Goal: Check status: Check status

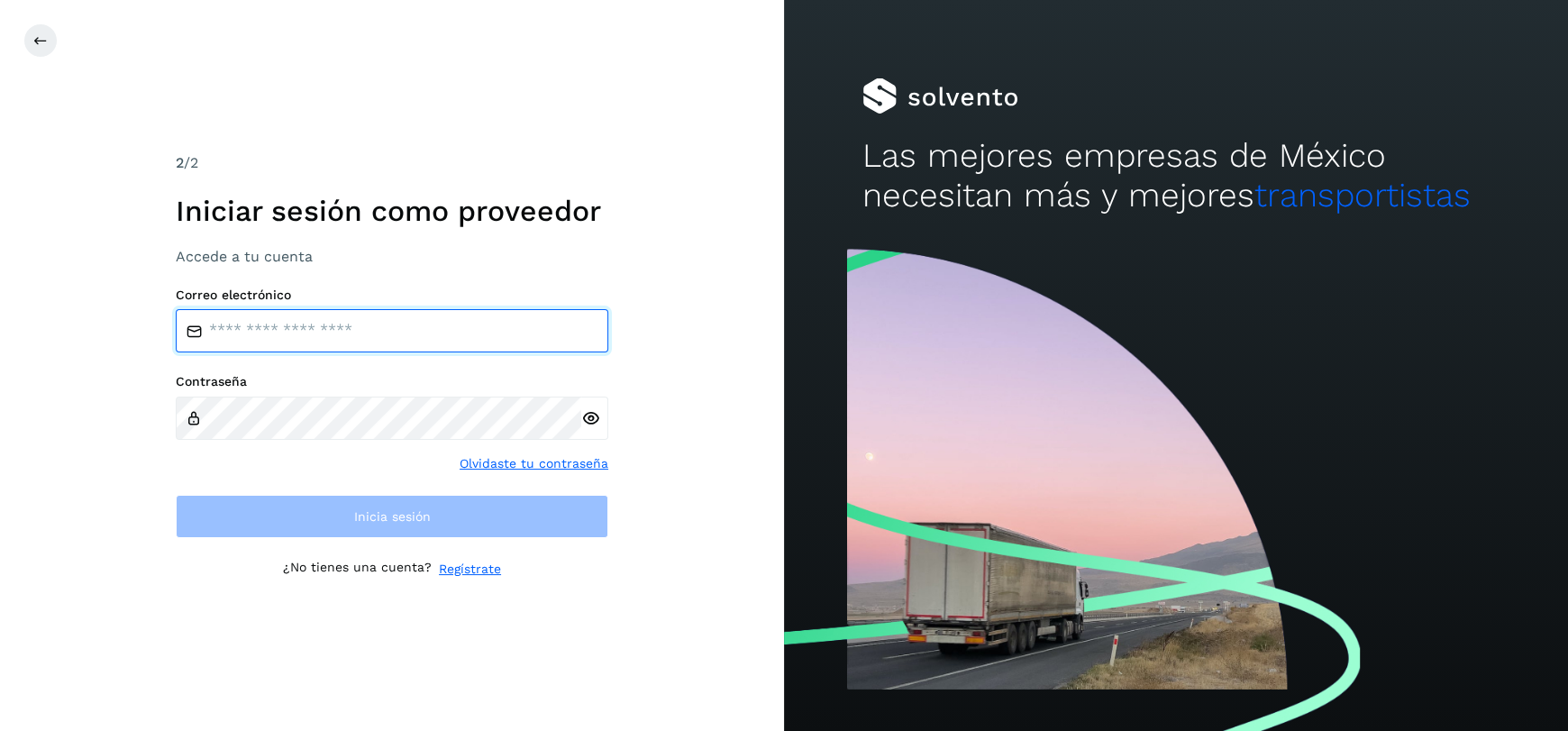
type input "**********"
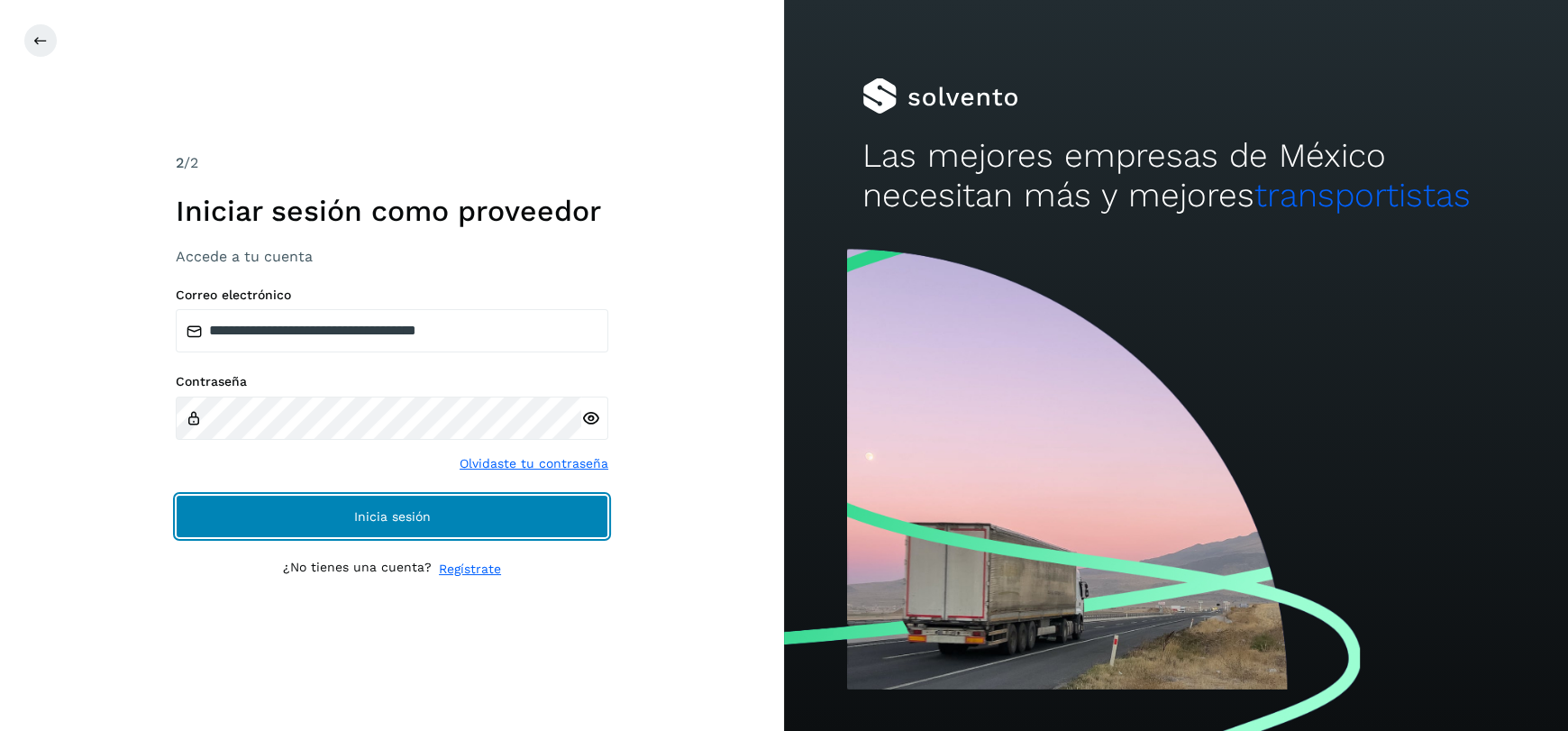
click at [402, 505] on button "Inicia sesión" at bounding box center [392, 516] width 433 height 44
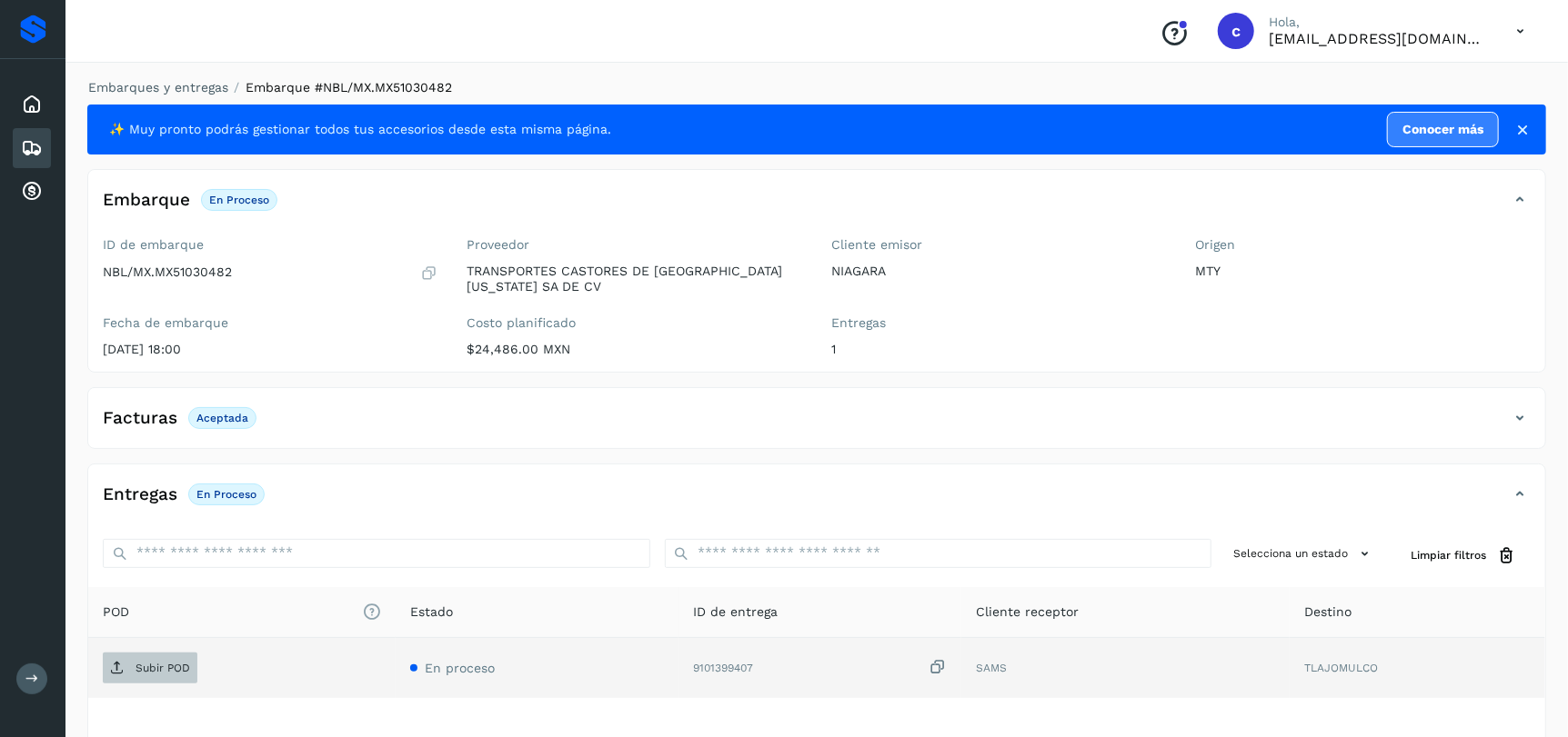
click at [175, 666] on p "Subir POD" at bounding box center [163, 668] width 55 height 13
click at [18, 145] on div "Embarques" at bounding box center [31, 148] width 38 height 40
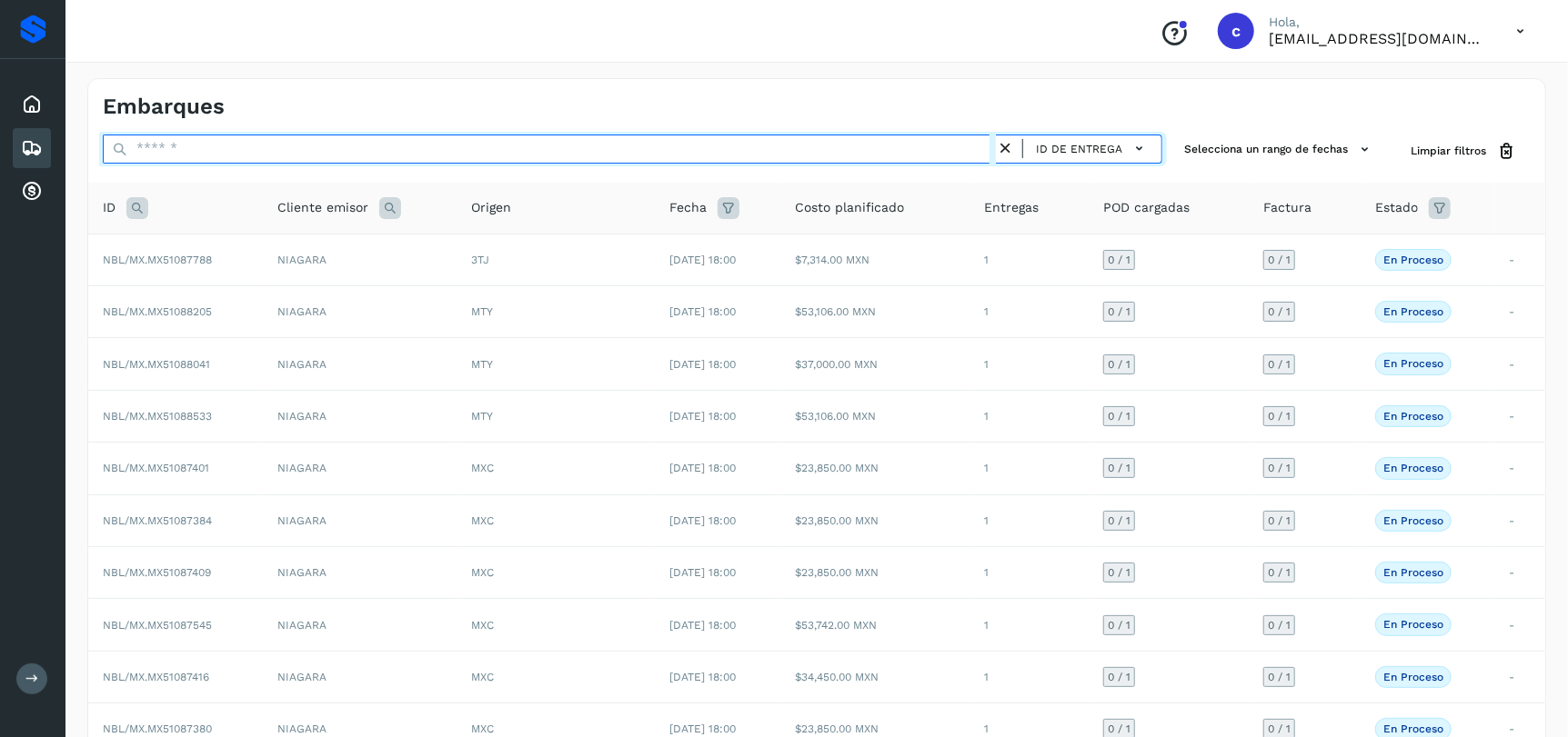
click at [378, 142] on input "text" at bounding box center [549, 149] width 893 height 29
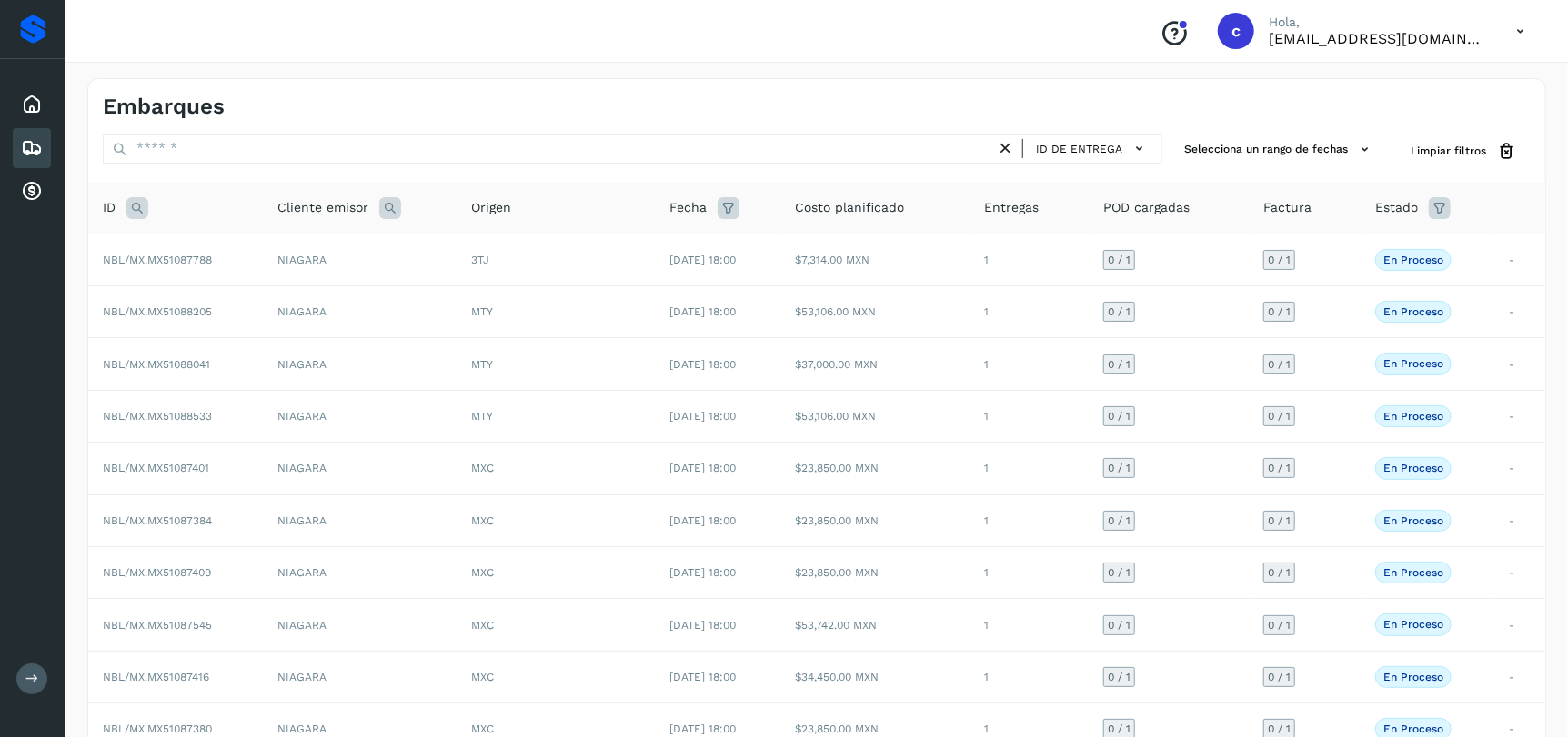
click at [131, 205] on icon at bounding box center [137, 208] width 22 height 22
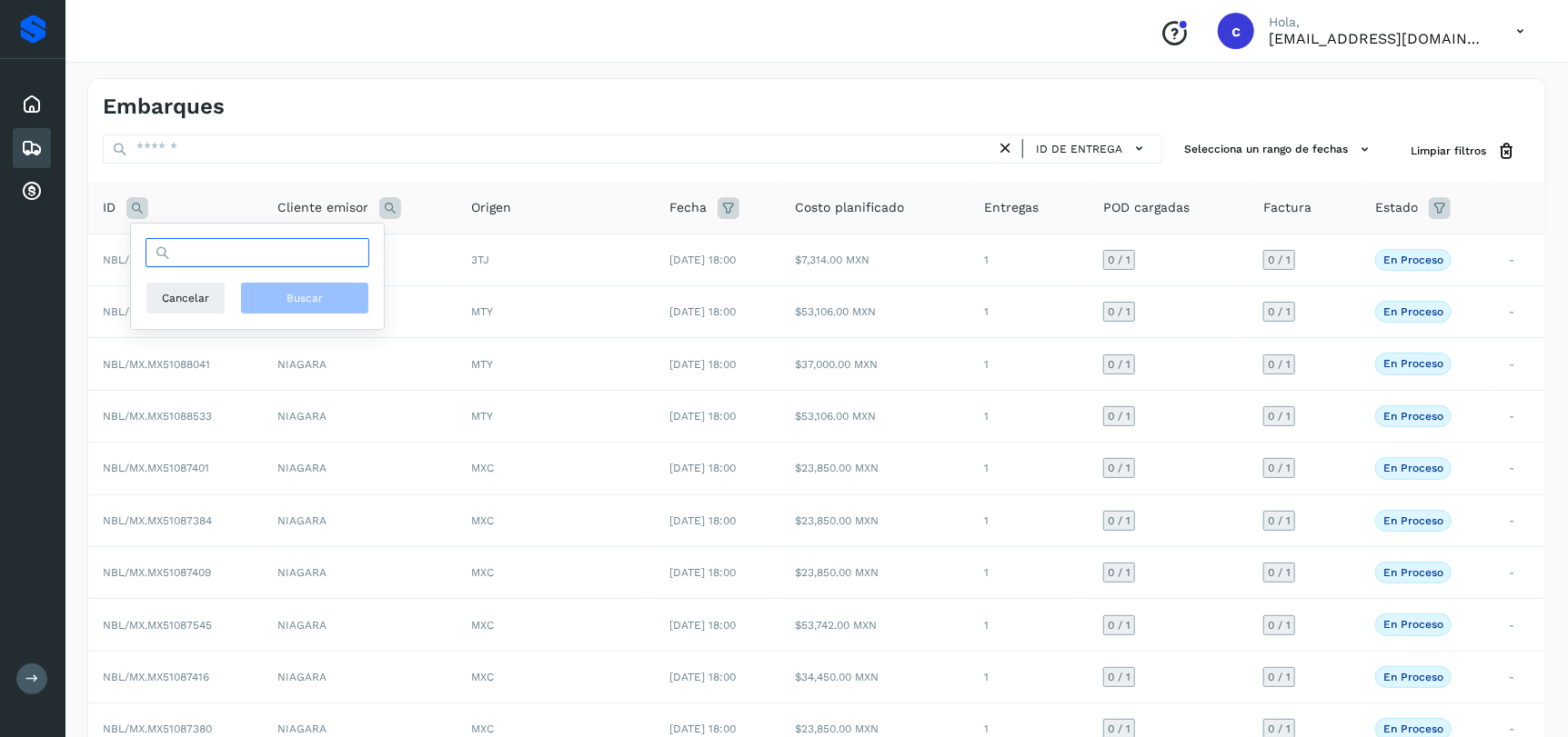
click at [269, 259] on input "text" at bounding box center [258, 253] width 224 height 29
paste input "**********"
type input "**********"
click at [345, 293] on button "Buscar" at bounding box center [314, 298] width 129 height 32
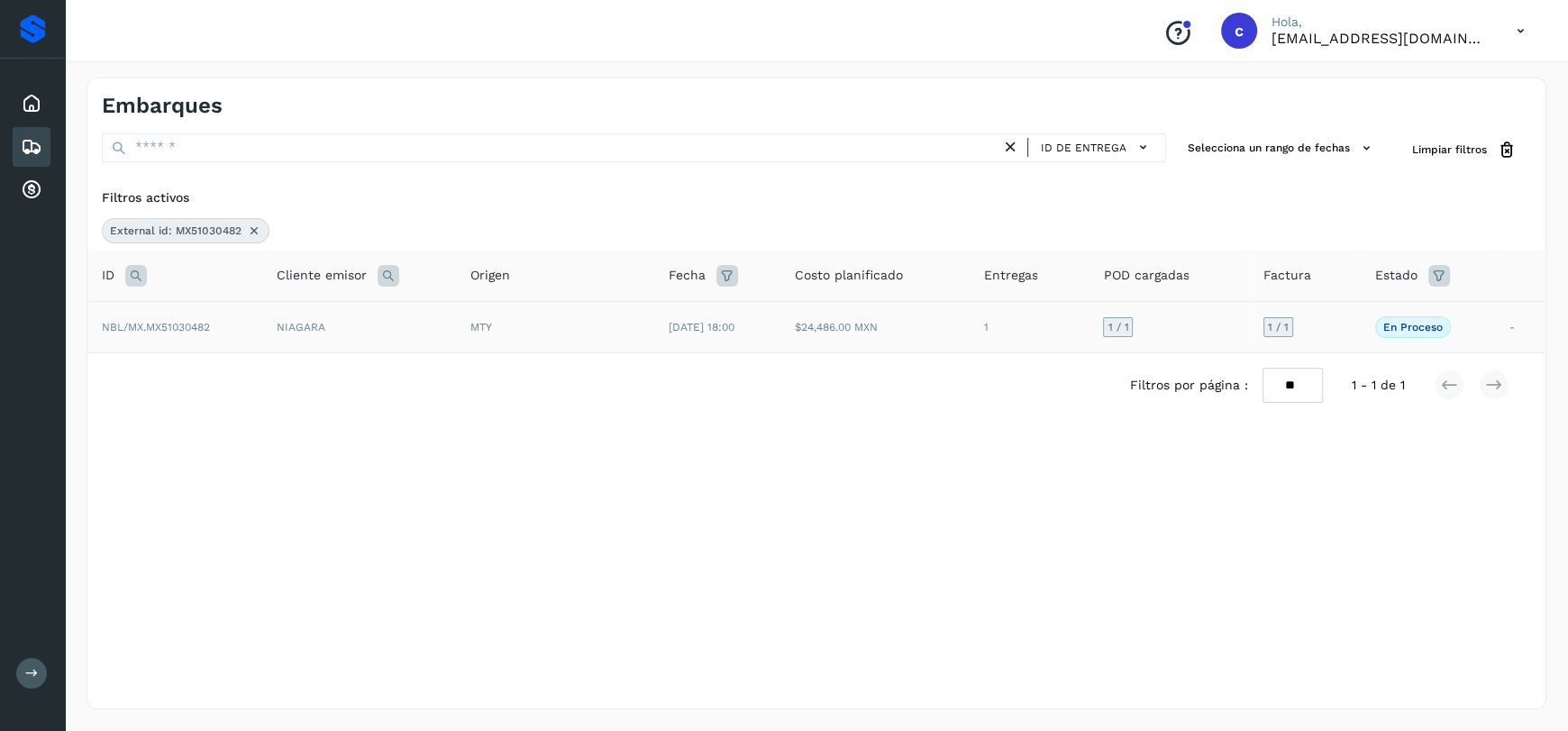
click at [441, 316] on td "NIAGARA" at bounding box center [359, 326] width 194 height 51
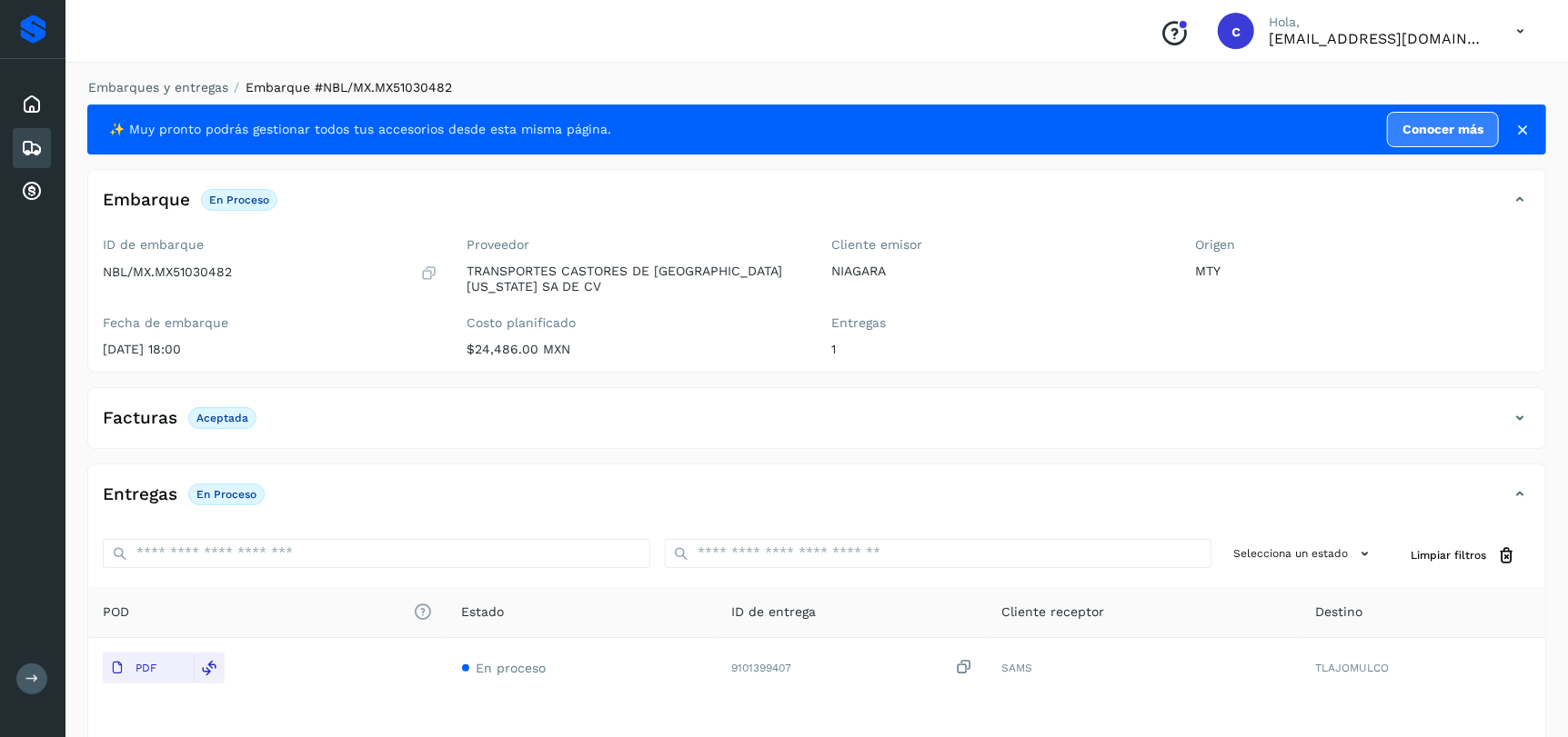
click at [203, 265] on p "NBL/MX.MX51030482" at bounding box center [167, 272] width 129 height 16
click at [180, 274] on p "NBL/MX.MX51030482" at bounding box center [167, 272] width 129 height 16
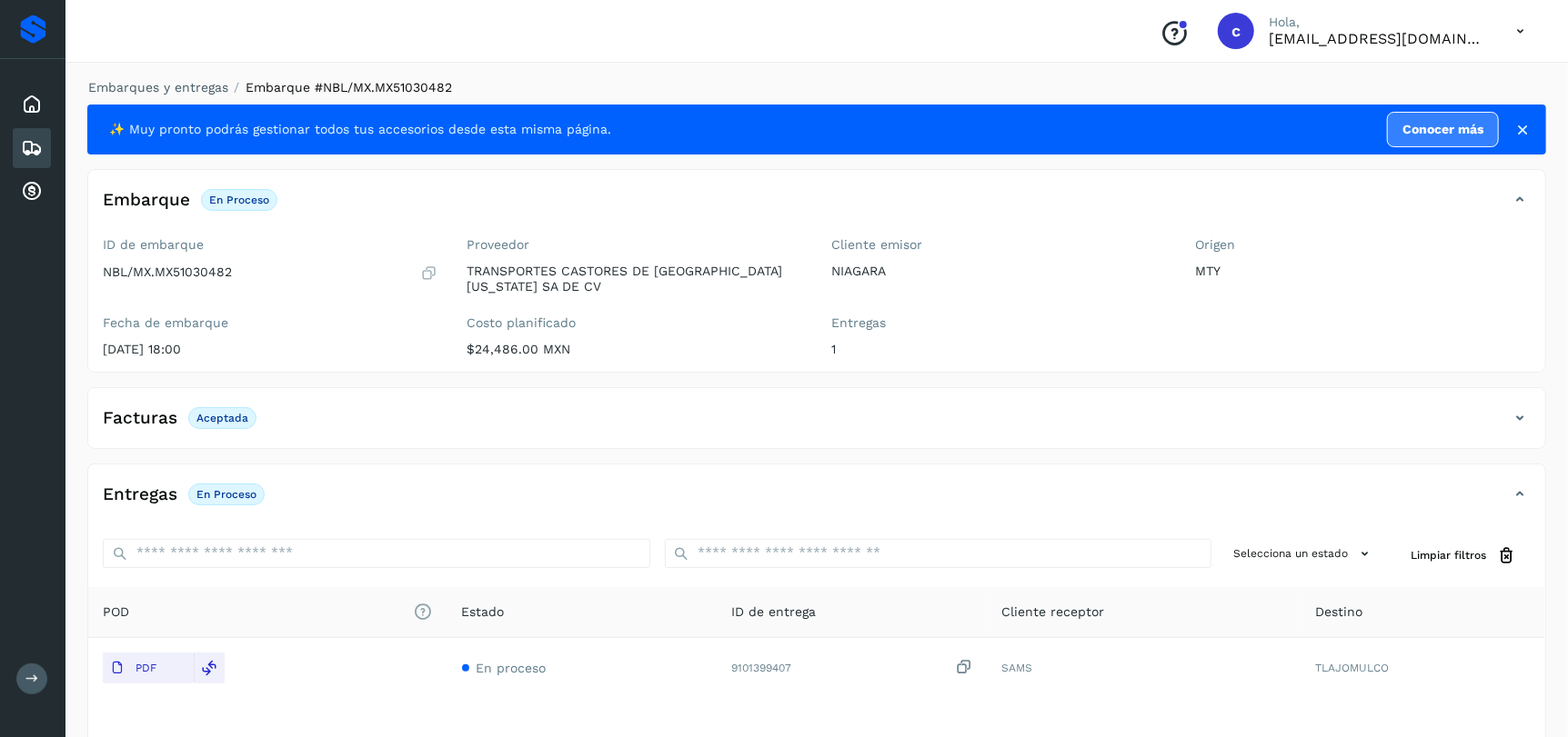
click at [32, 145] on icon at bounding box center [31, 148] width 22 height 22
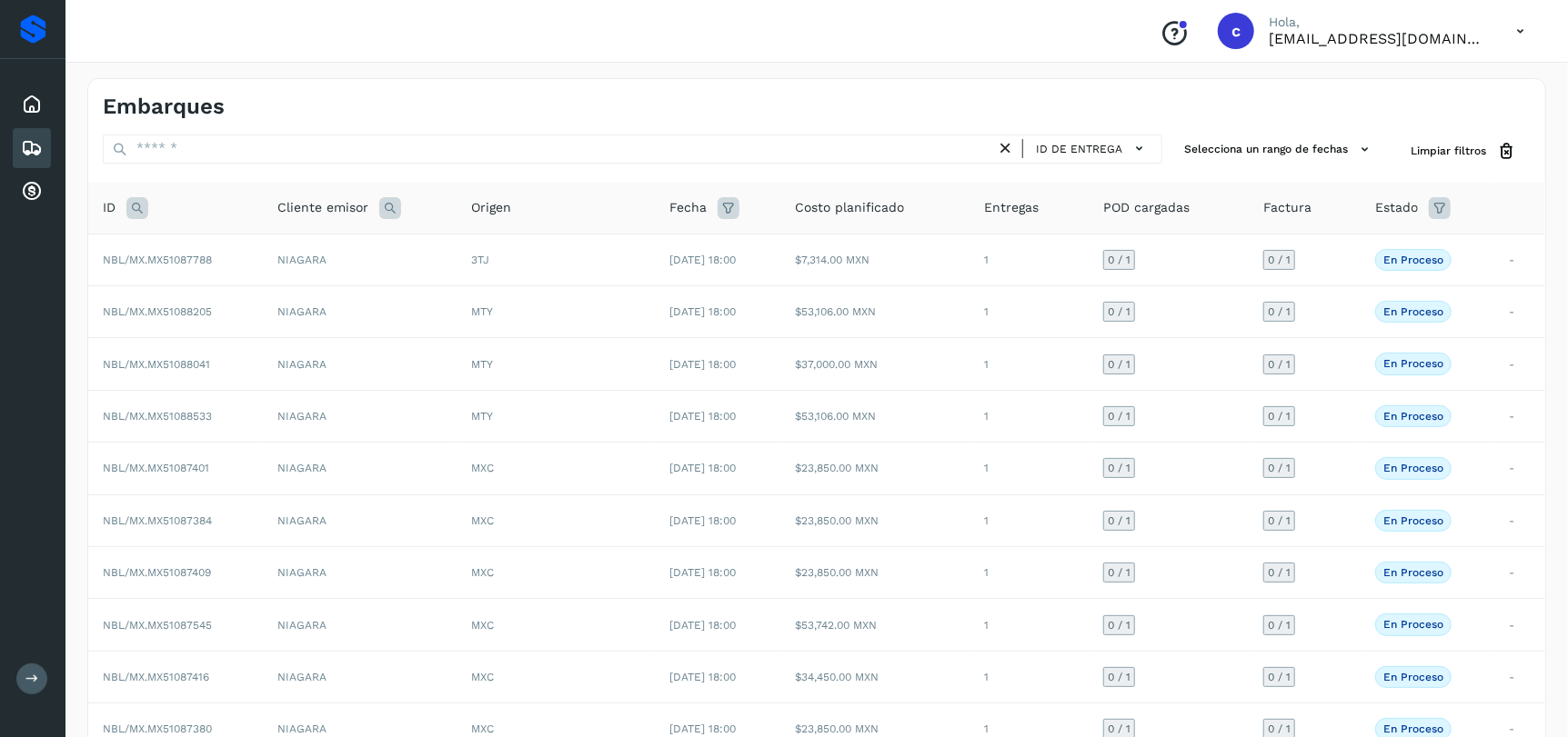
click at [139, 209] on icon at bounding box center [137, 208] width 22 height 22
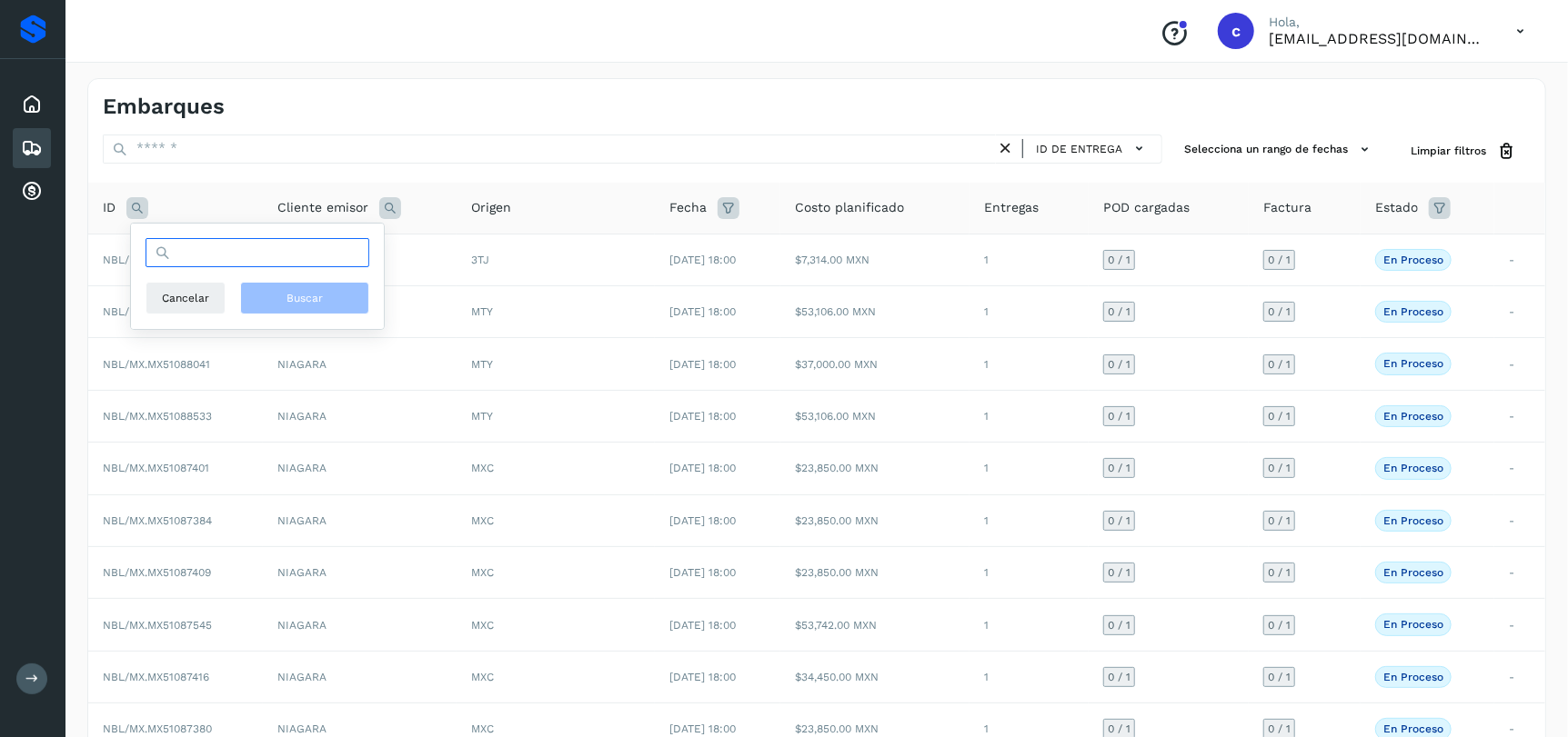
click at [242, 255] on input "text" at bounding box center [258, 253] width 224 height 29
paste input "**********"
type input "**********"
click at [291, 297] on span "Buscar" at bounding box center [305, 298] width 36 height 17
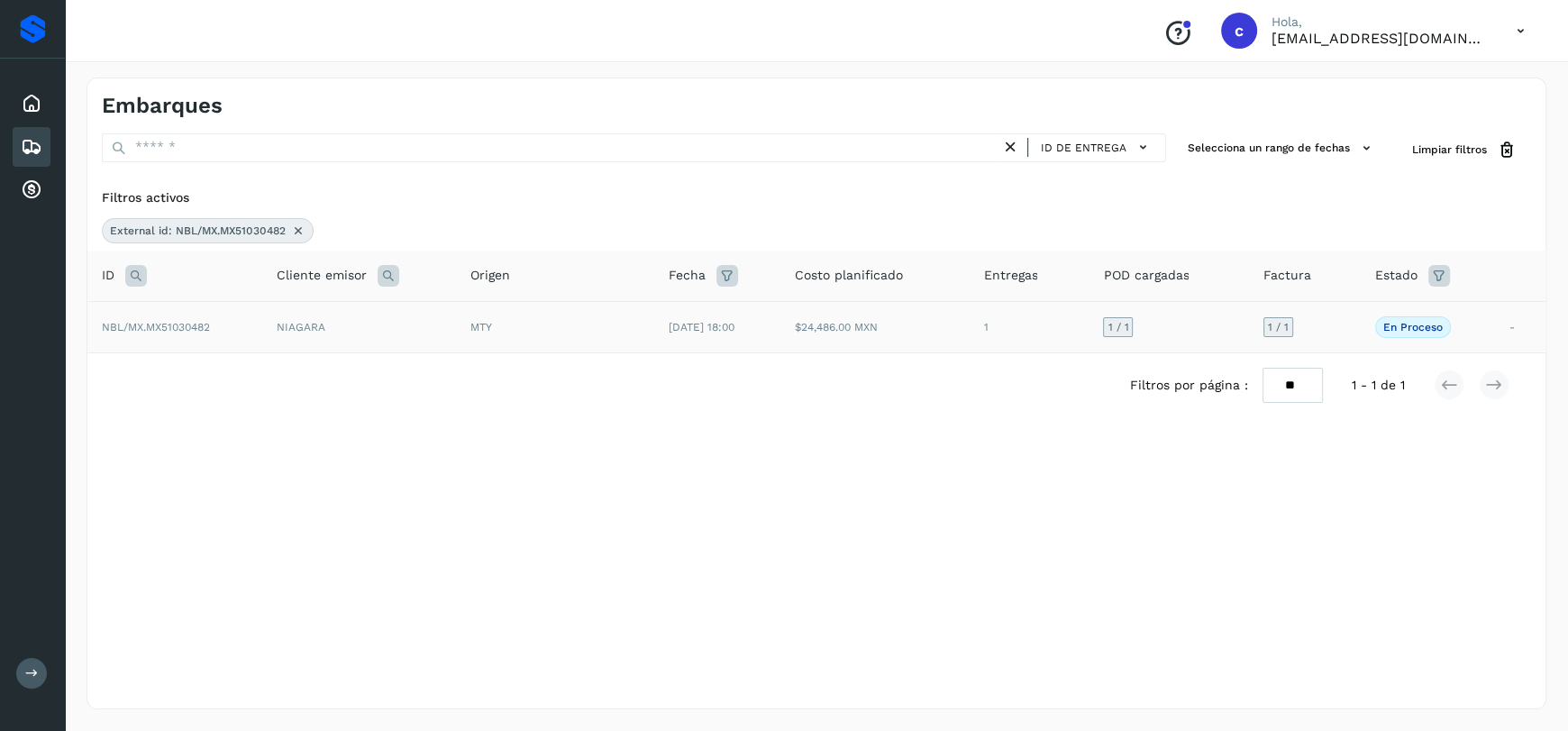
click at [527, 340] on td "MTY" at bounding box center [555, 326] width 198 height 51
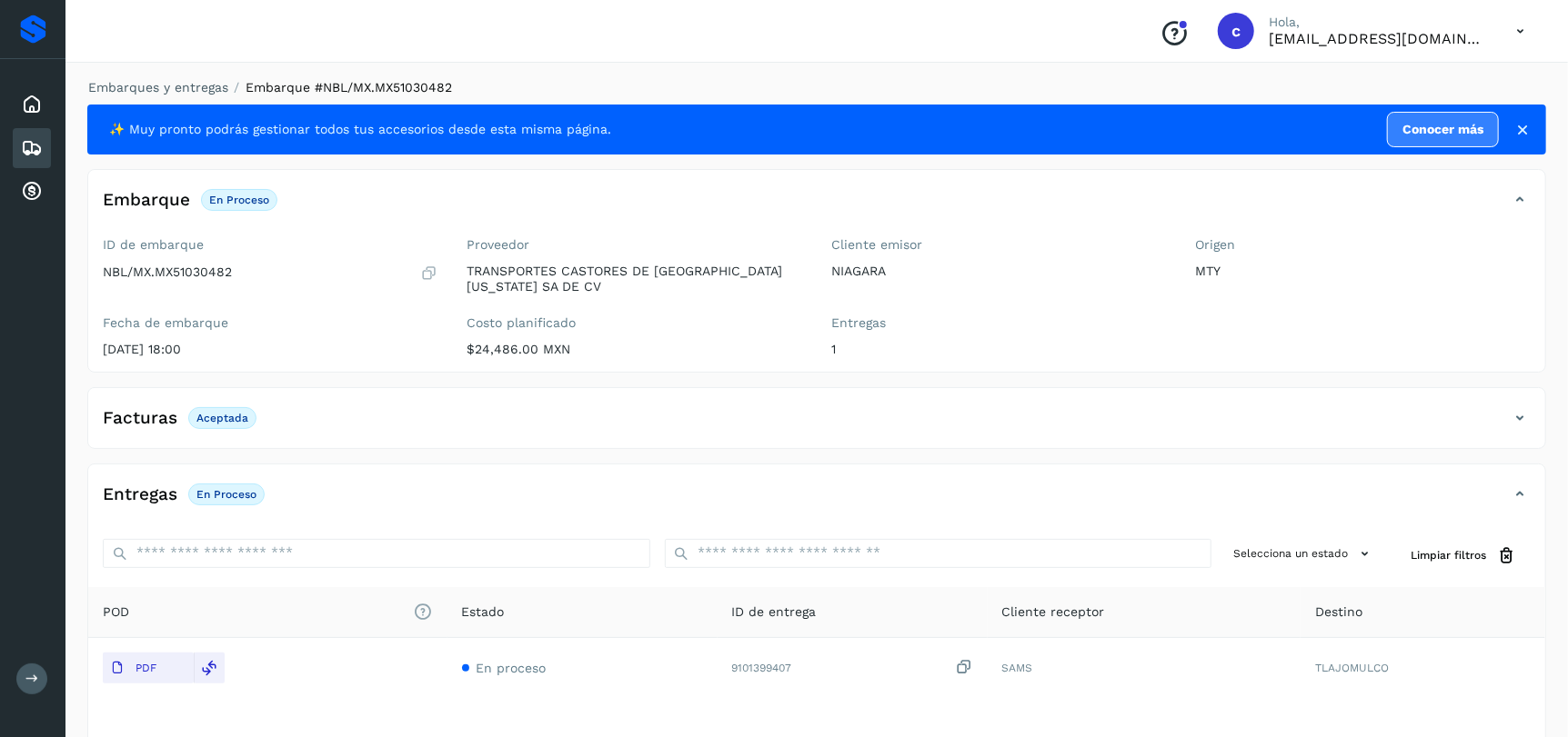
click at [18, 150] on div "Embarques" at bounding box center [31, 148] width 38 height 40
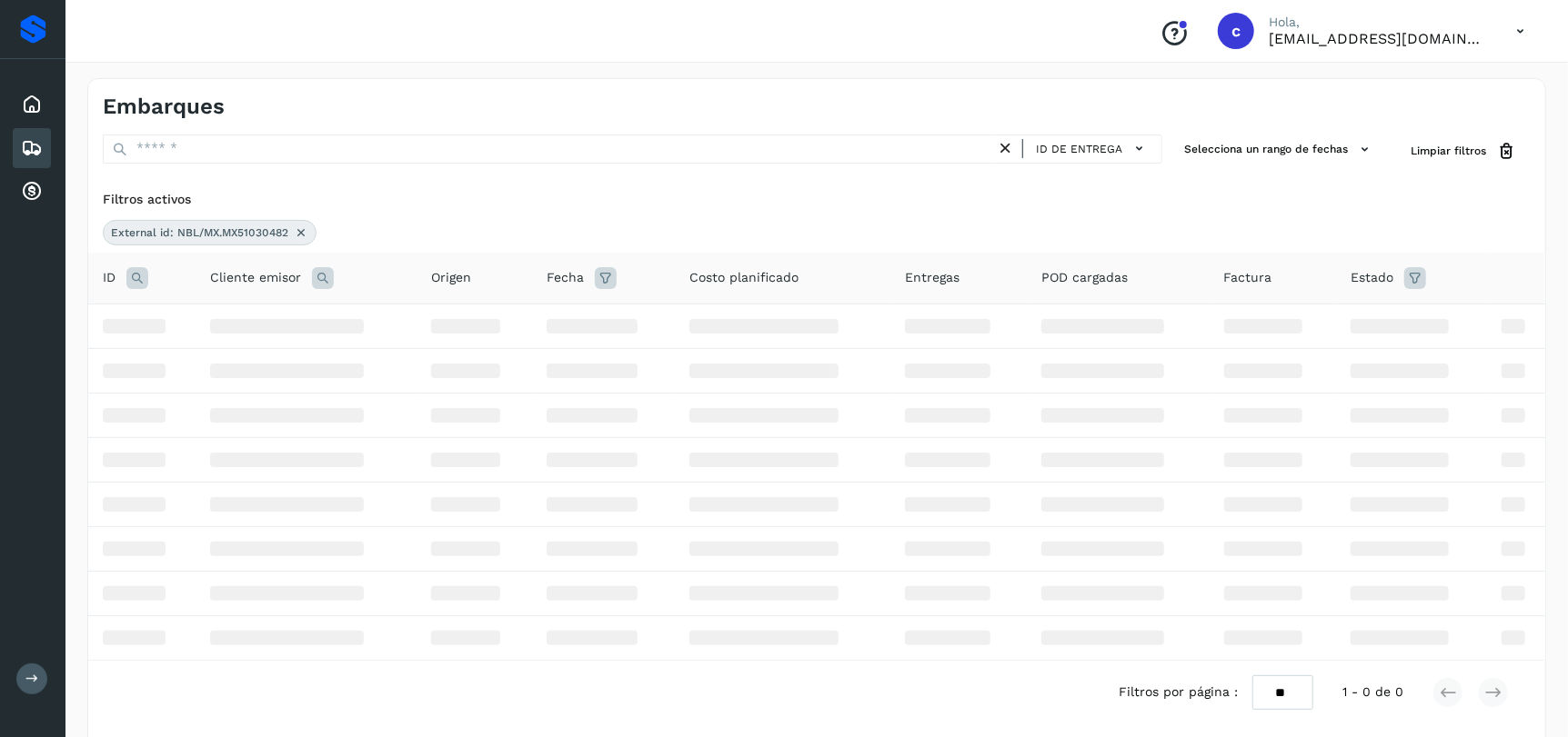
click at [305, 232] on icon at bounding box center [301, 232] width 15 height 15
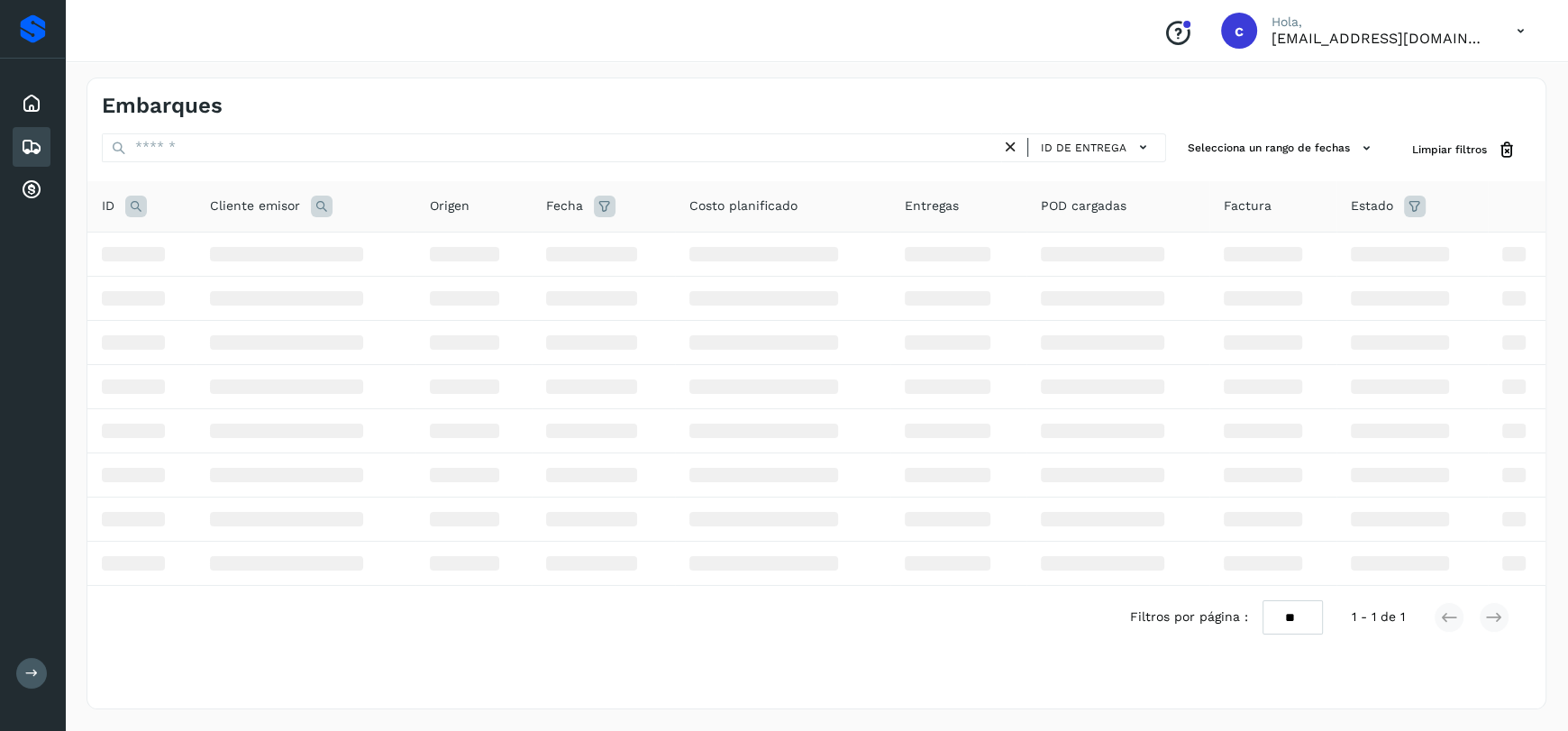
click at [1416, 207] on div "Estado" at bounding box center [1412, 207] width 122 height 21
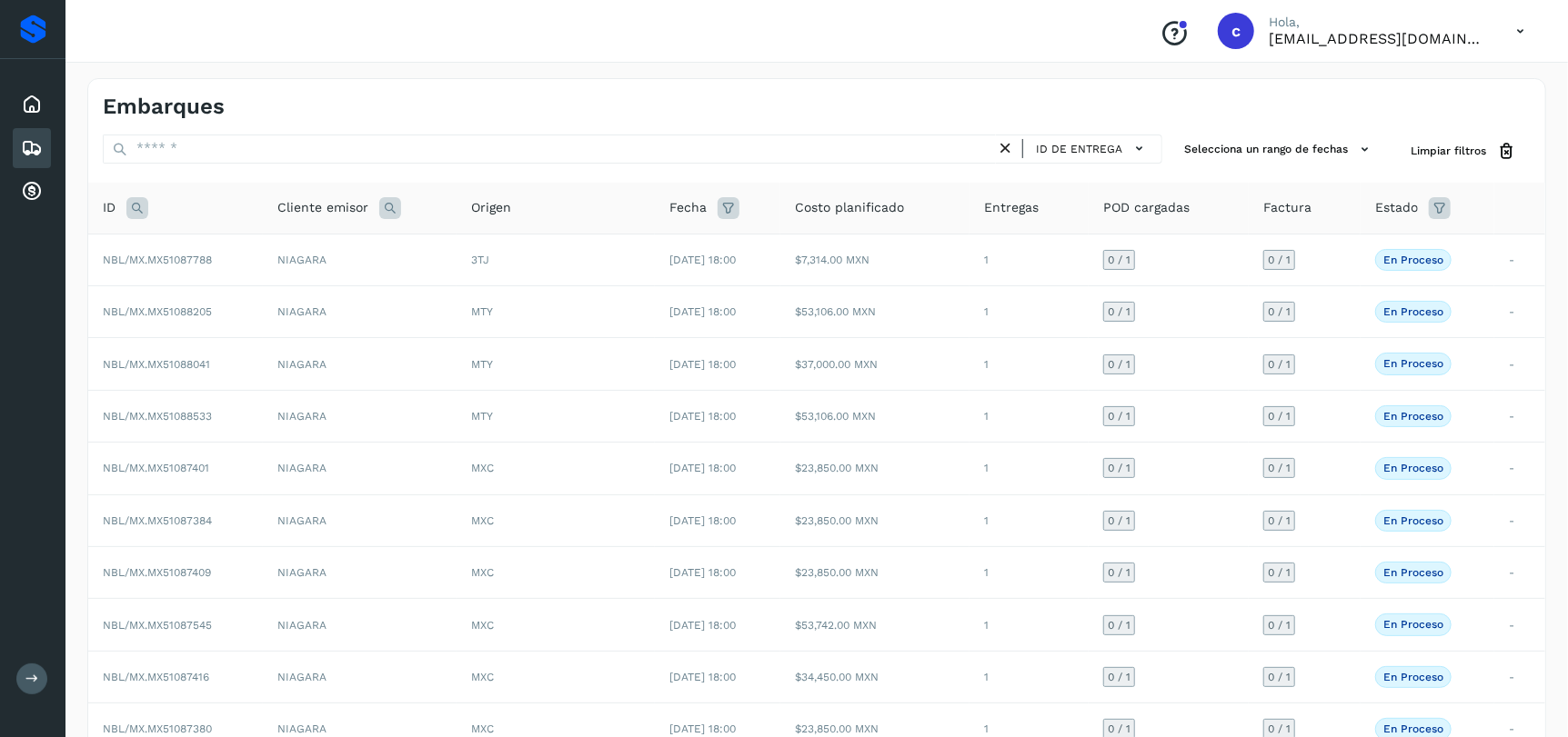
click at [1445, 209] on icon at bounding box center [1440, 208] width 22 height 22
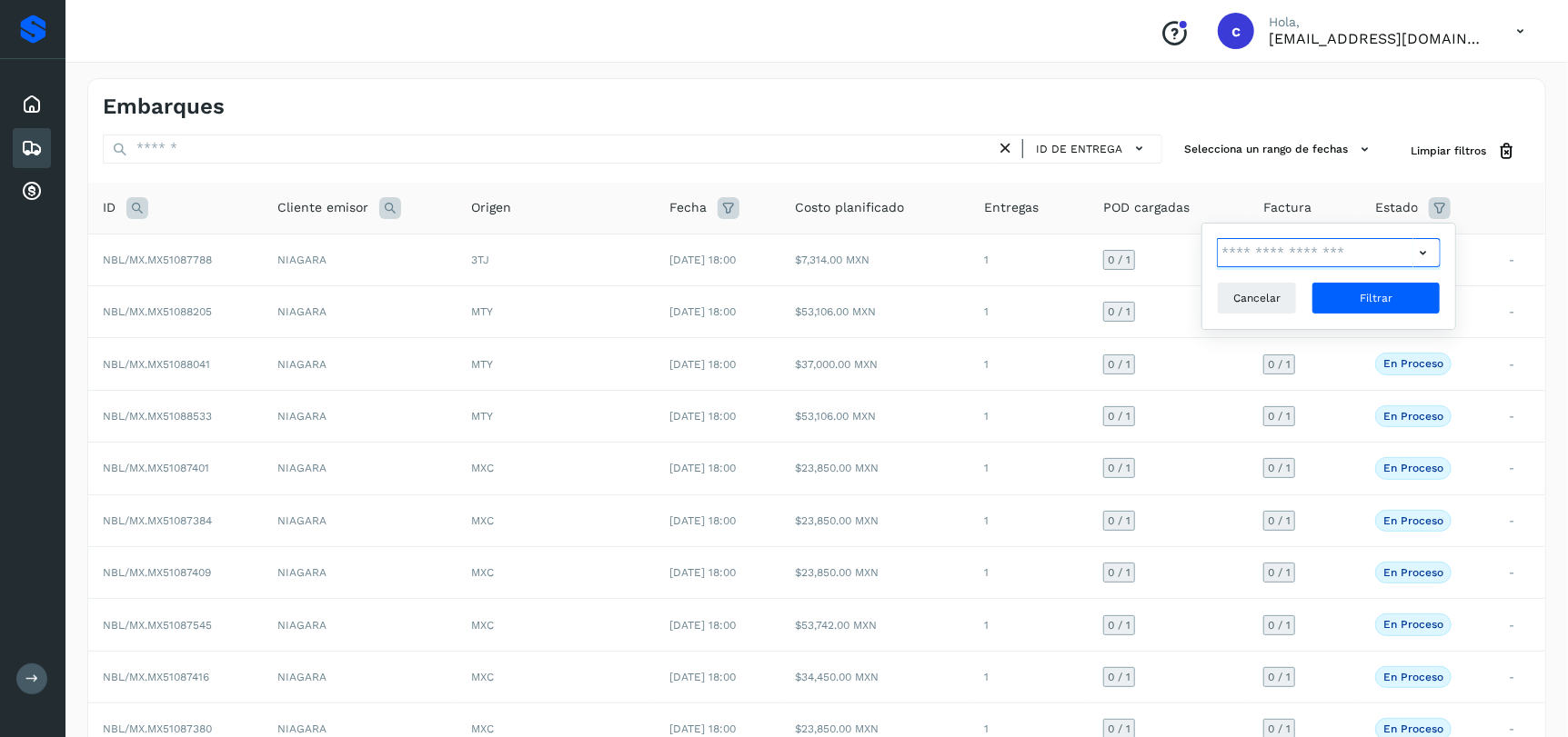
click at [1395, 259] on input "text" at bounding box center [1315, 253] width 197 height 29
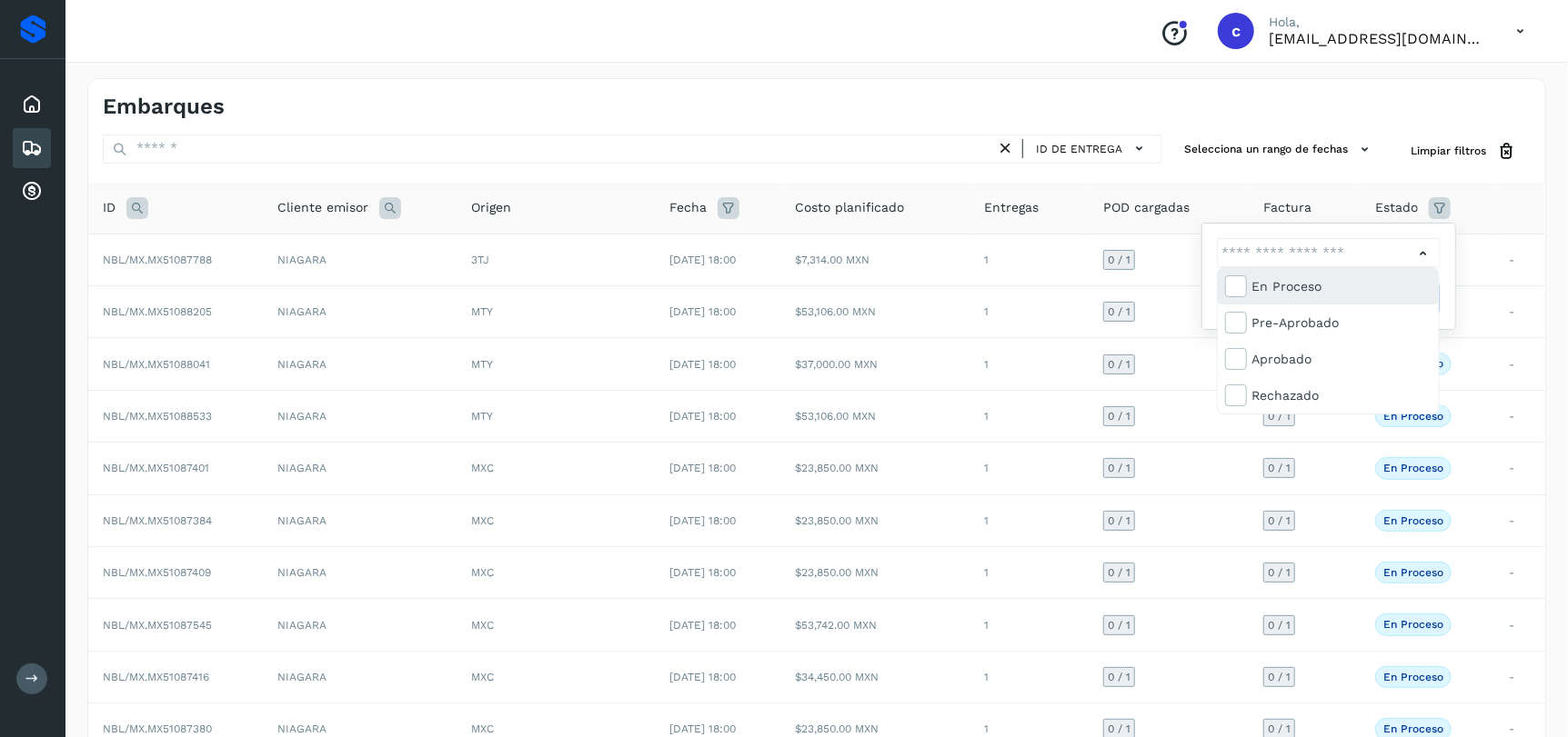
click at [1287, 291] on div "En proceso" at bounding box center [1342, 286] width 180 height 20
type input "**********"
click at [1427, 251] on div at bounding box center [784, 368] width 1568 height 737
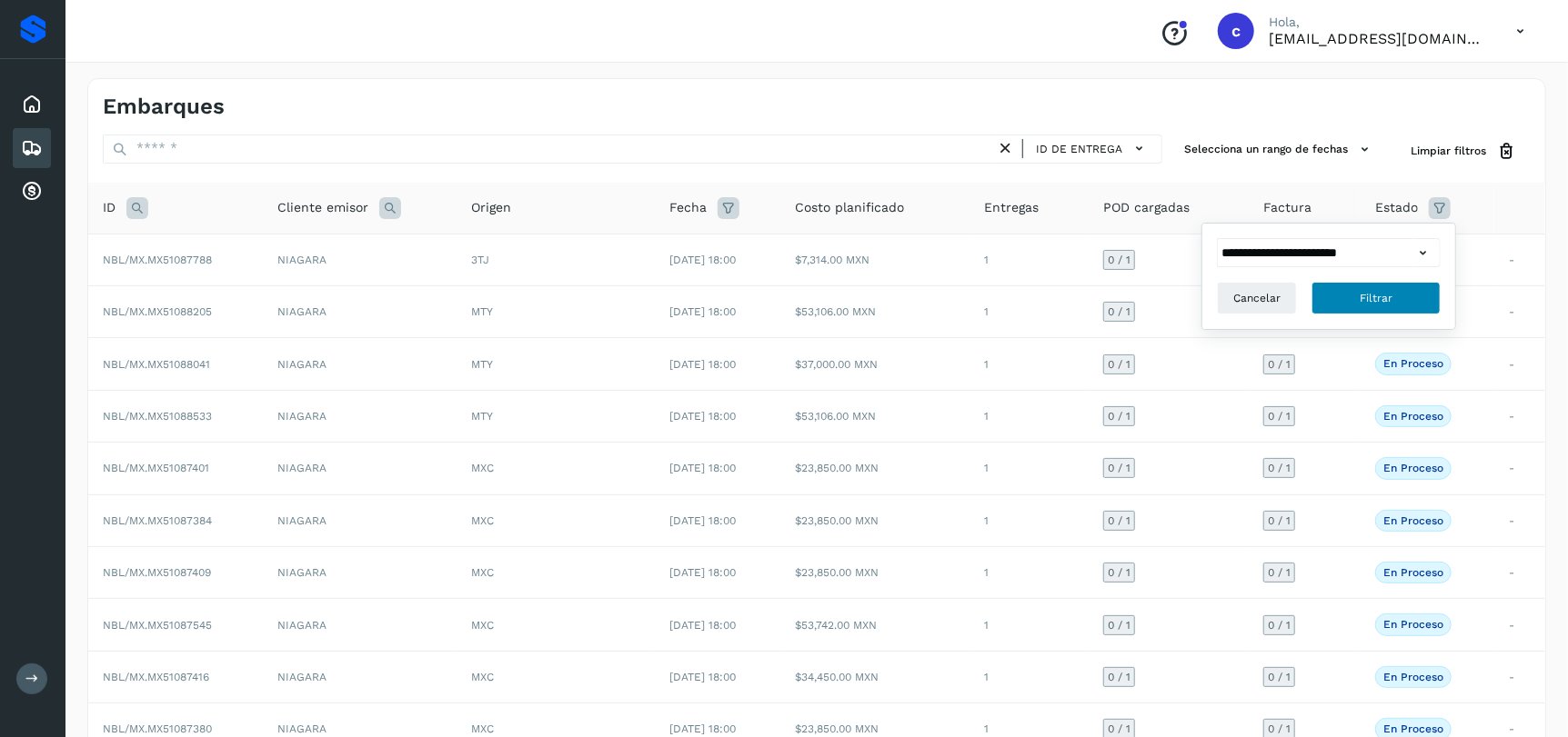
click at [1411, 298] on button "Filtrar" at bounding box center [1377, 298] width 129 height 32
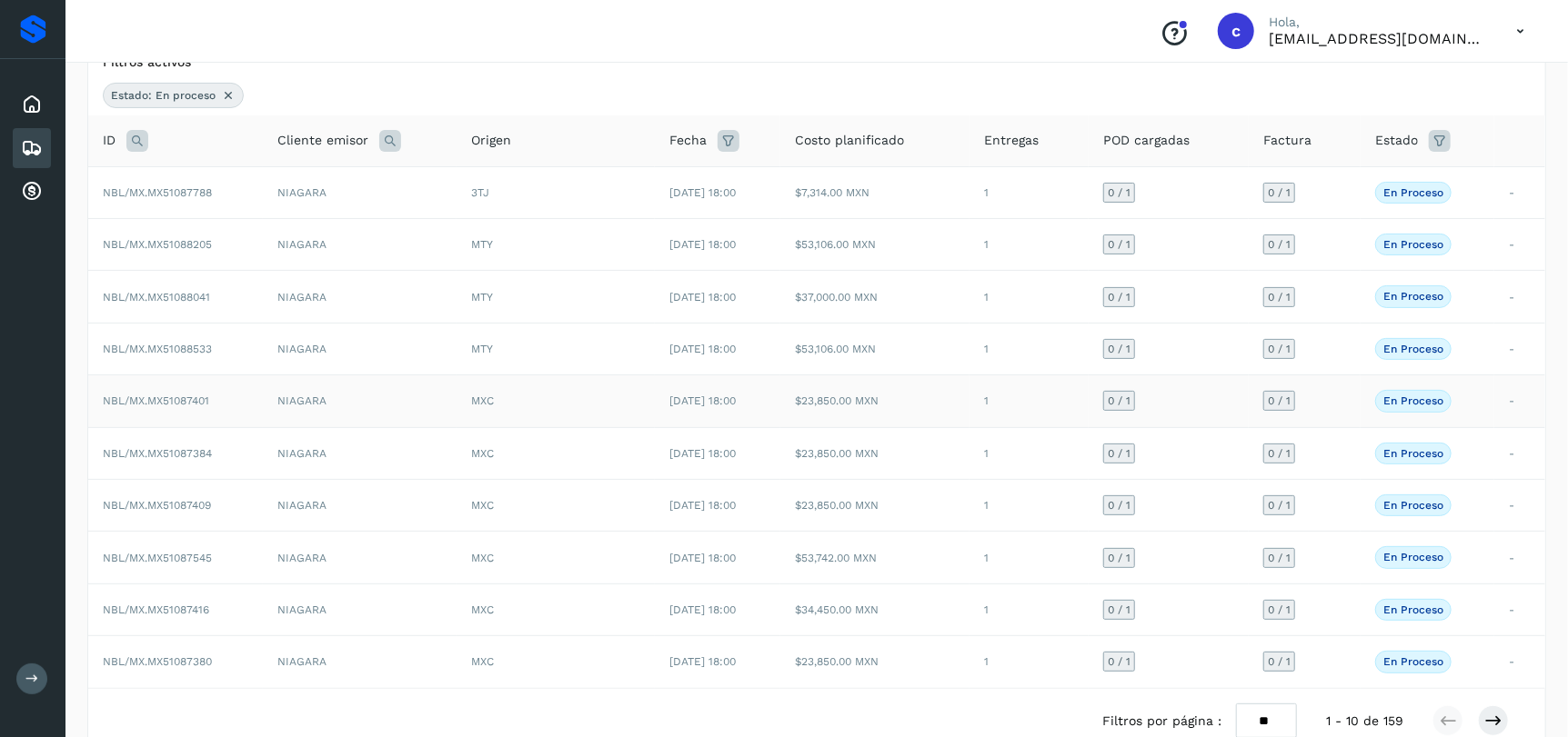
scroll to position [202, 0]
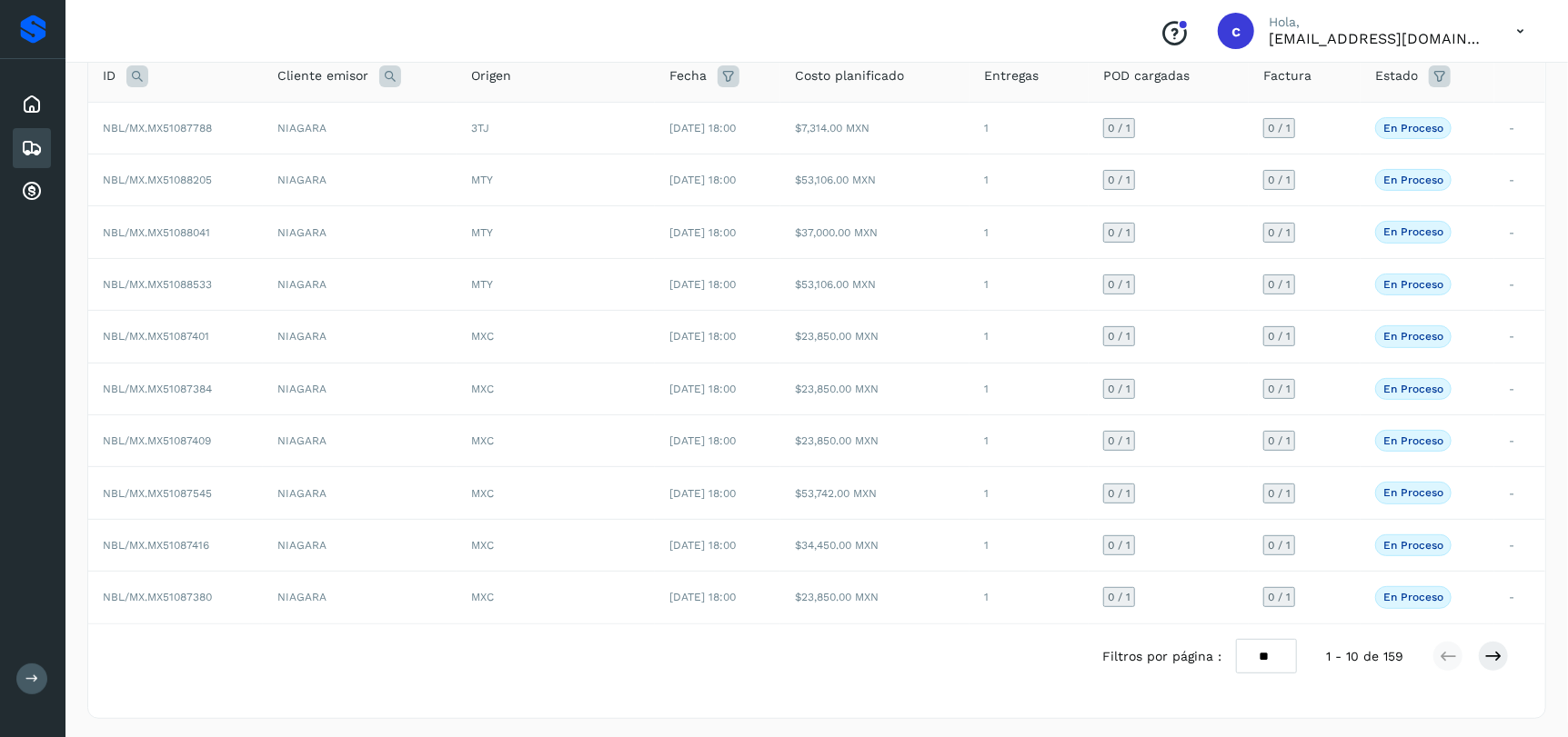
click at [733, 77] on div "Fecha" at bounding box center [718, 76] width 96 height 22
click at [718, 79] on icon at bounding box center [729, 76] width 22 height 22
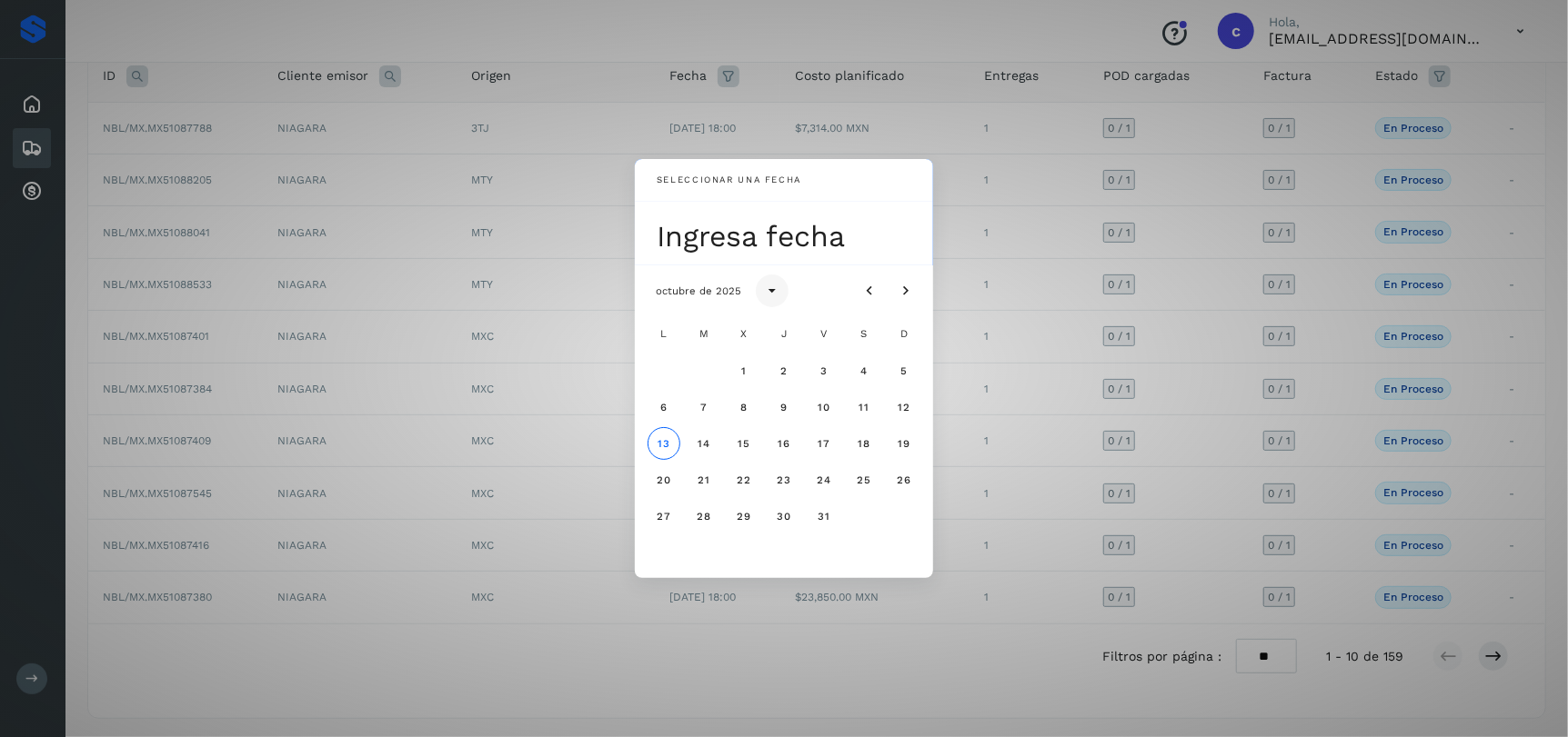
click at [781, 290] on button "Seleccionar año" at bounding box center [772, 291] width 32 height 32
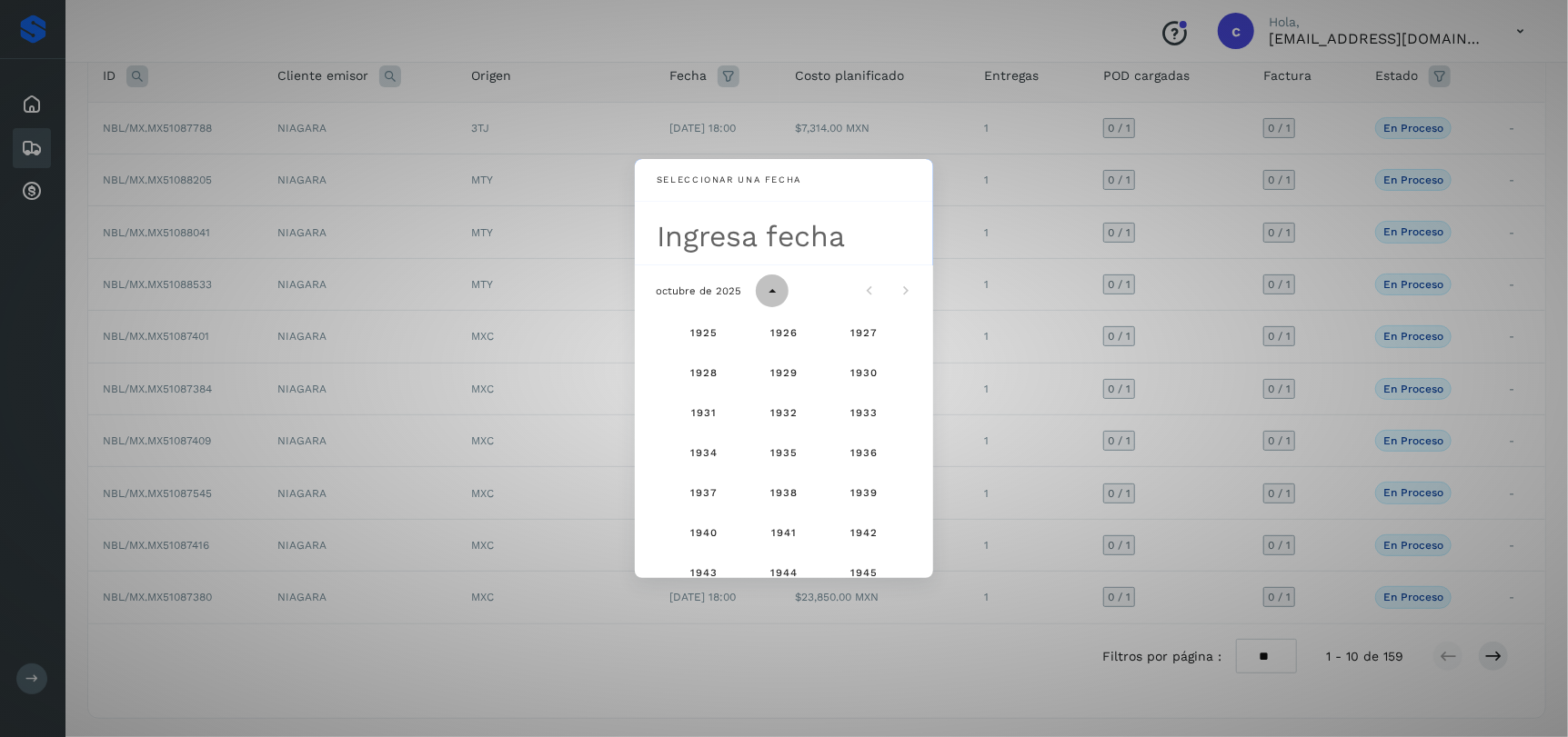
scroll to position [1205, 0]
click at [784, 456] on button "2025" at bounding box center [784, 447] width 58 height 32
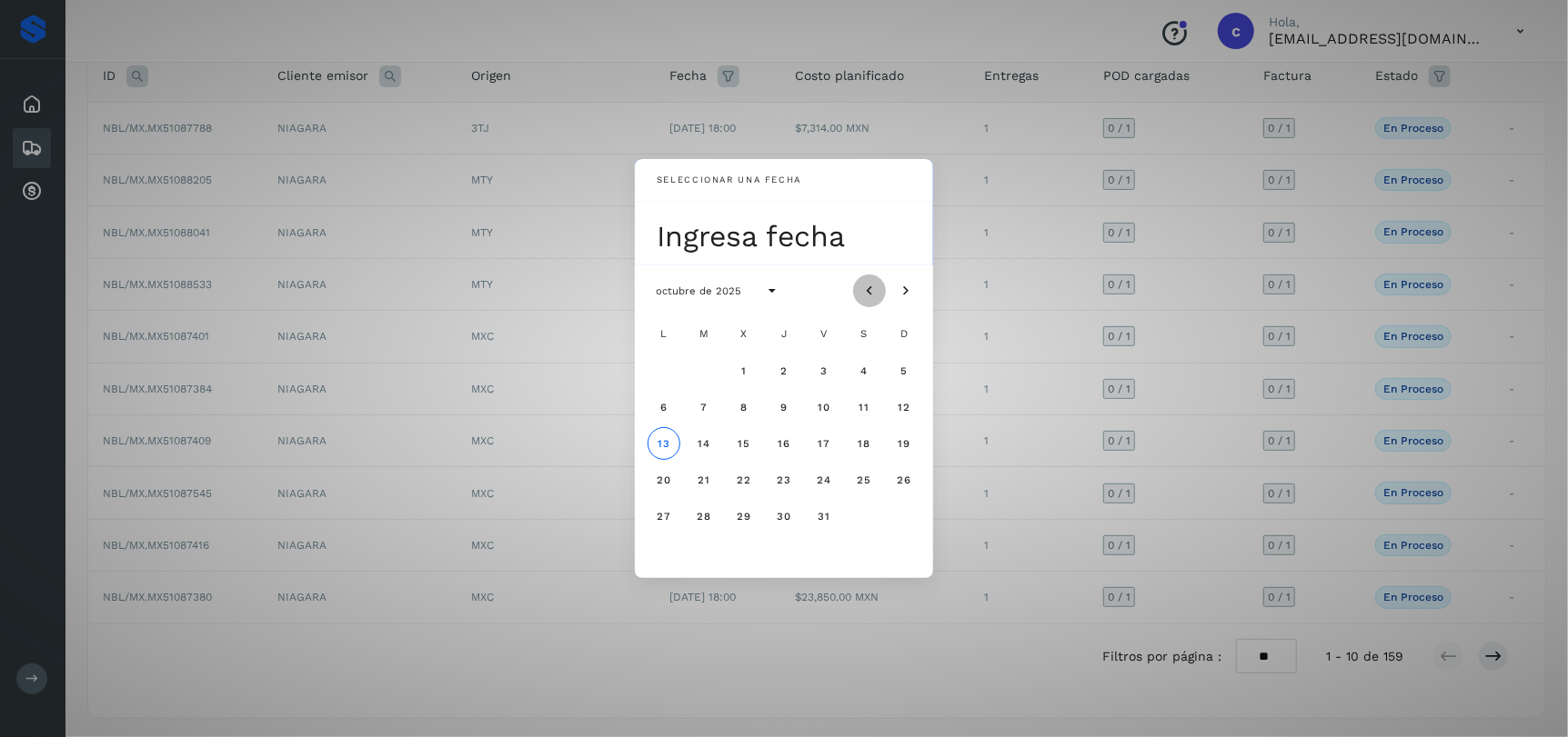
click at [863, 291] on icon "Mes anterior" at bounding box center [870, 291] width 19 height 19
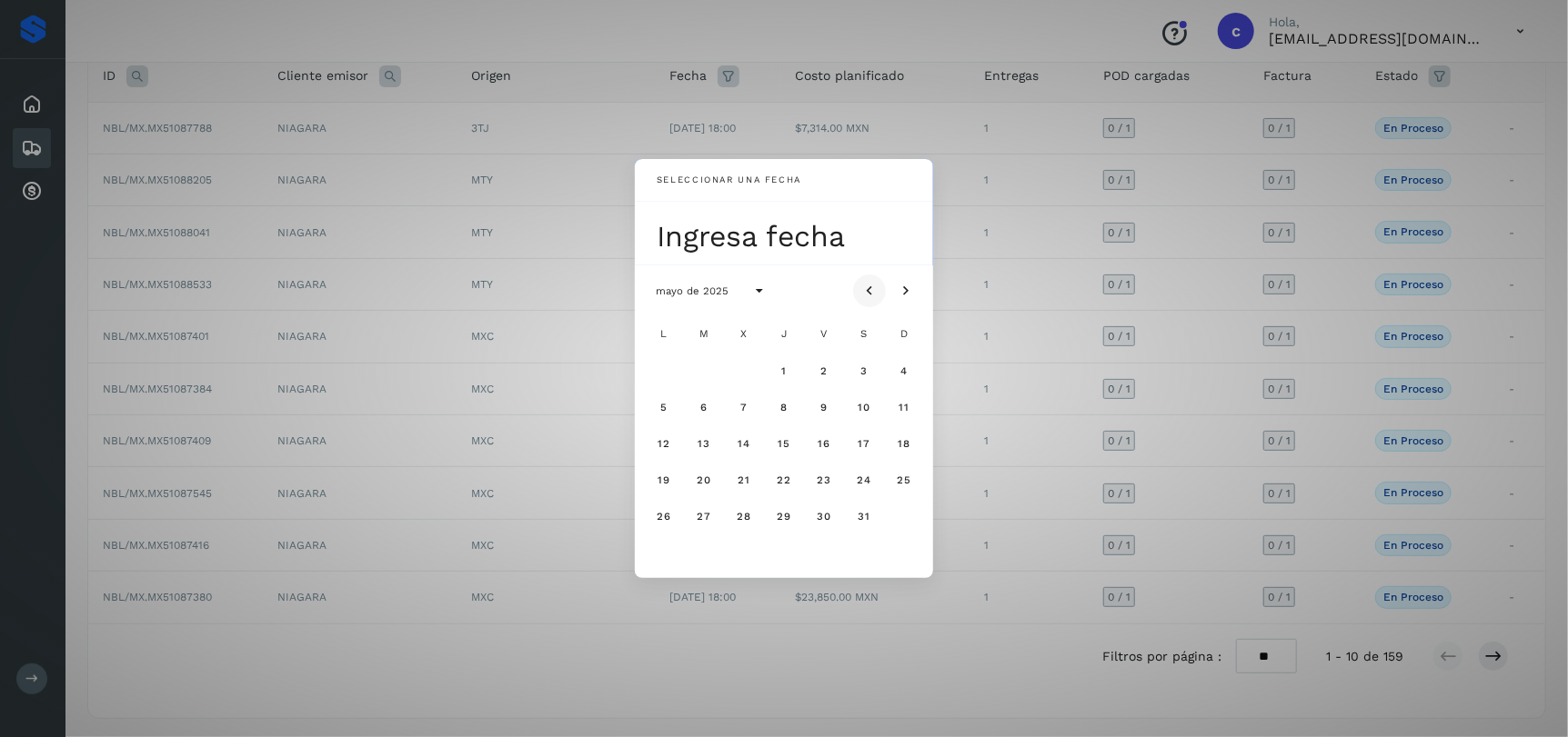
click at [863, 291] on icon "Mes anterior" at bounding box center [870, 291] width 19 height 19
click at [699, 372] on button "1" at bounding box center [703, 370] width 32 height 32
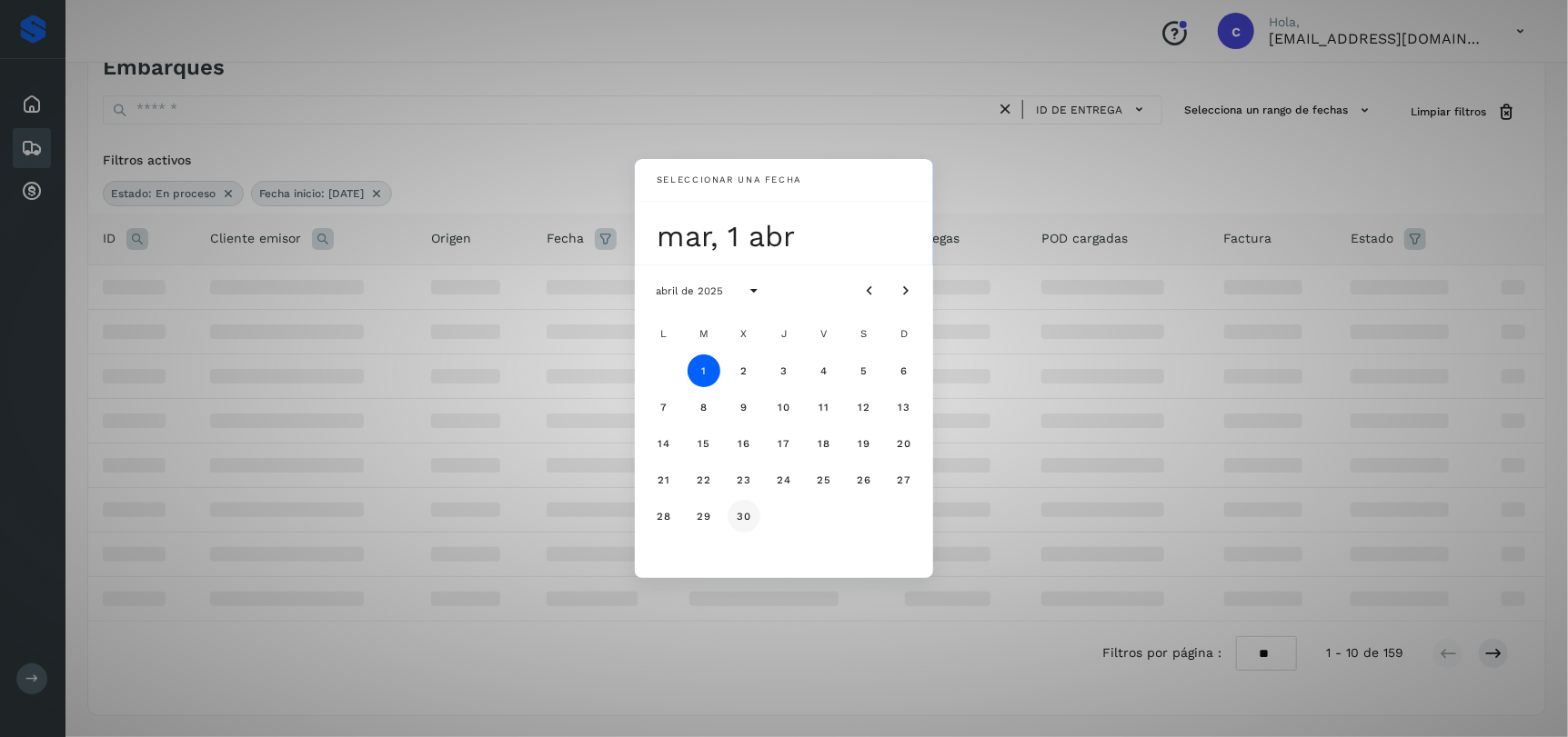
click at [744, 522] on button "30" at bounding box center [743, 516] width 32 height 32
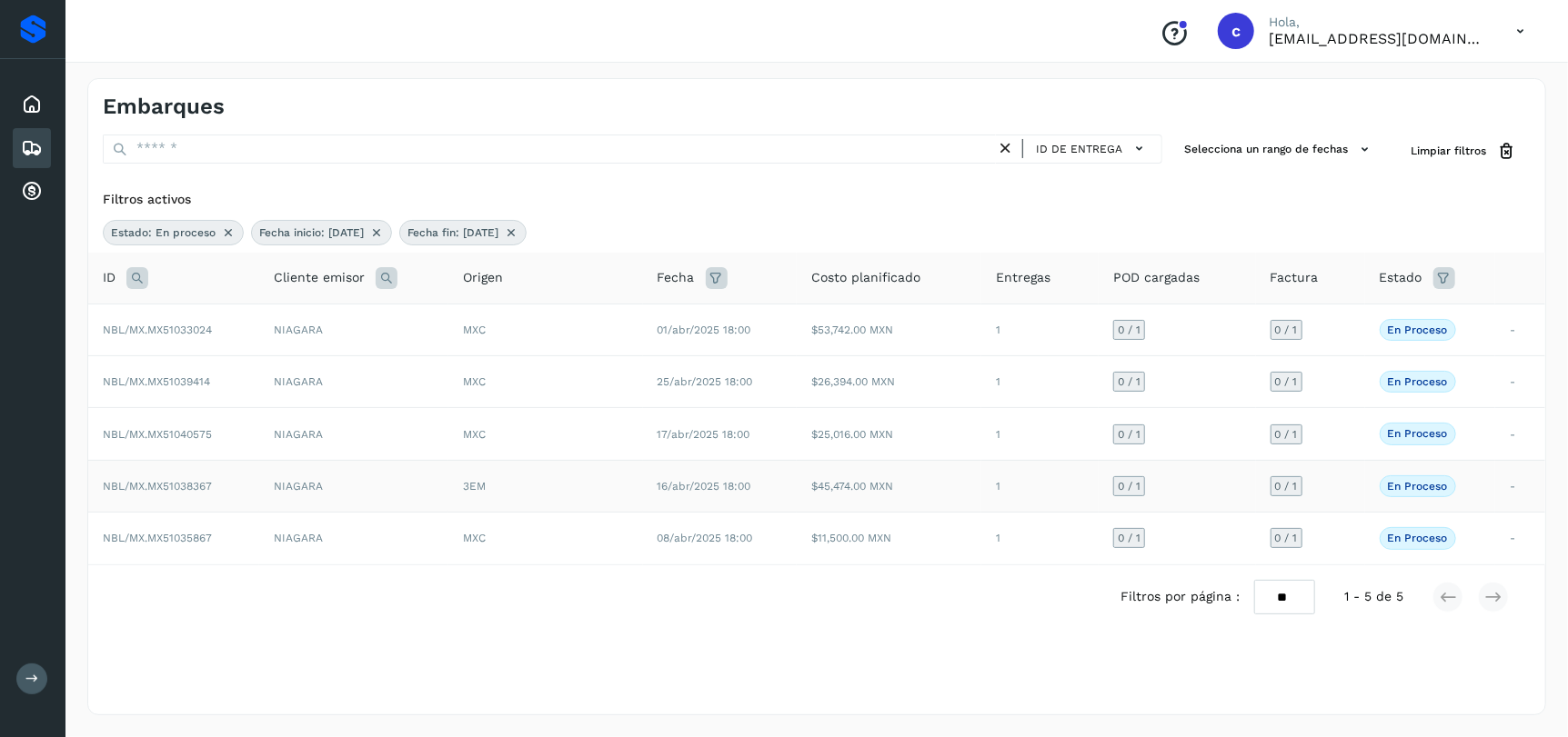
scroll to position [0, 0]
click at [215, 425] on td "NBL/MX.MX51040575" at bounding box center [174, 434] width 172 height 52
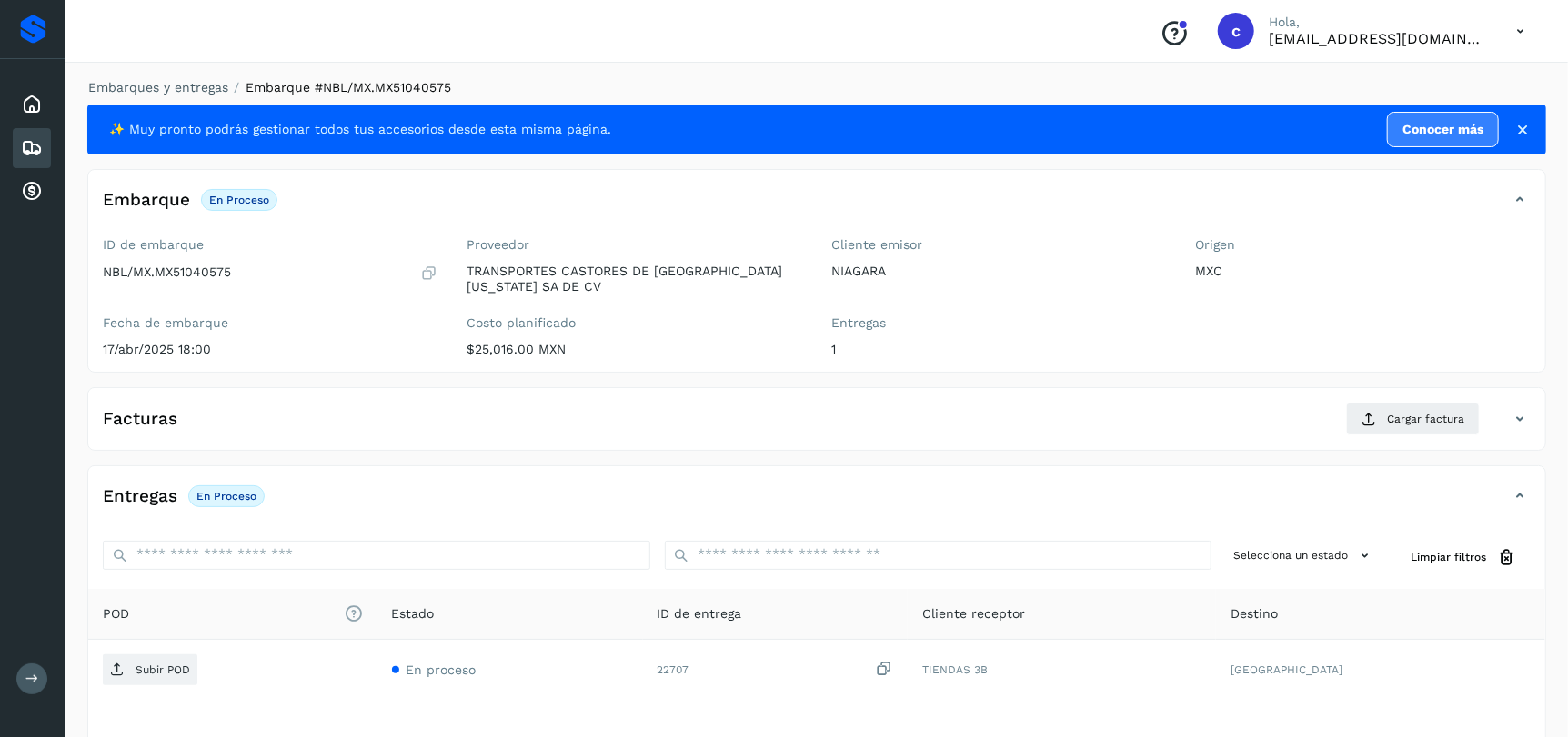
click at [25, 143] on icon at bounding box center [31, 148] width 22 height 22
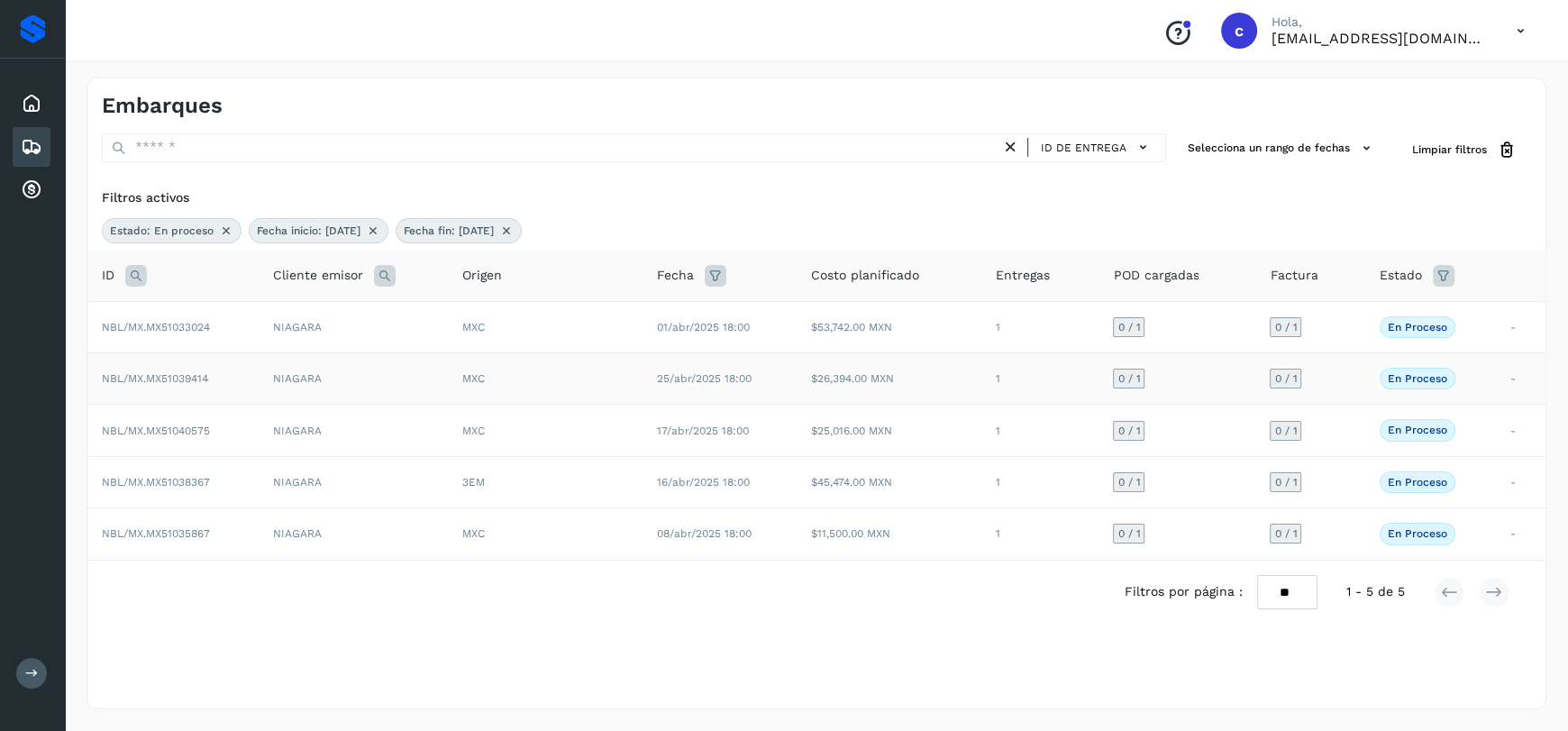
click at [155, 384] on td "NBL/MX.MX51039414" at bounding box center [173, 379] width 171 height 51
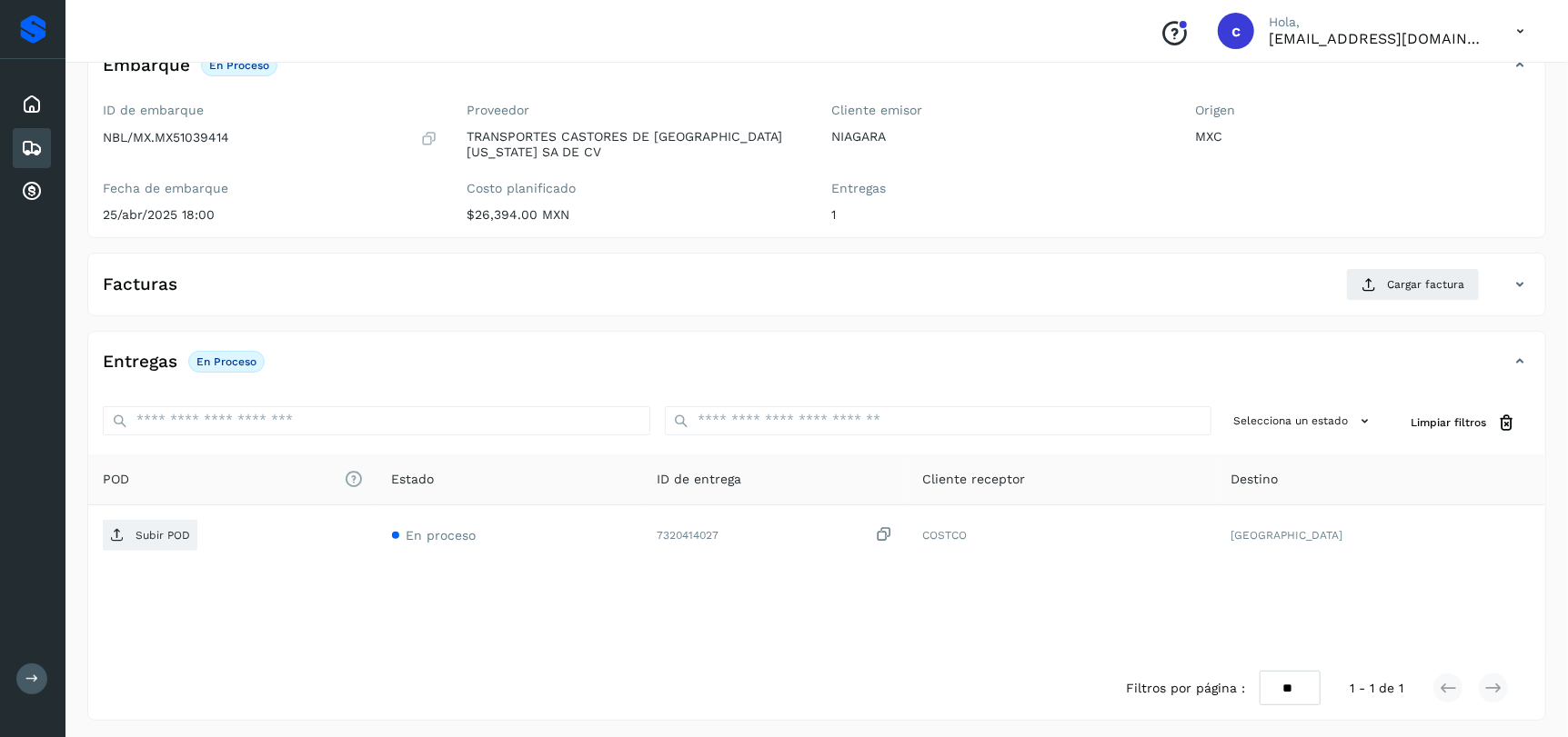
scroll to position [139, 0]
click at [23, 137] on icon at bounding box center [31, 148] width 22 height 22
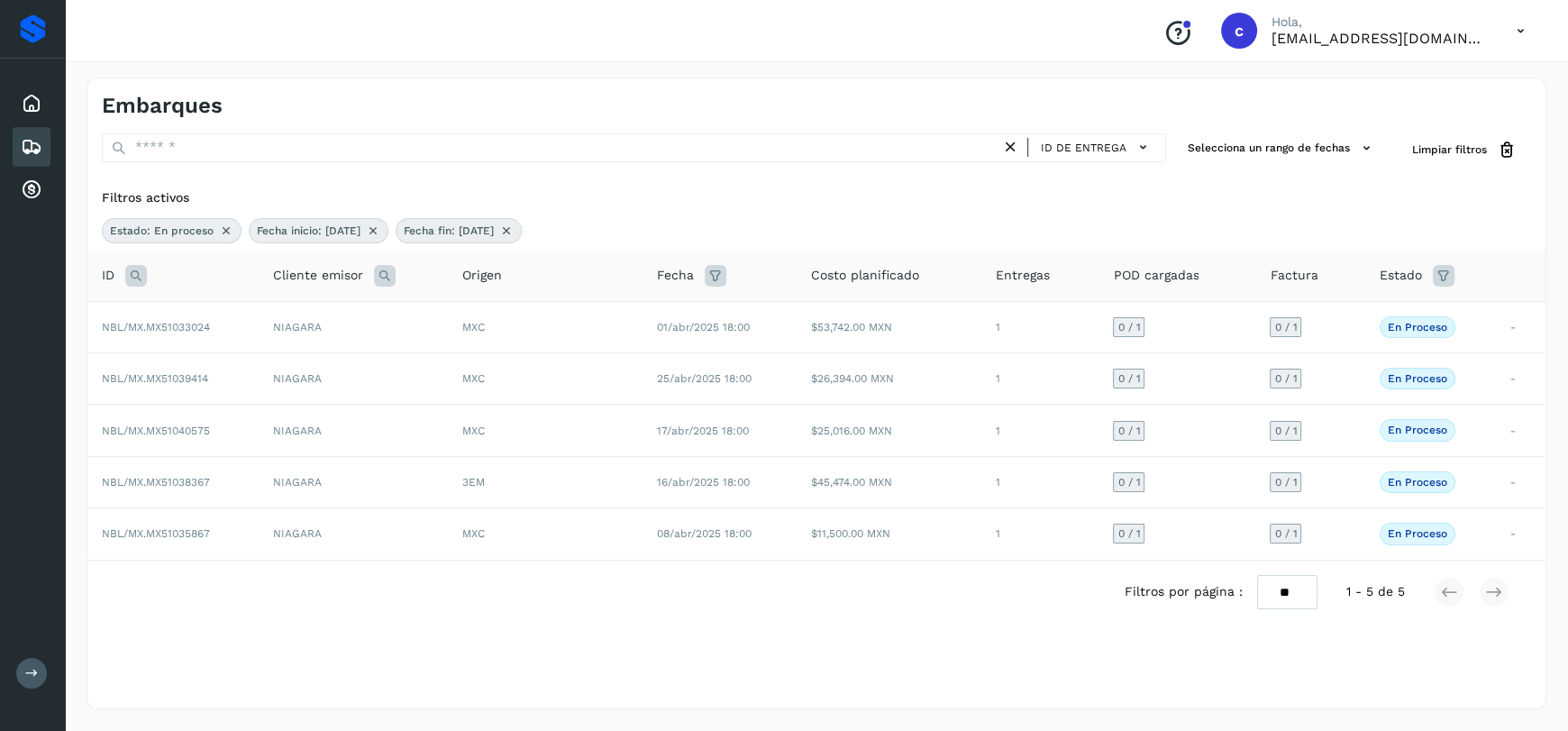
click at [222, 191] on div "Filtros activos" at bounding box center [816, 198] width 1429 height 19
click at [225, 229] on icon at bounding box center [226, 230] width 15 height 15
click at [234, 231] on icon at bounding box center [226, 230] width 15 height 15
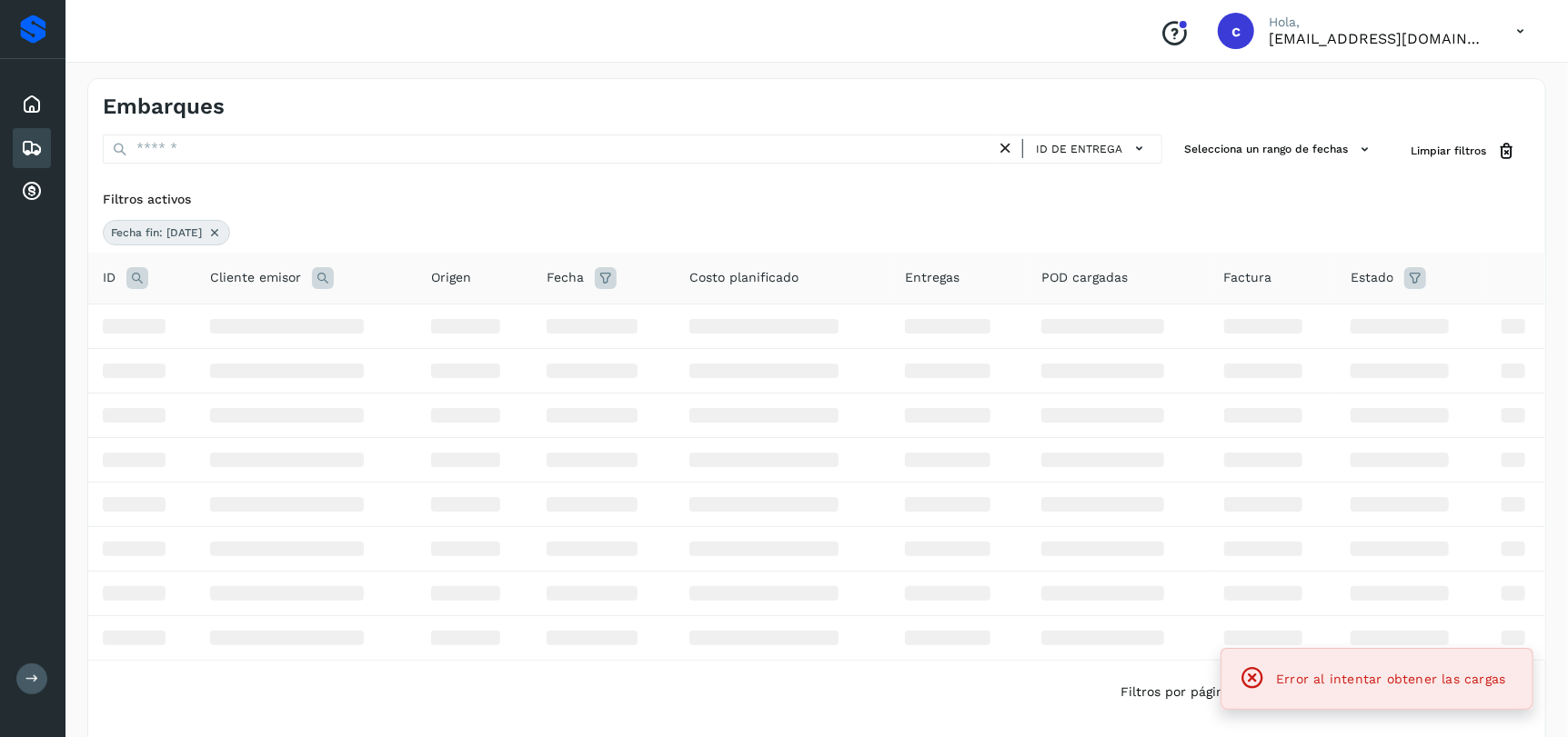
click at [222, 237] on icon at bounding box center [214, 232] width 15 height 15
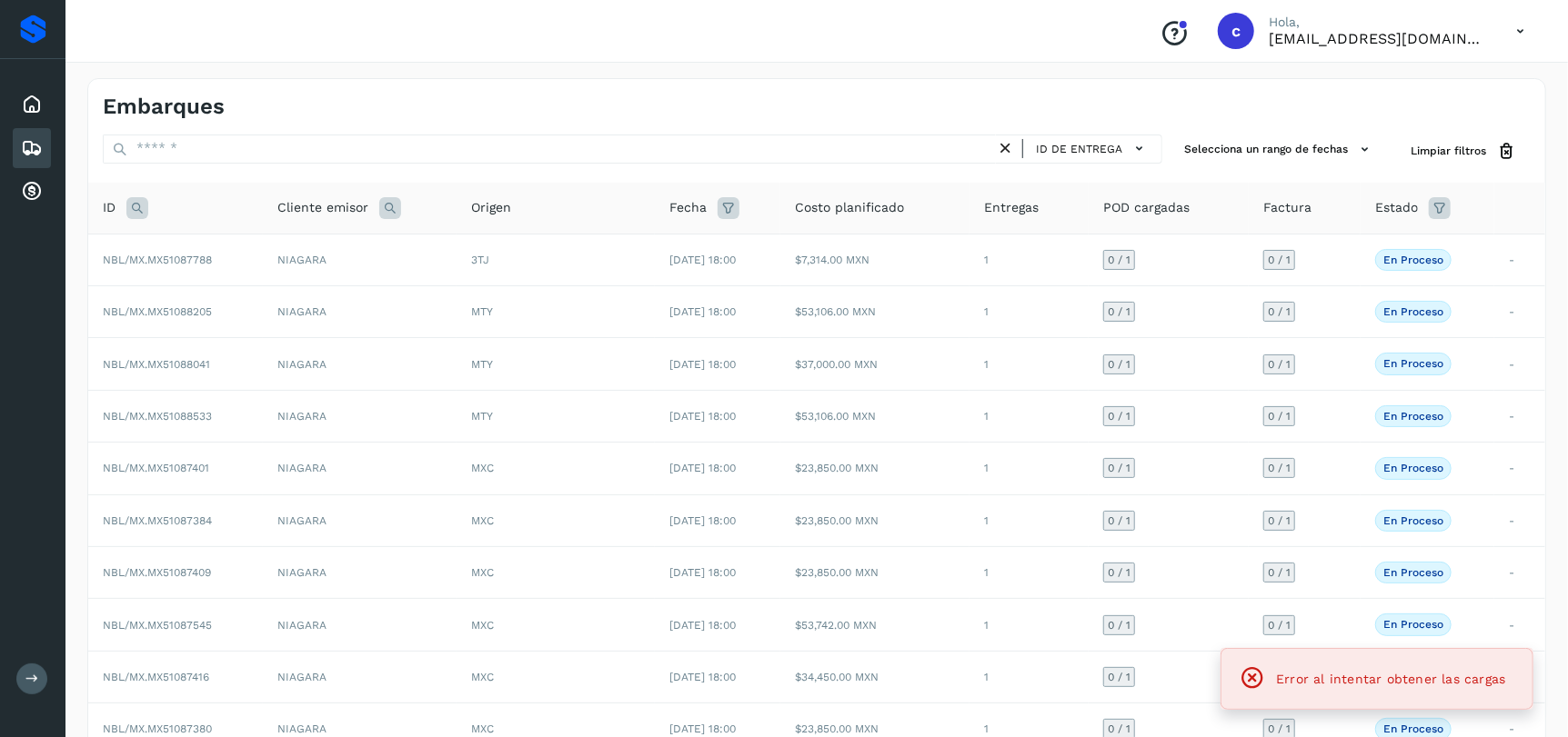
click at [137, 213] on icon at bounding box center [137, 208] width 22 height 22
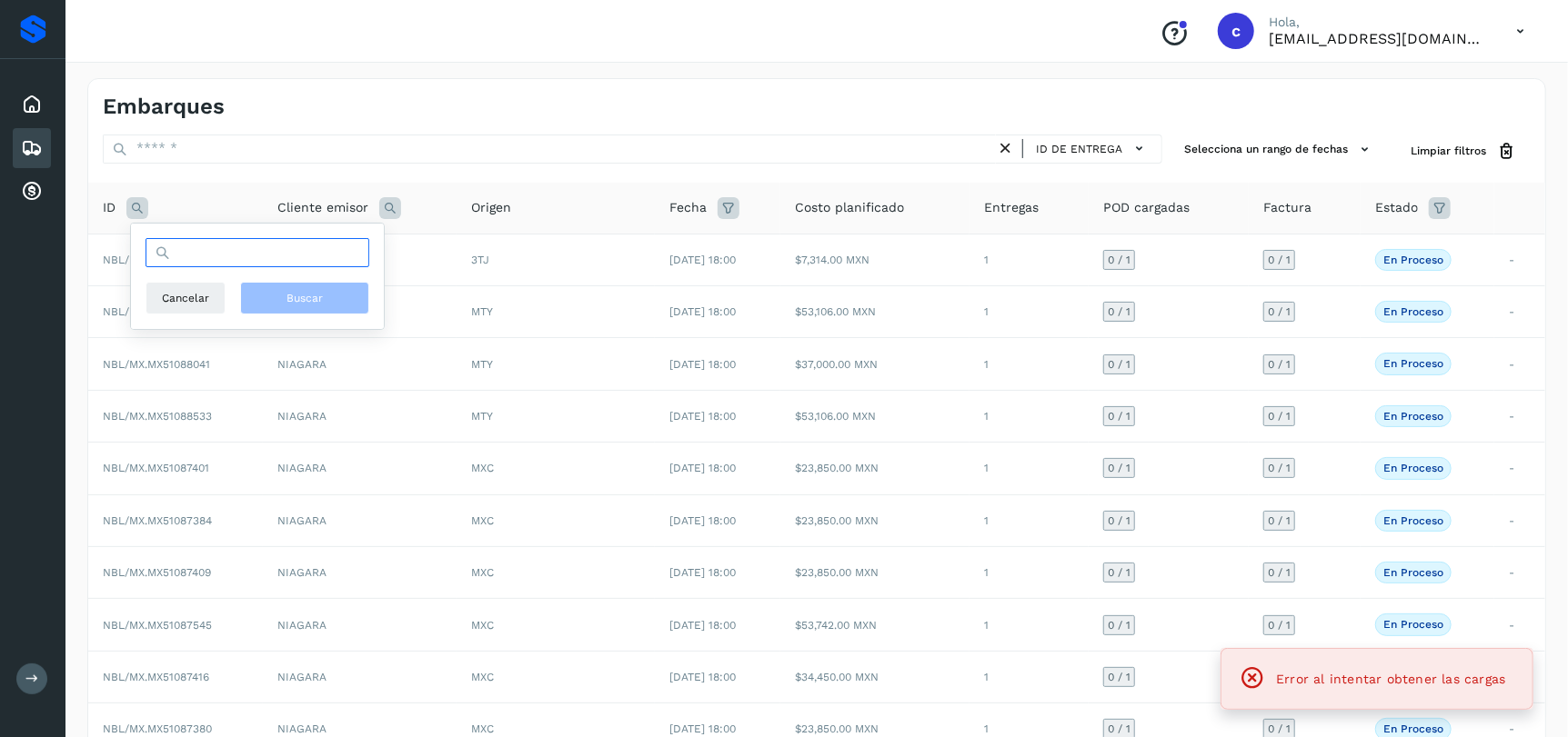
click at [252, 256] on input "text" at bounding box center [258, 253] width 224 height 29
paste input "**********"
type input "**********"
click at [343, 298] on button "Buscar" at bounding box center [305, 298] width 129 height 32
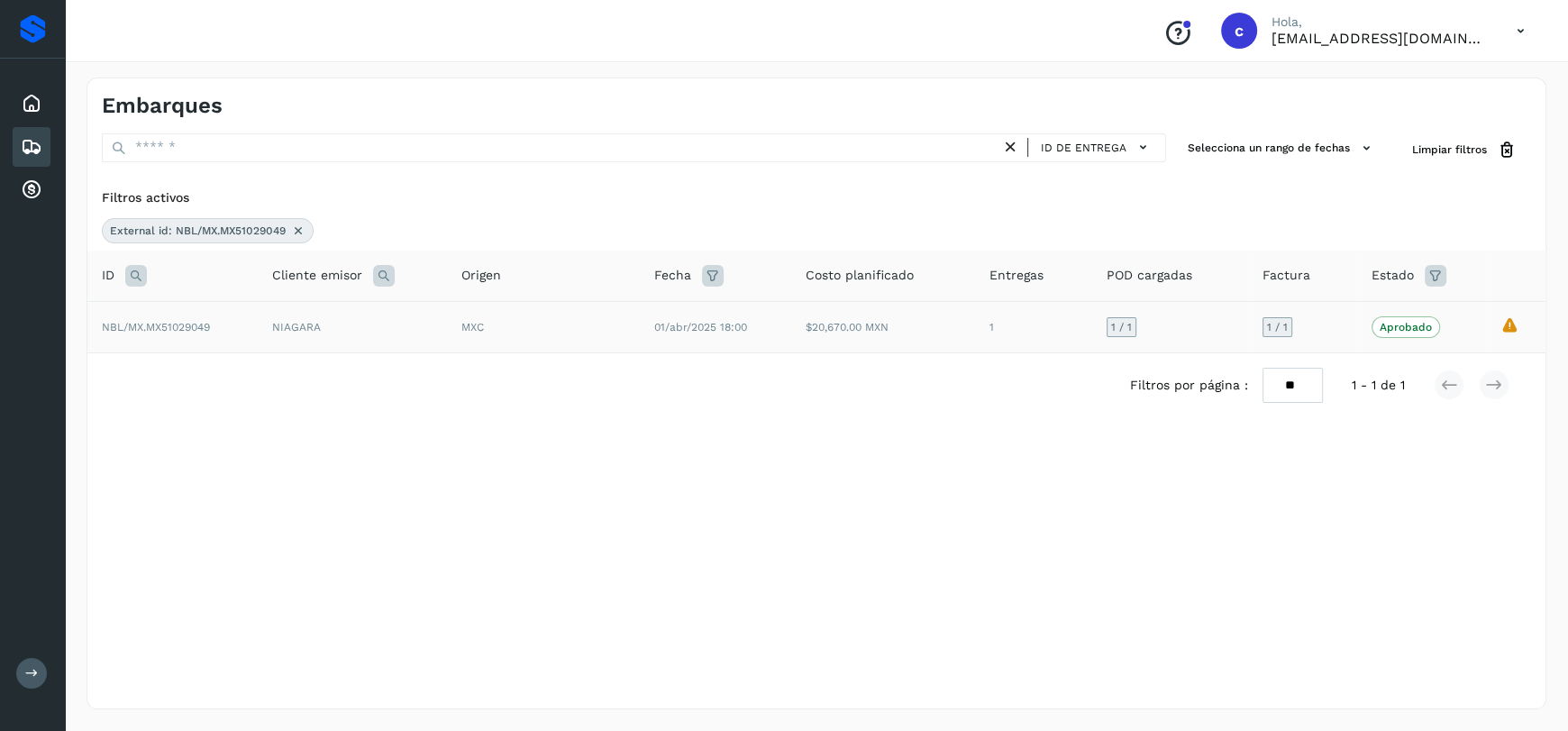
click at [459, 328] on td "MXC" at bounding box center [543, 326] width 193 height 51
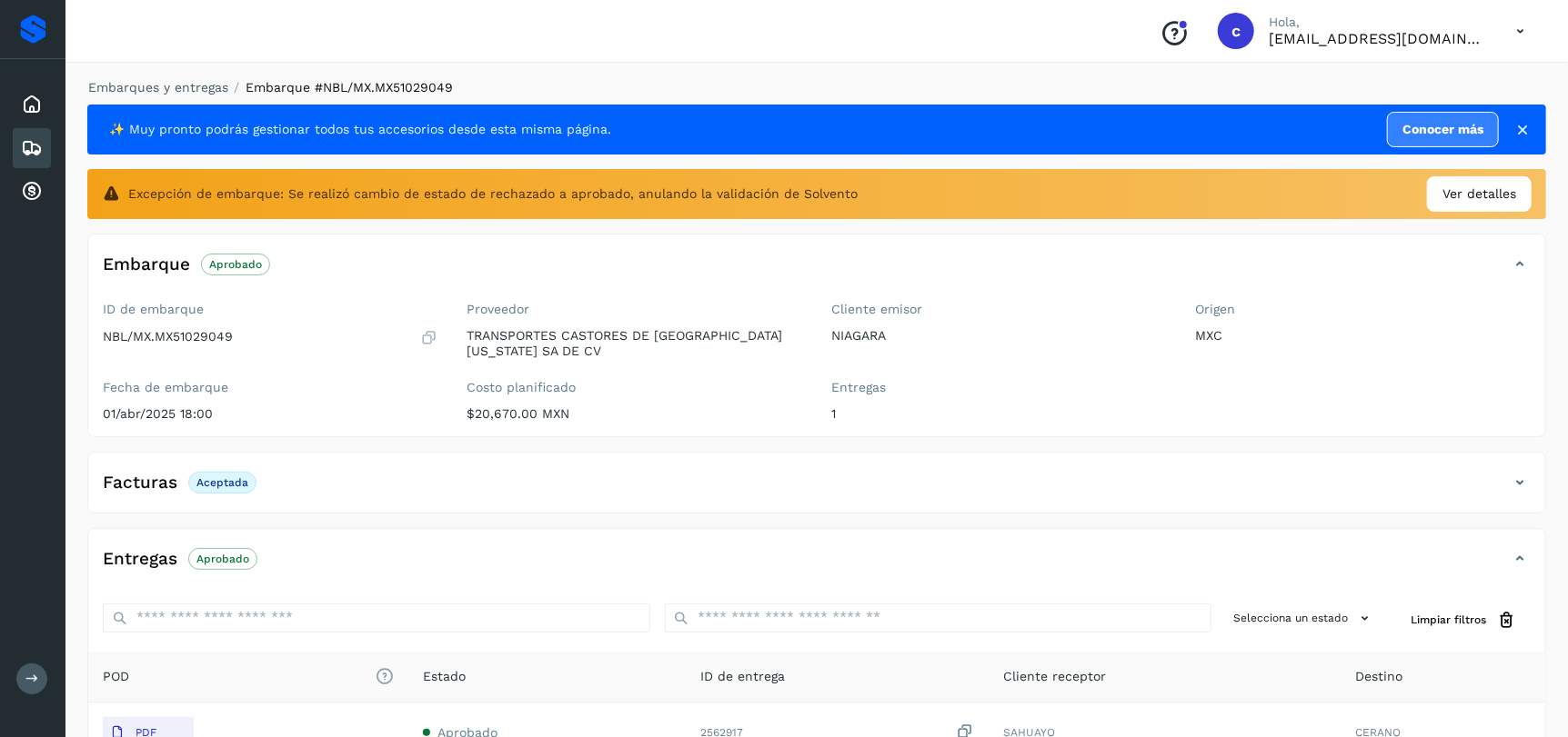
click at [221, 478] on p "Aceptada" at bounding box center [222, 483] width 52 height 13
click at [1431, 475] on div "Facturas Aceptada" at bounding box center [798, 483] width 1421 height 31
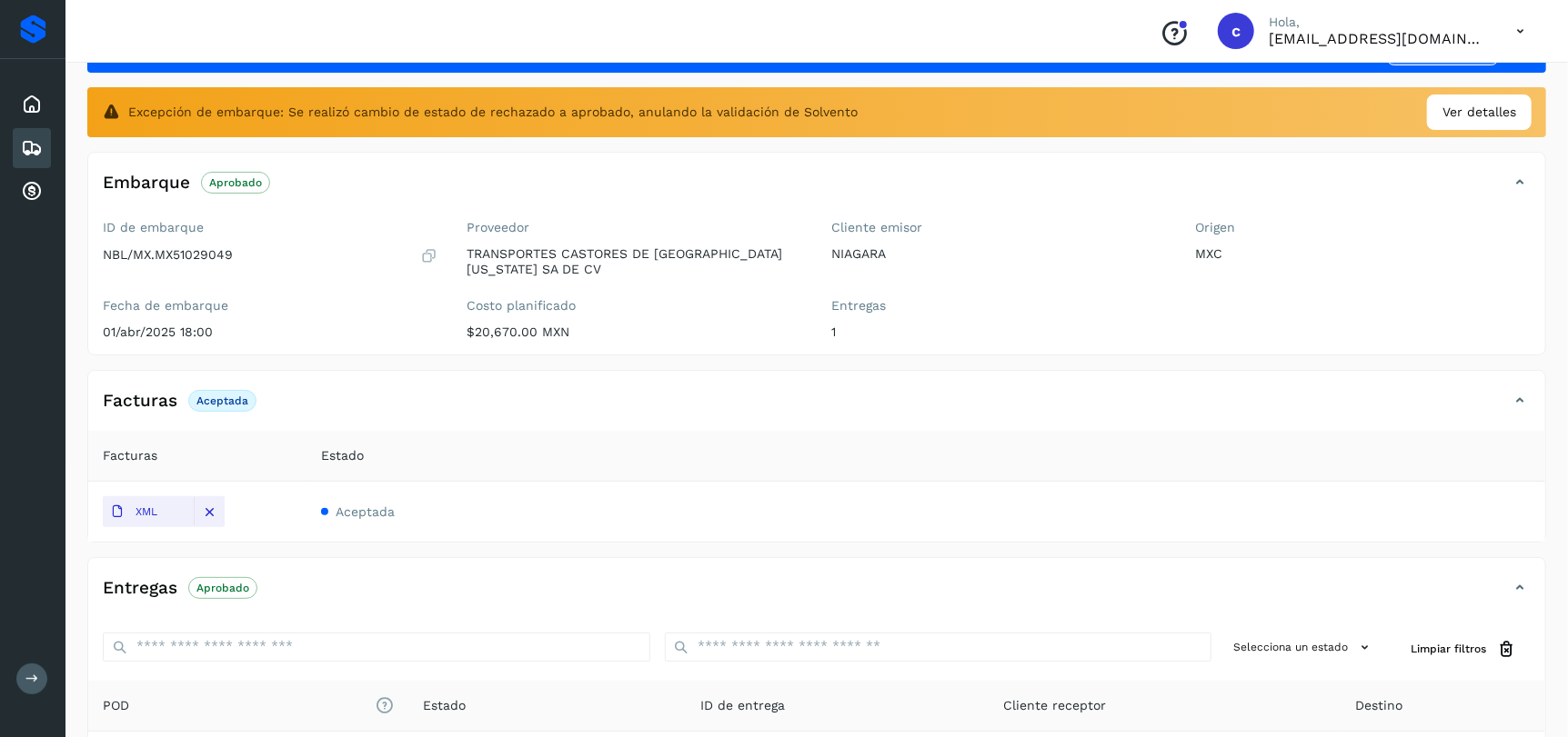
scroll to position [182, 0]
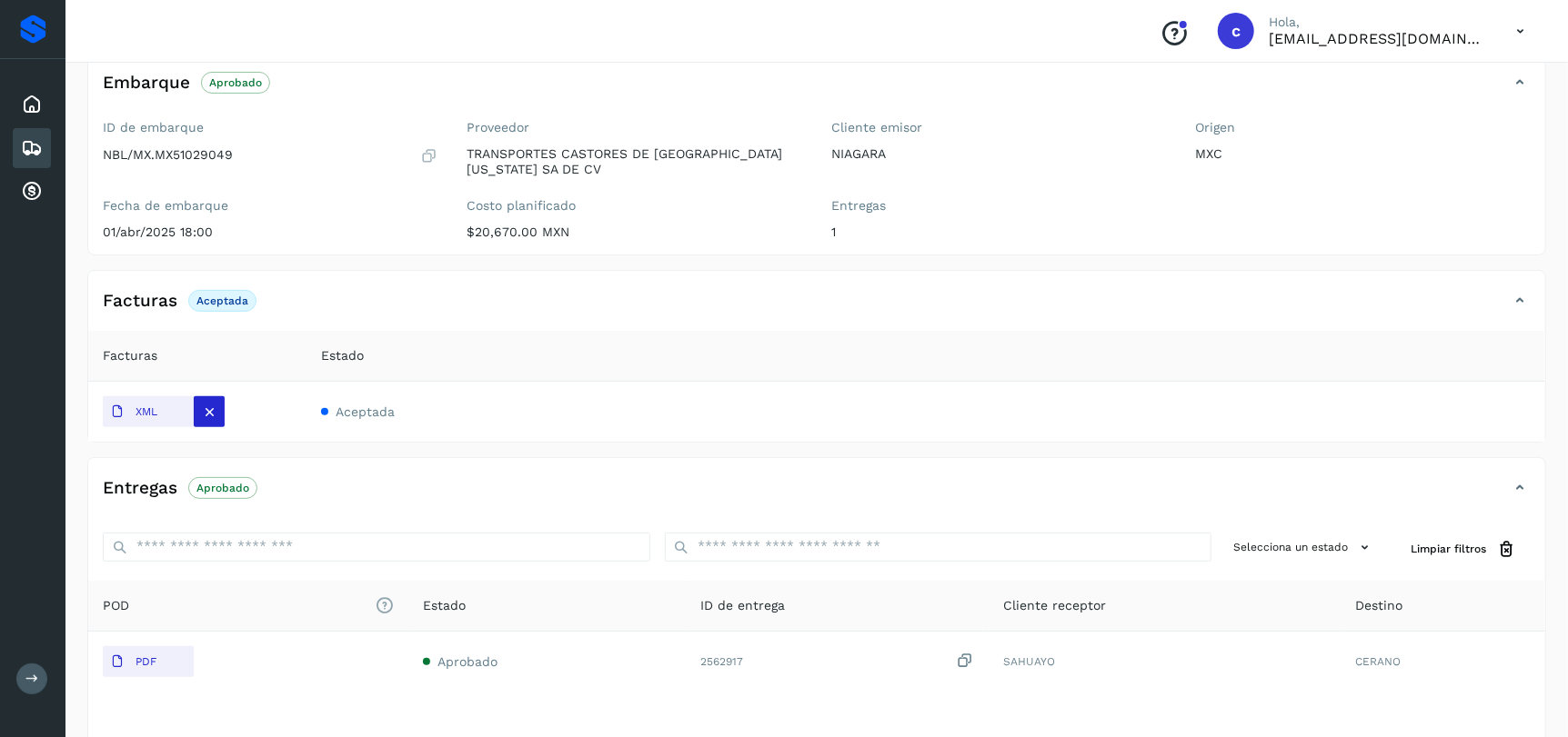
click at [216, 413] on icon at bounding box center [210, 411] width 17 height 17
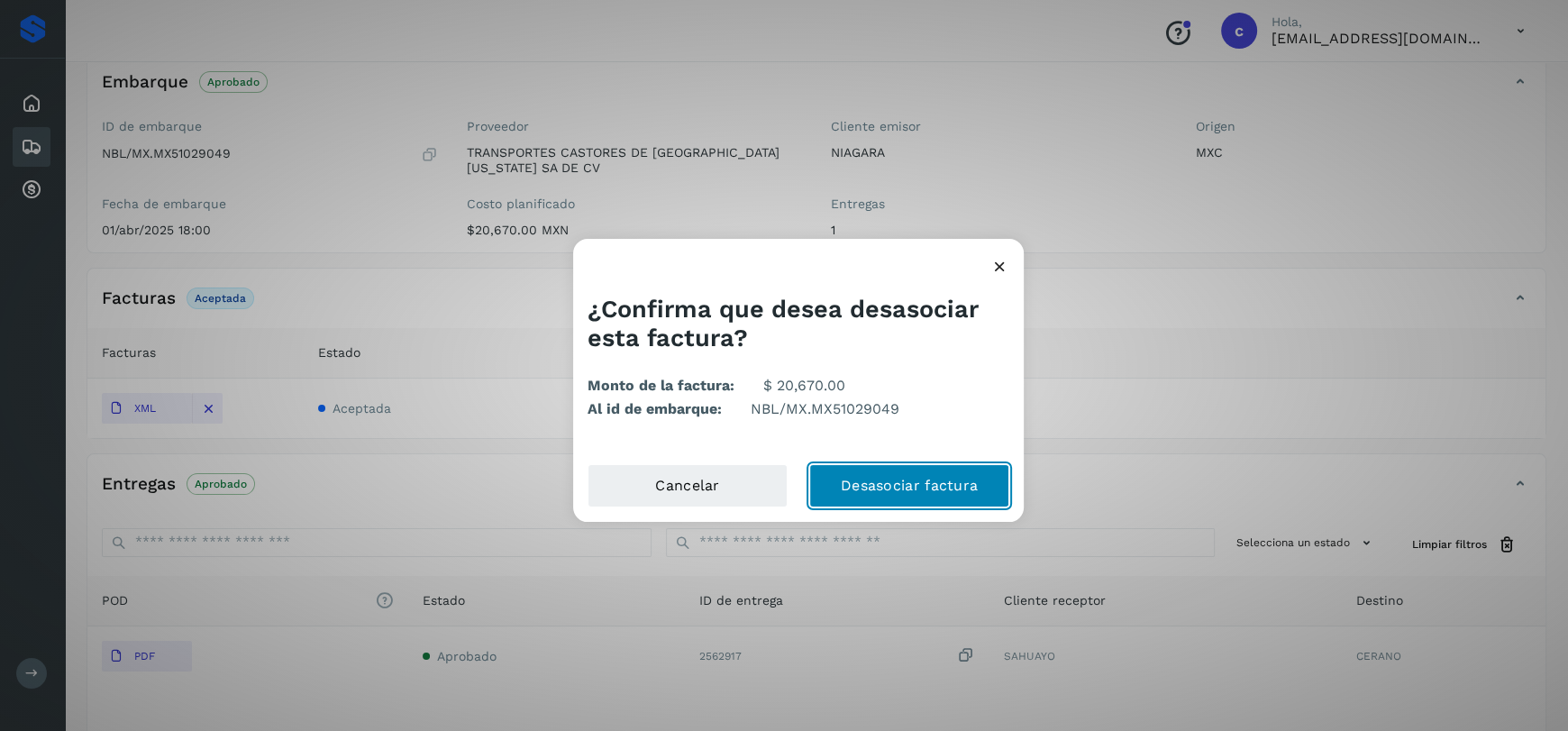
click at [907, 488] on button "Desasociar factura" at bounding box center [909, 485] width 200 height 44
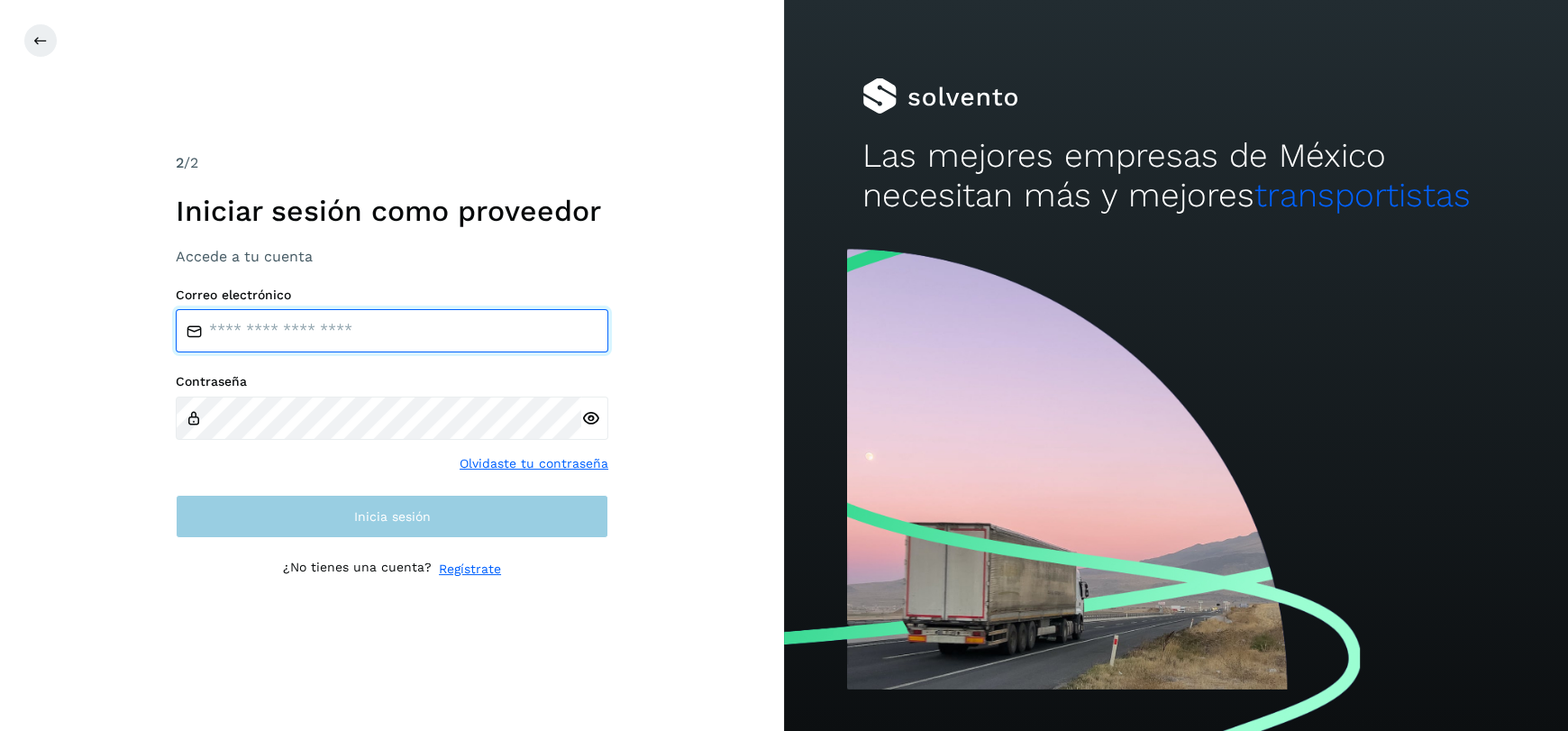
type input "**********"
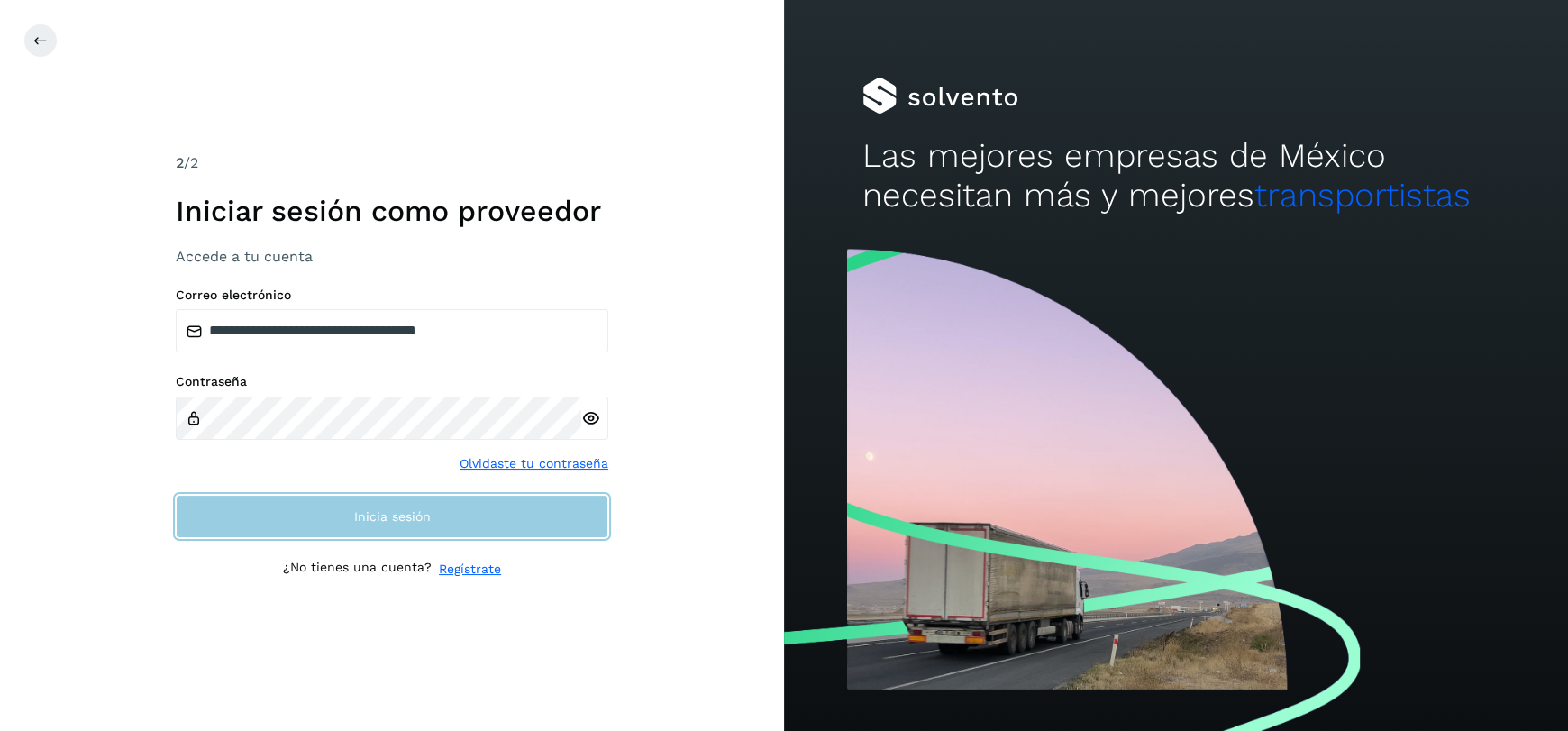
click at [401, 525] on button "Inicia sesión" at bounding box center [392, 516] width 433 height 44
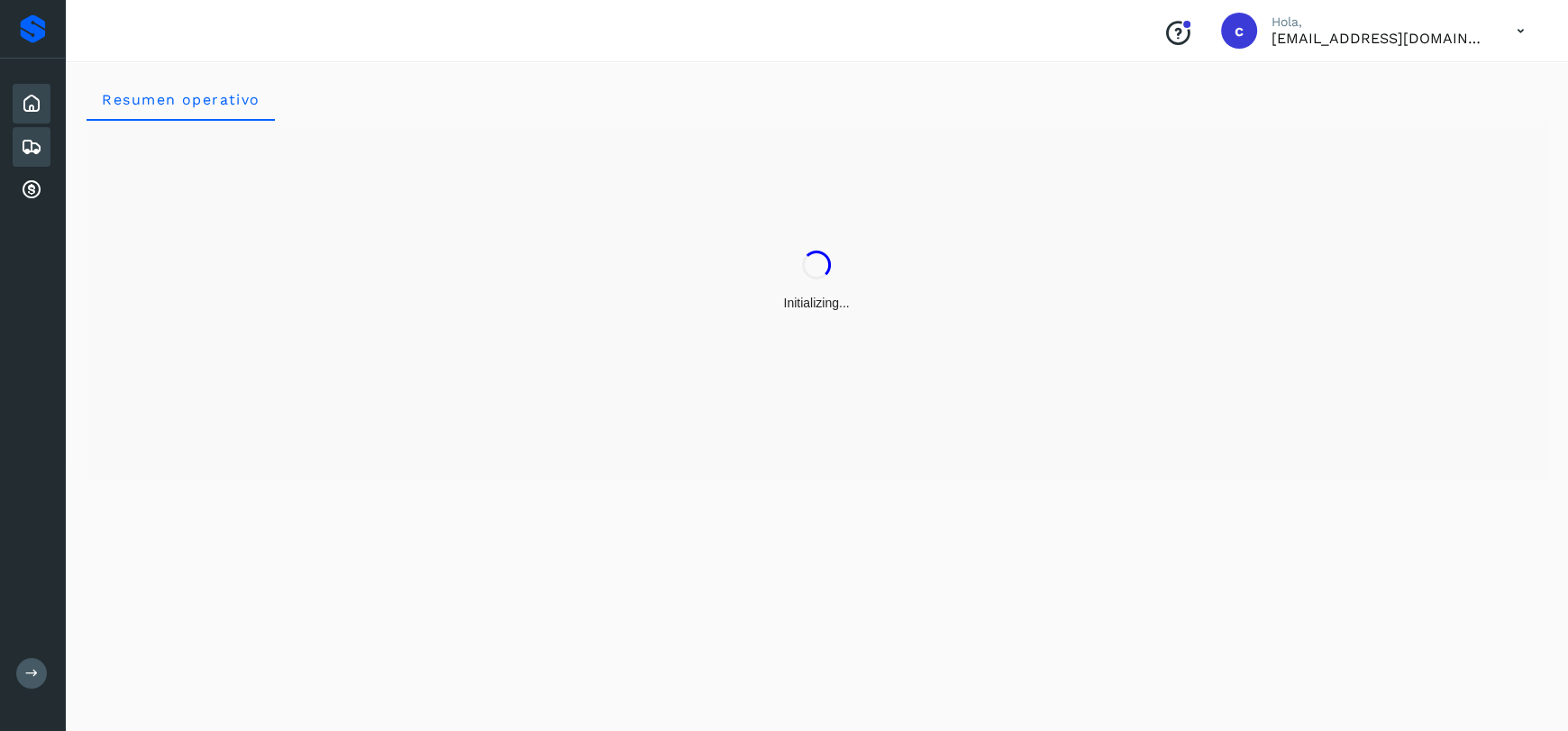
click at [24, 151] on icon at bounding box center [31, 147] width 21 height 21
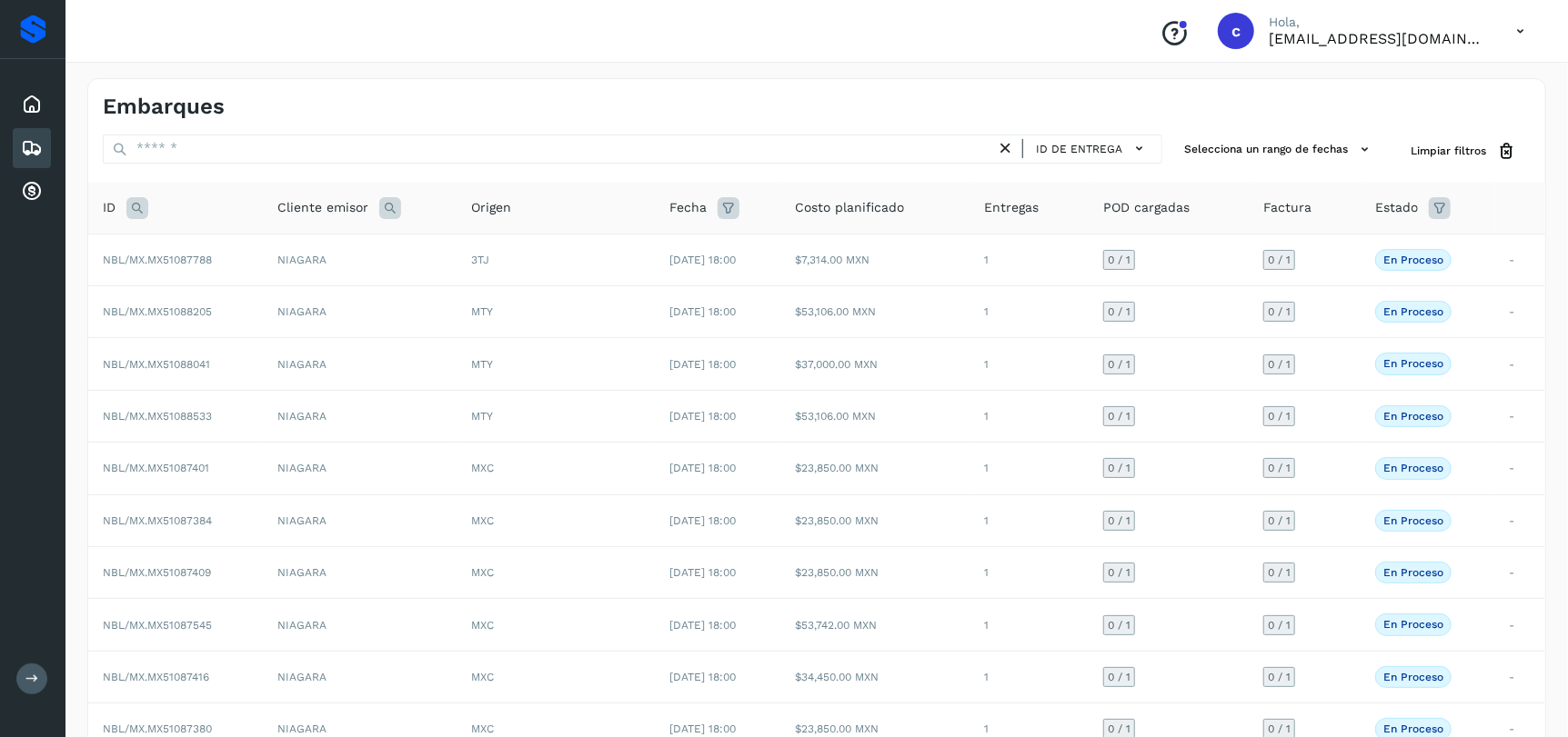
click at [133, 210] on icon at bounding box center [137, 208] width 22 height 22
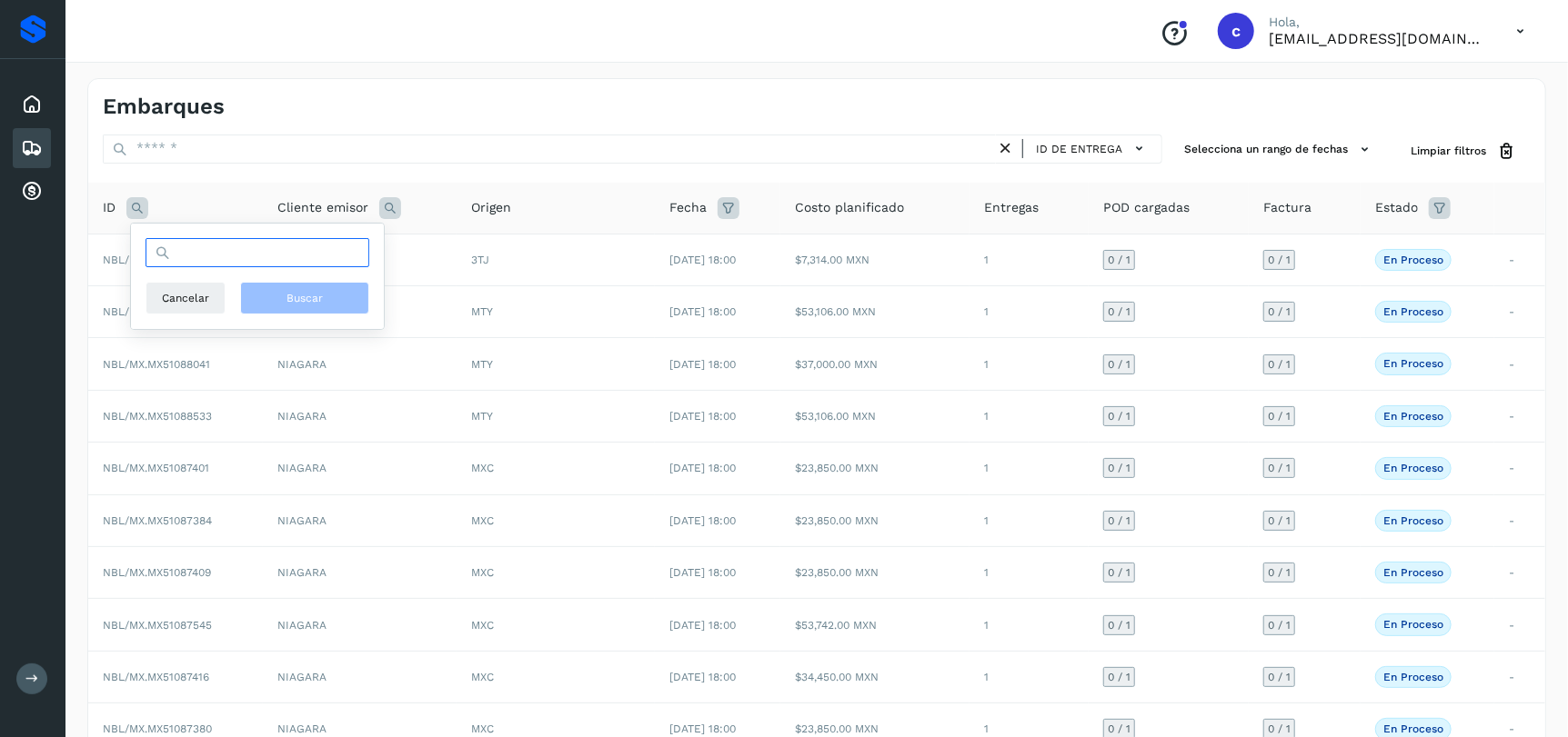
click at [190, 255] on input "text" at bounding box center [258, 253] width 224 height 29
paste input "**********"
type input "**********"
click at [305, 296] on span "Buscar" at bounding box center [305, 298] width 36 height 17
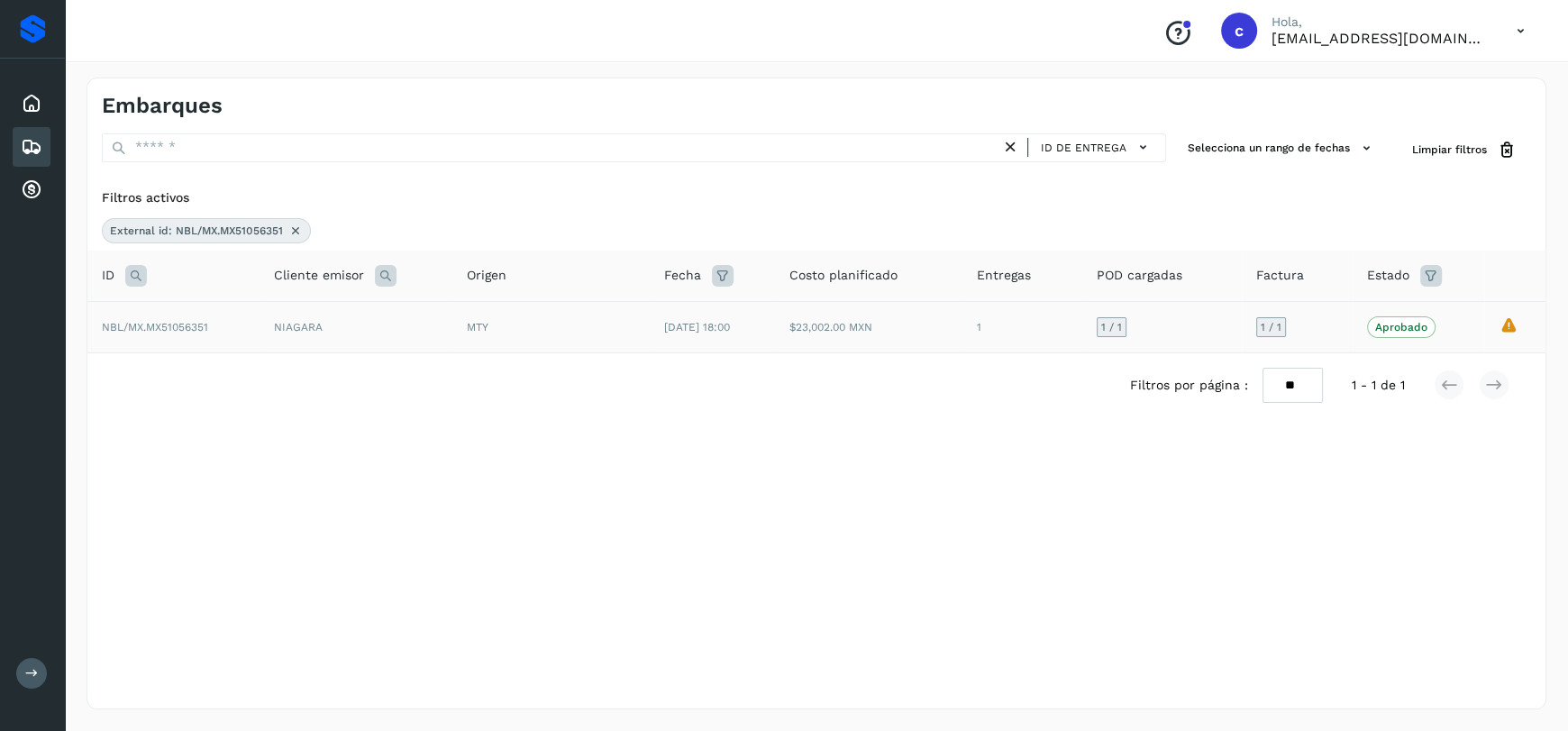
click at [559, 332] on div "MTY" at bounding box center [551, 327] width 169 height 17
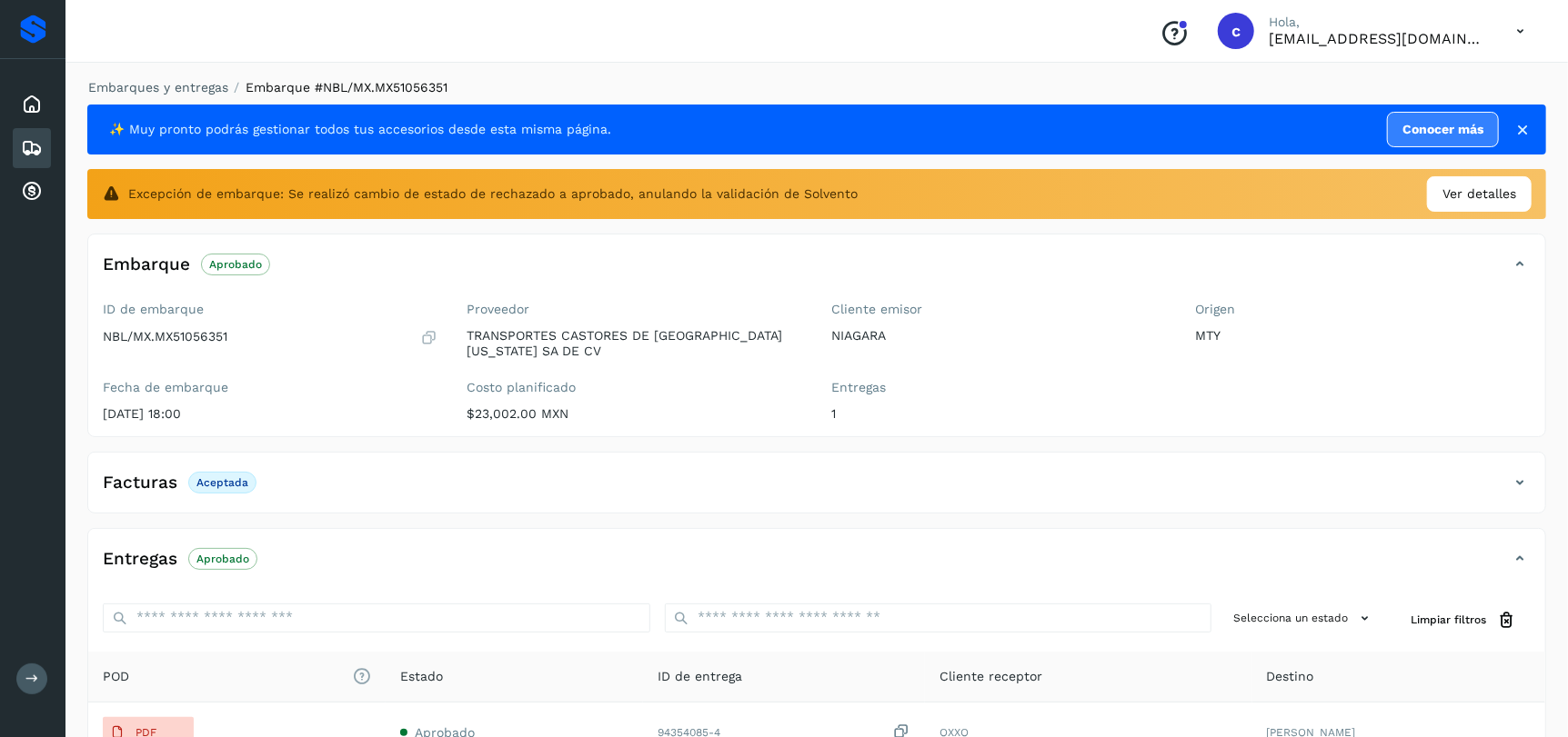
click at [1159, 498] on div "Facturas Aceptada" at bounding box center [817, 489] width 1457 height 45
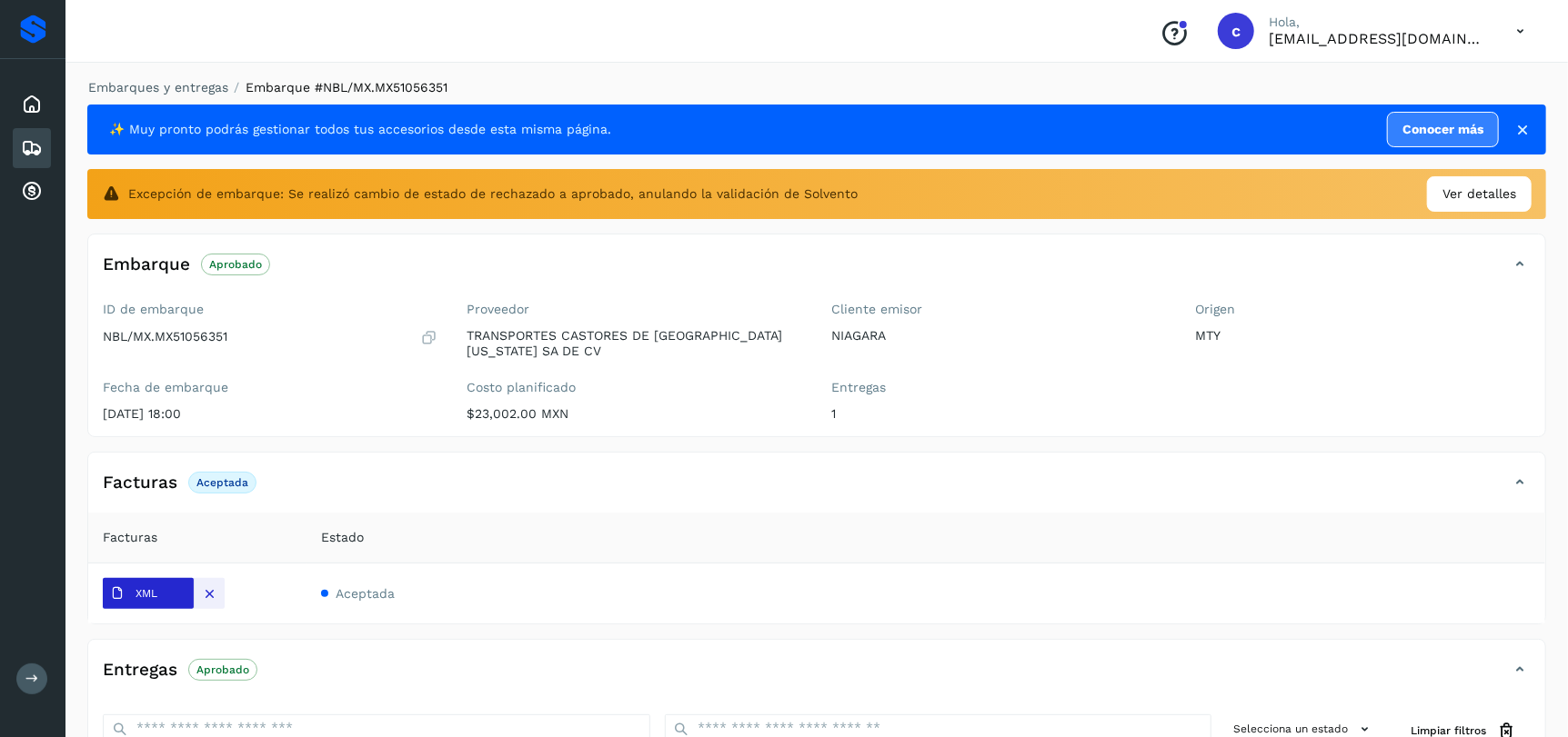
click at [146, 593] on p "XML" at bounding box center [146, 593] width 22 height 13
click at [753, 659] on div "Entregas Aprobado" at bounding box center [798, 670] width 1421 height 31
click at [1537, 480] on icon at bounding box center [1535, 483] width 22 height 22
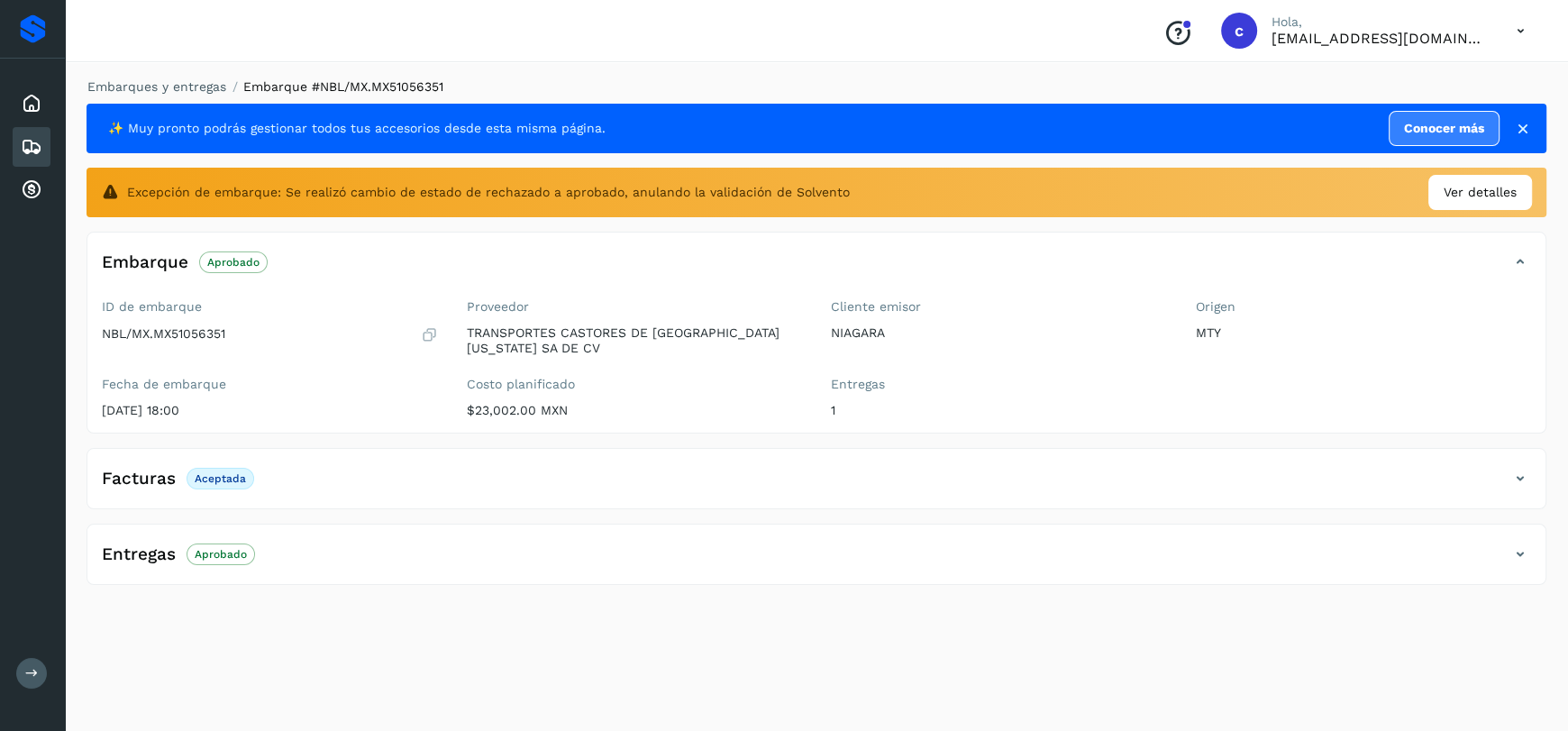
click at [450, 562] on div "Entregas Aprobado" at bounding box center [799, 555] width 1422 height 31
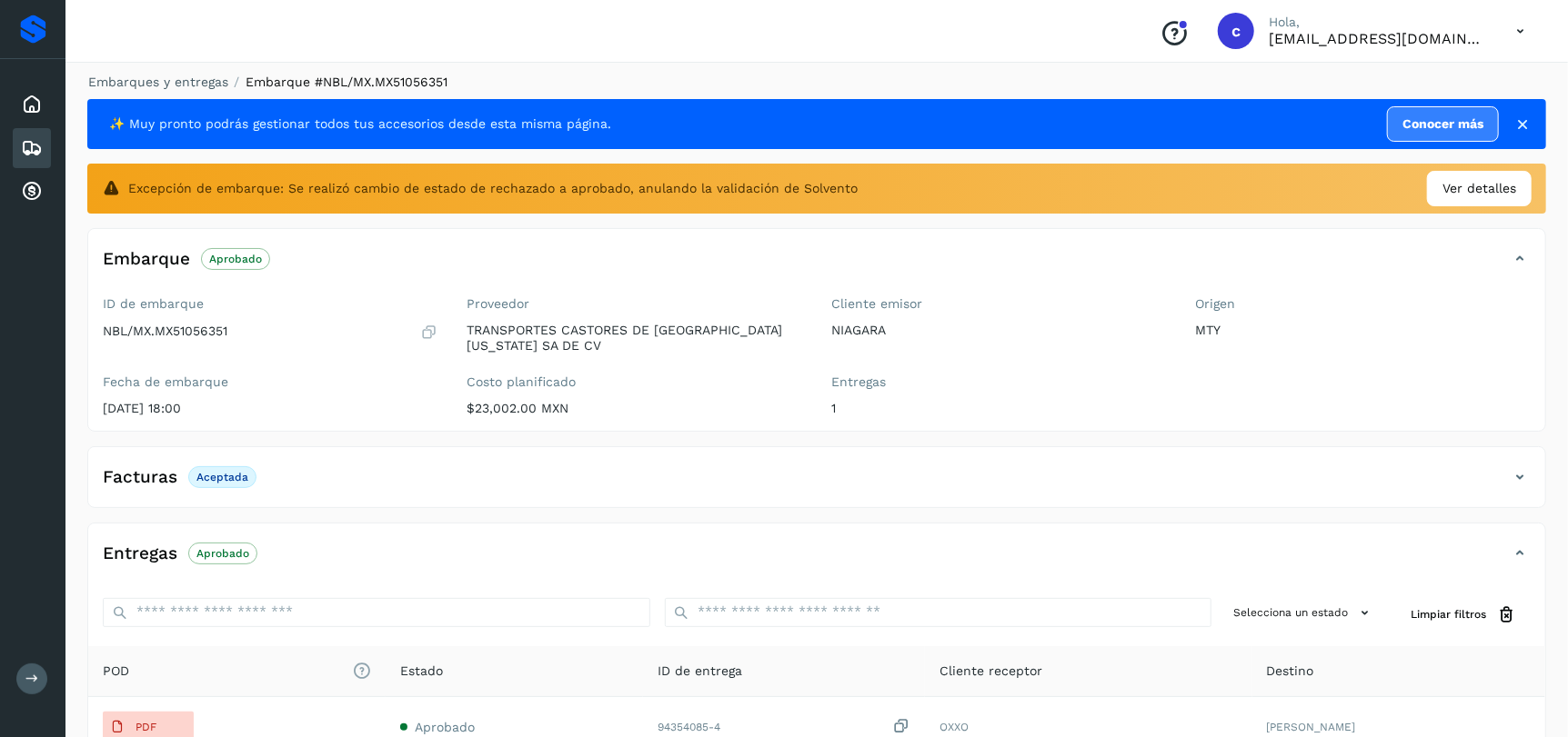
scroll to position [202, 0]
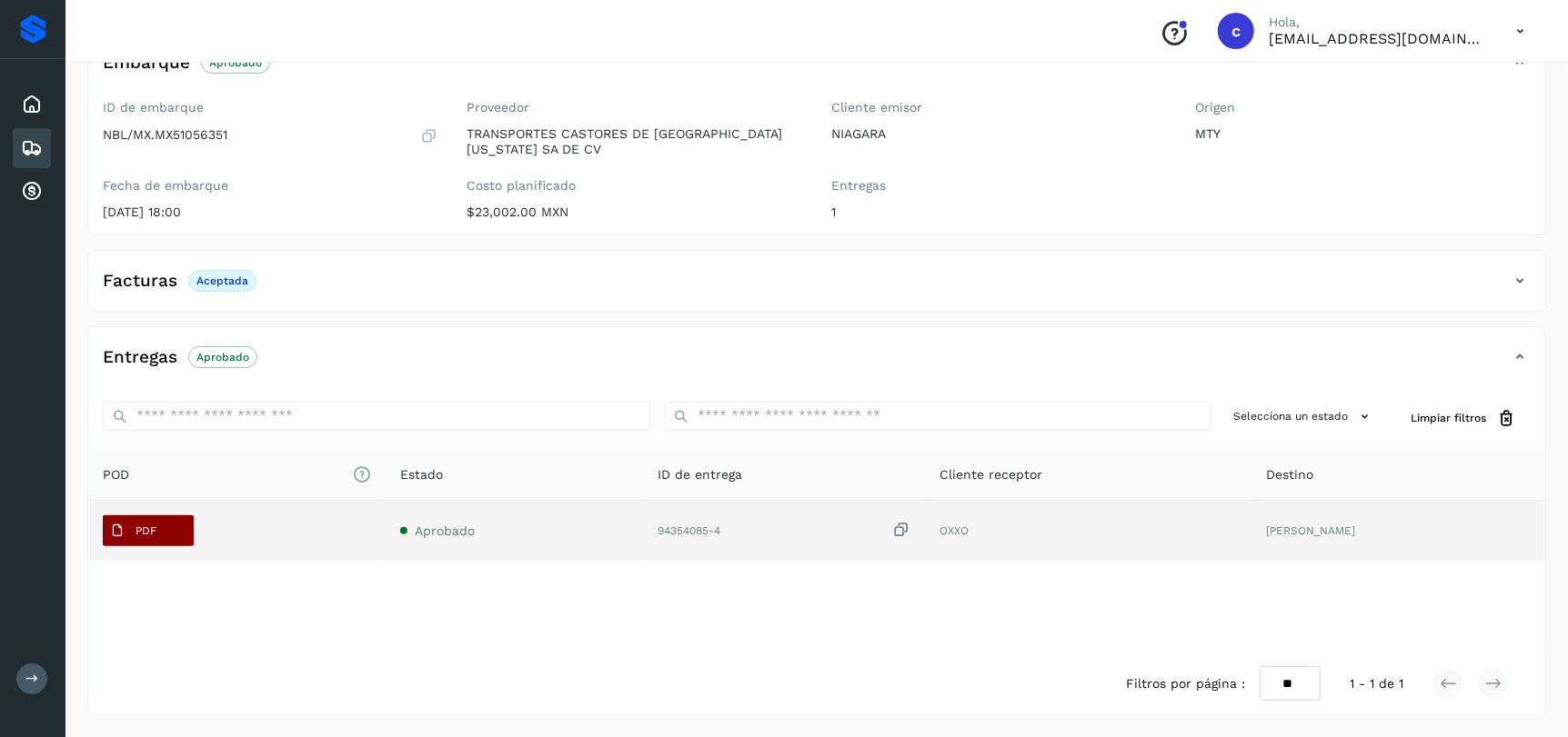
click at [161, 525] on span "PDF" at bounding box center [133, 531] width 61 height 29
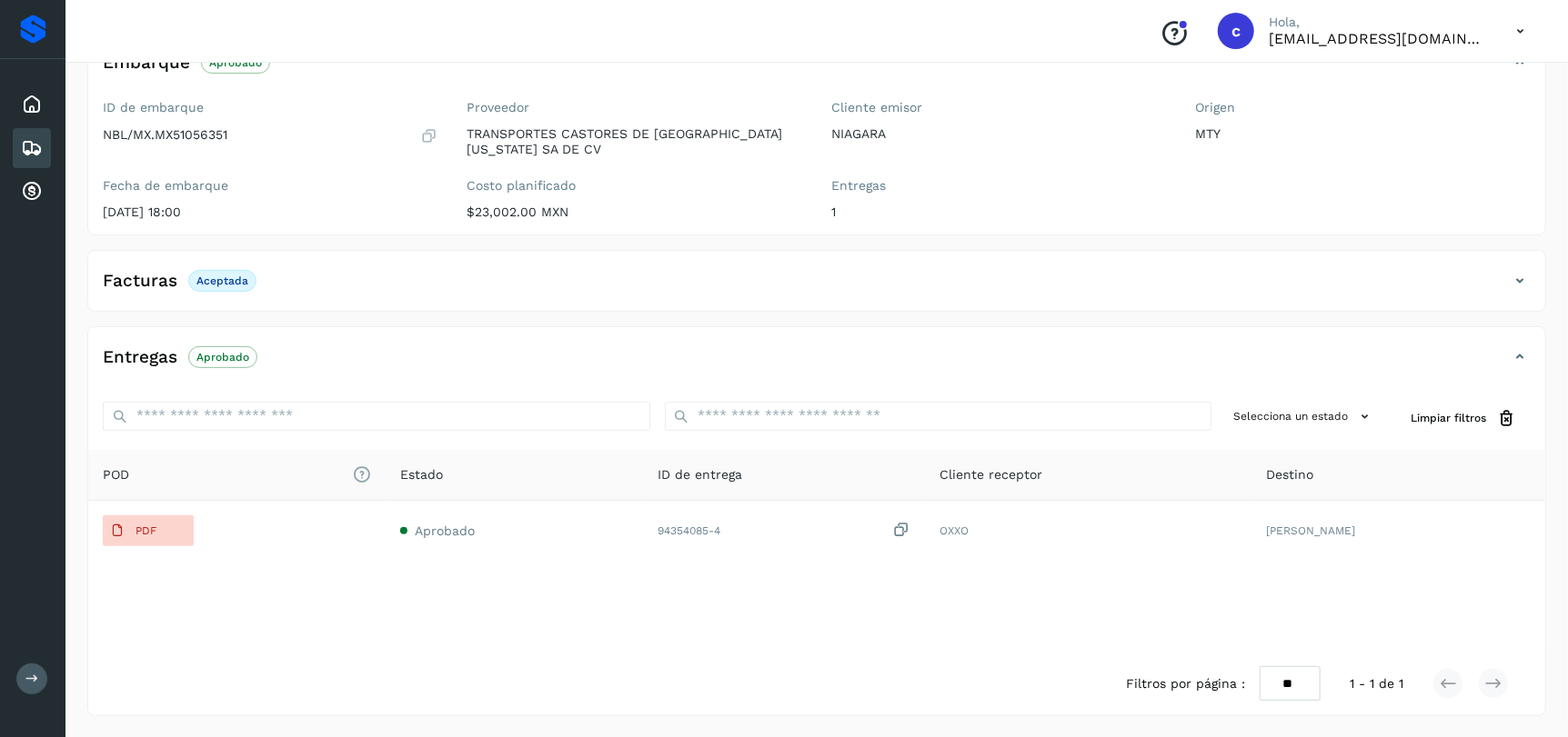
click at [52, 157] on div "Inicio Embarques Cuentas por cobrar" at bounding box center [32, 148] width 66 height 178
click at [34, 147] on icon at bounding box center [31, 148] width 22 height 22
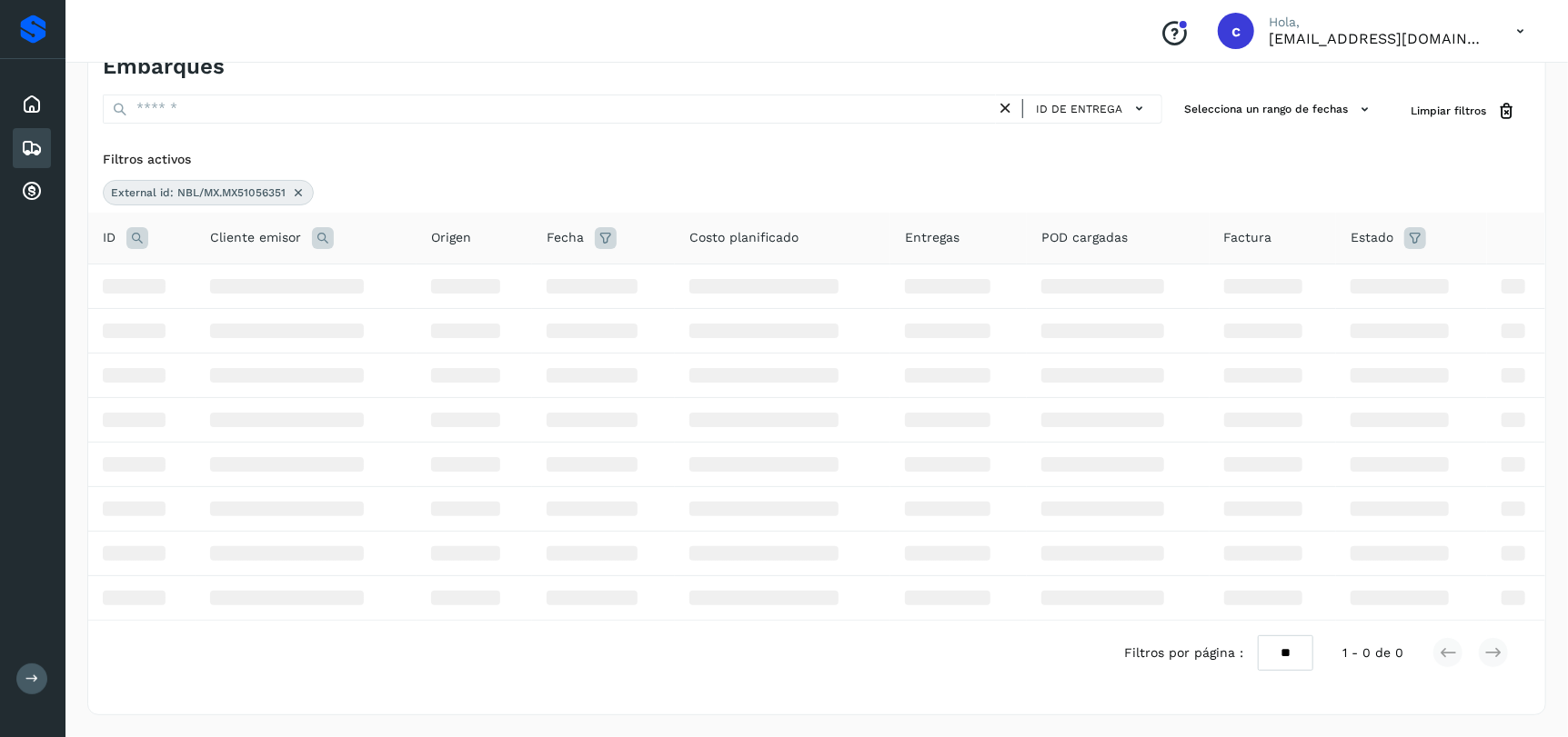
scroll to position [39, 0]
click at [301, 194] on icon at bounding box center [298, 193] width 15 height 15
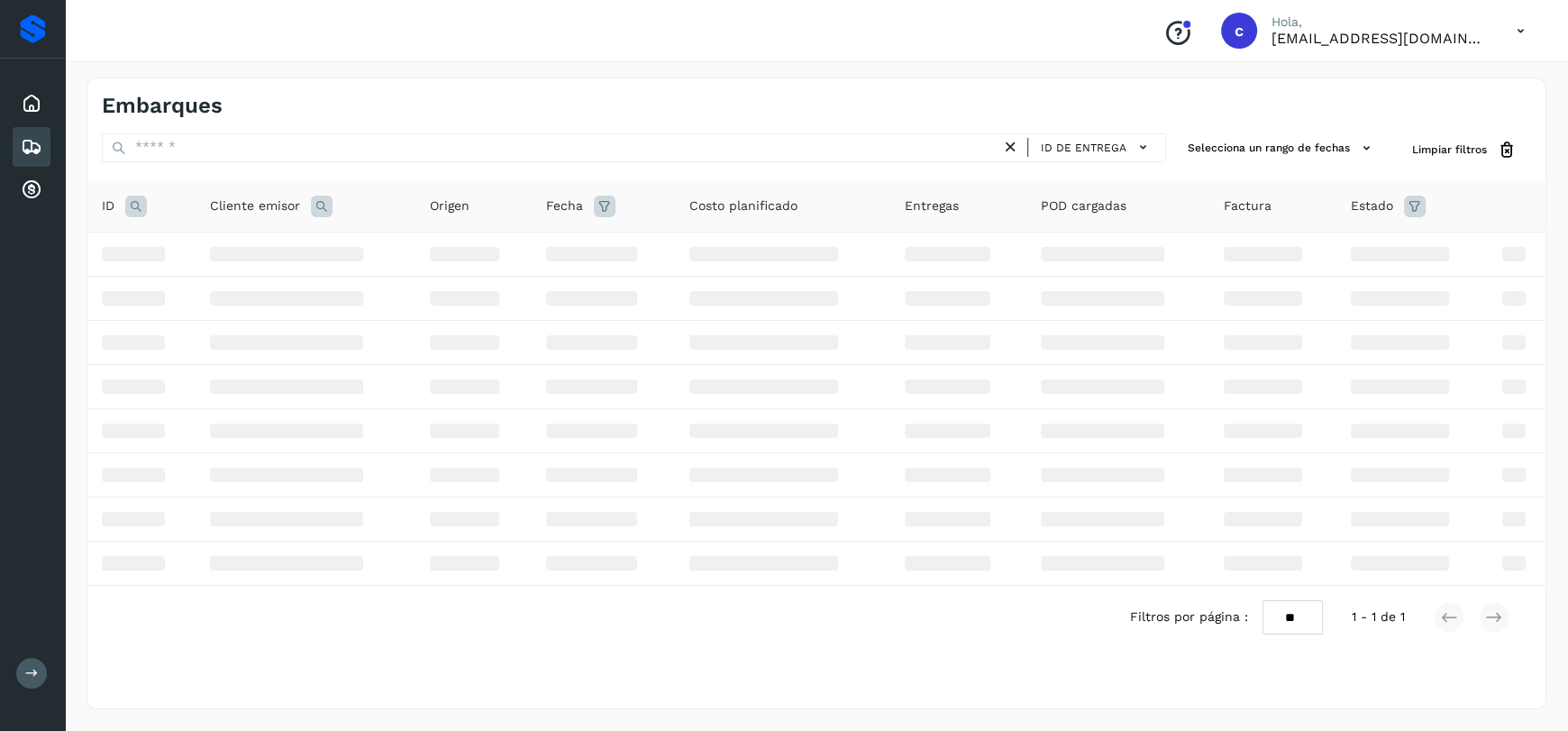
click at [143, 209] on icon at bounding box center [136, 207] width 21 height 21
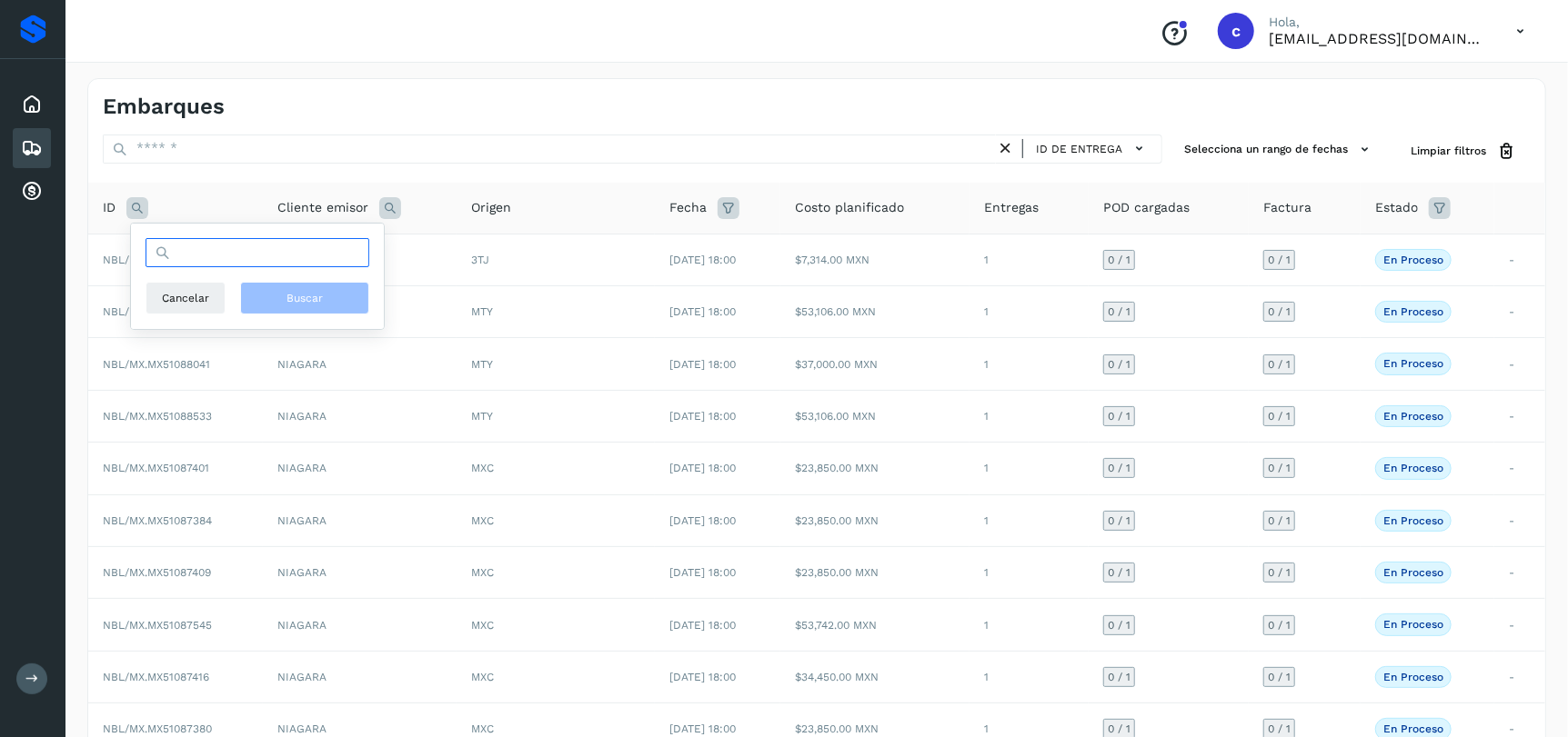
click at [260, 256] on input "text" at bounding box center [258, 253] width 224 height 29
paste input "**********"
type input "**********"
click at [310, 300] on span "Buscar" at bounding box center [305, 298] width 36 height 17
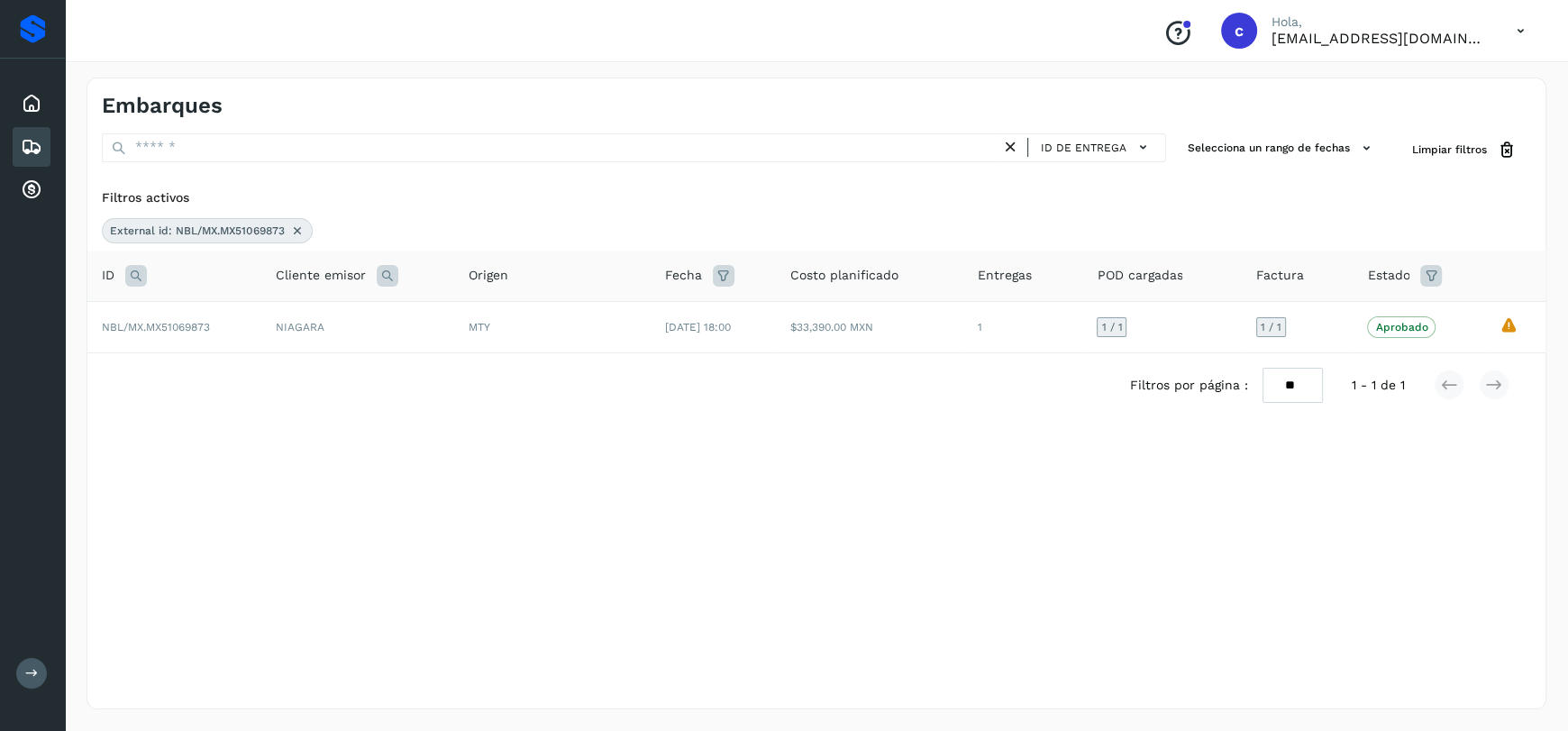
click at [300, 227] on icon at bounding box center [297, 230] width 15 height 15
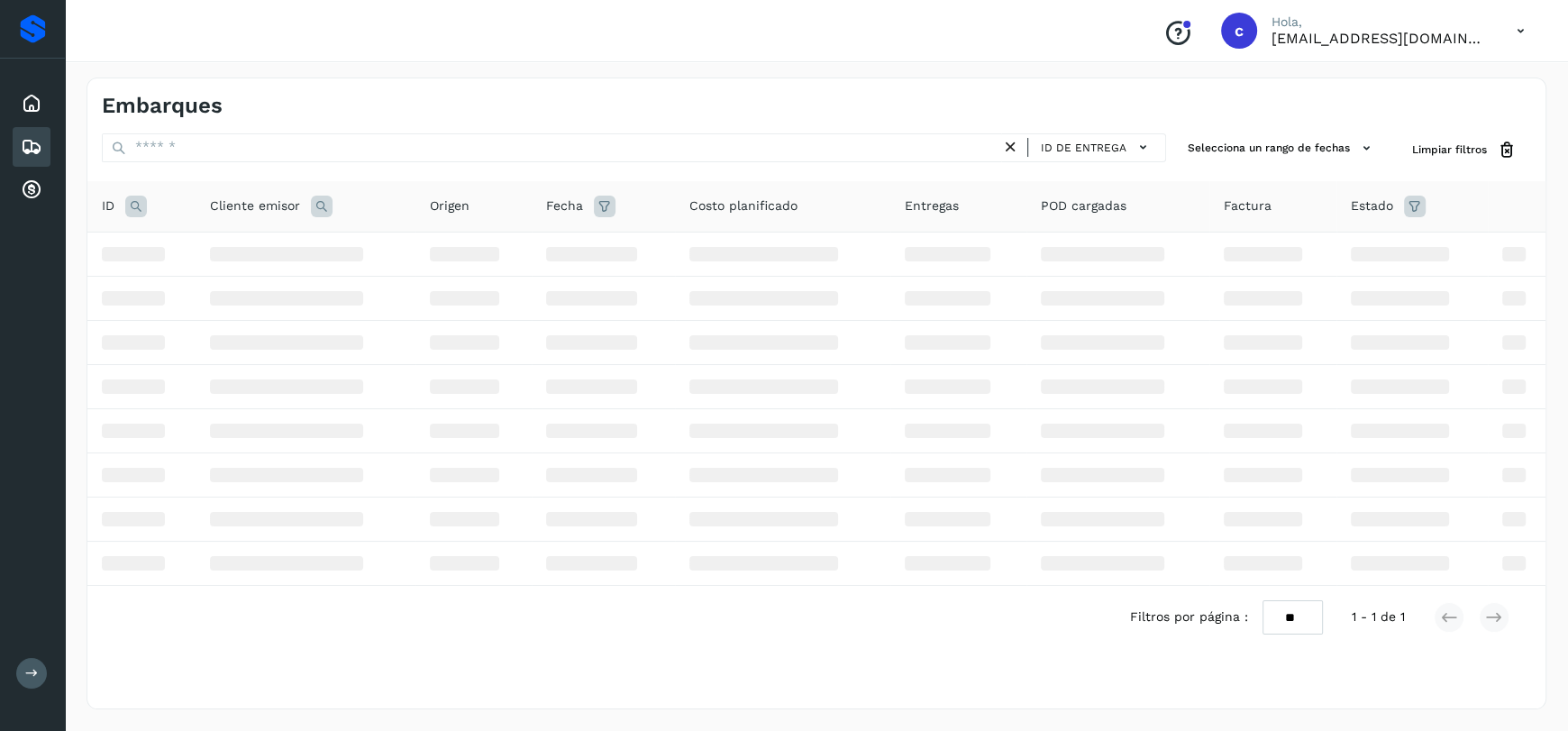
click at [129, 212] on icon at bounding box center [136, 207] width 21 height 21
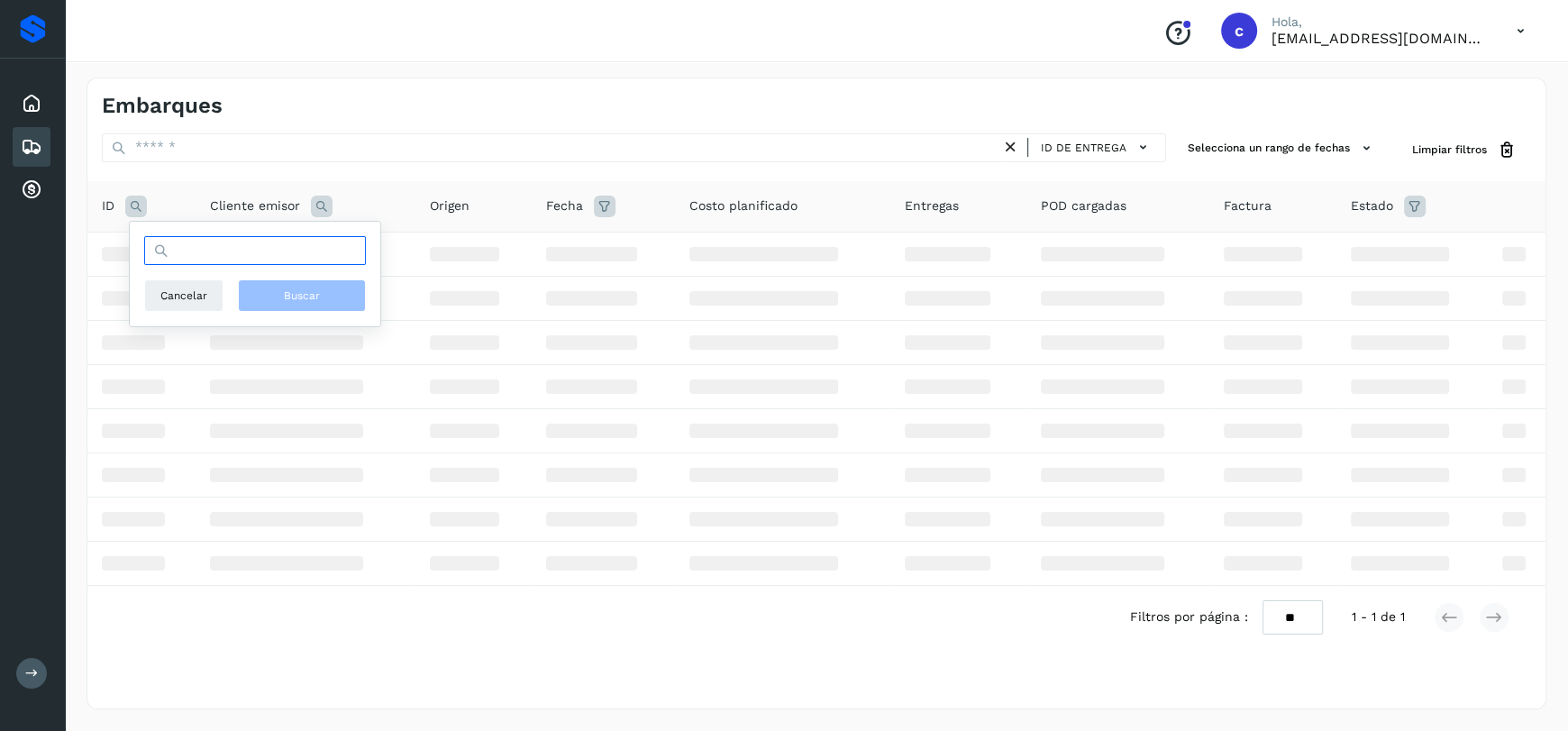
click at [215, 258] on input "text" at bounding box center [255, 250] width 222 height 29
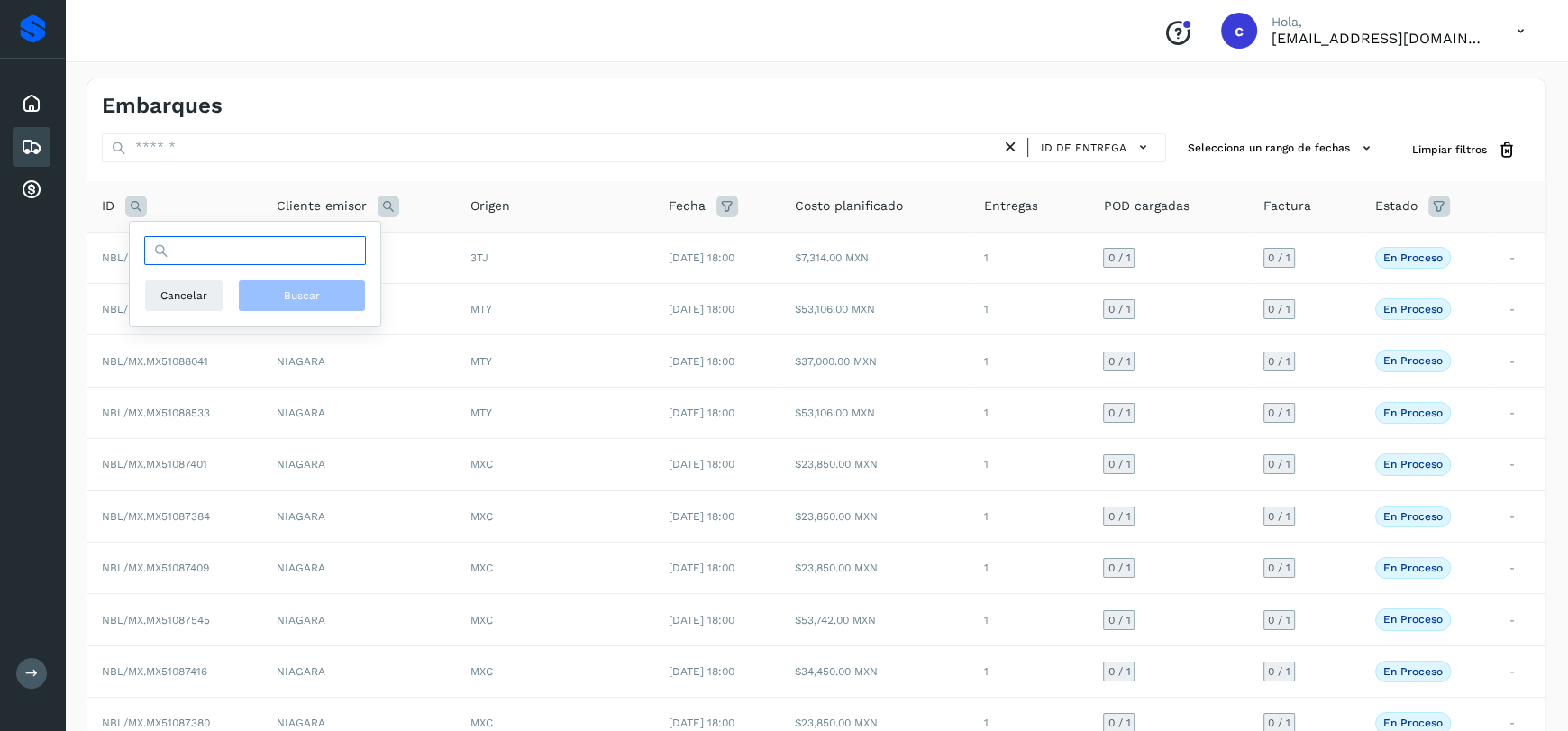
paste input "**********"
type input "**********"
click at [336, 299] on button "Buscar" at bounding box center [302, 295] width 128 height 32
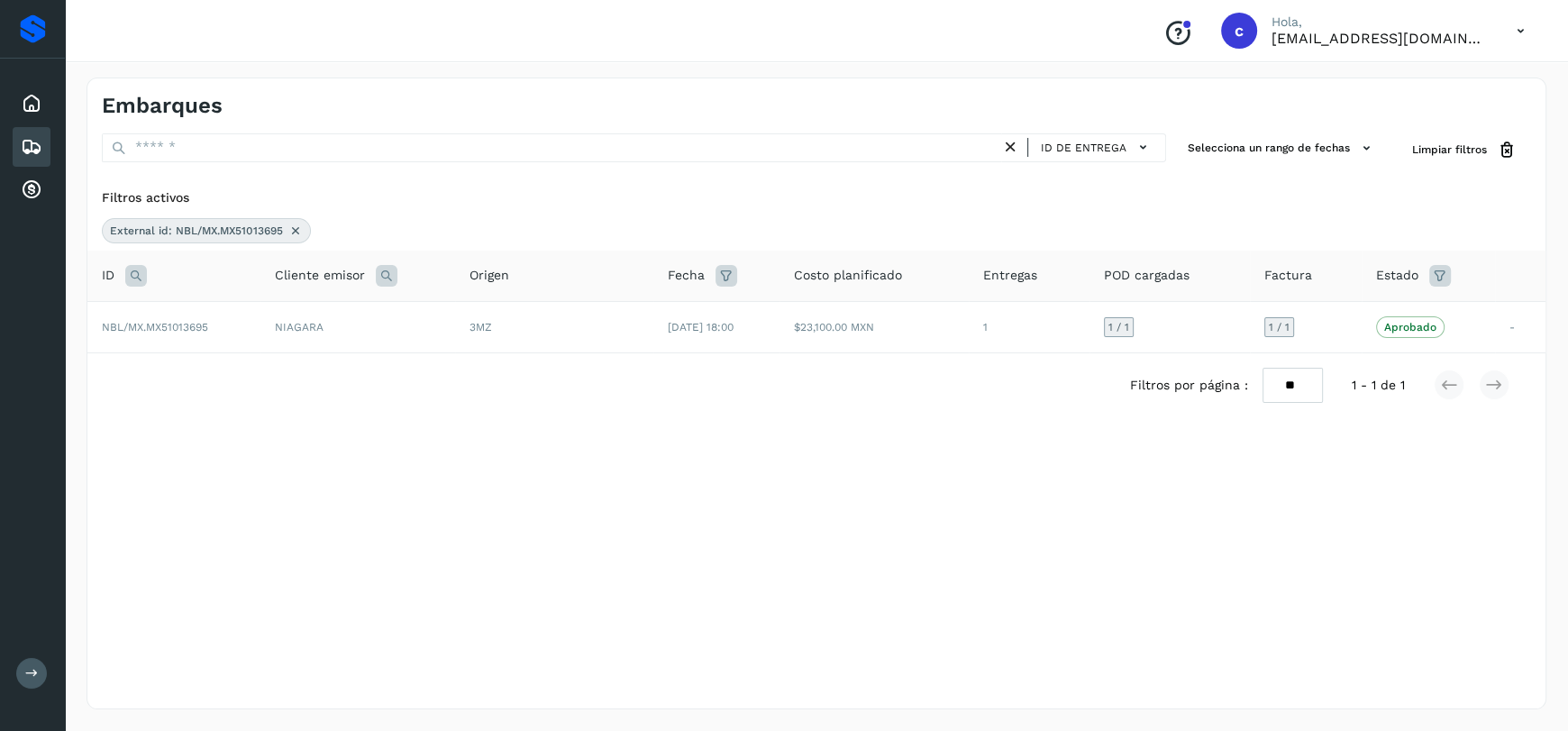
click at [293, 228] on icon at bounding box center [295, 230] width 15 height 15
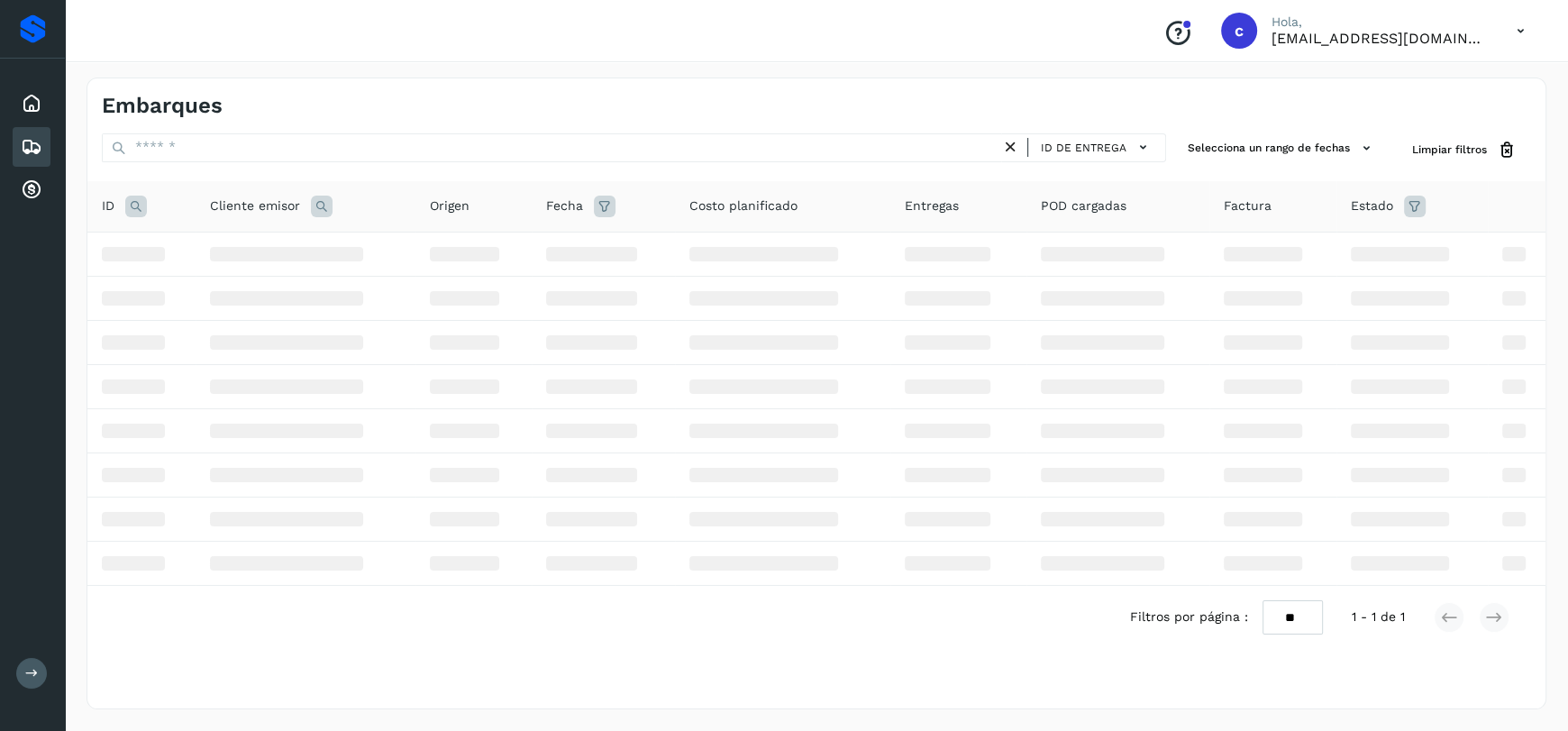
click at [144, 209] on icon at bounding box center [136, 207] width 21 height 21
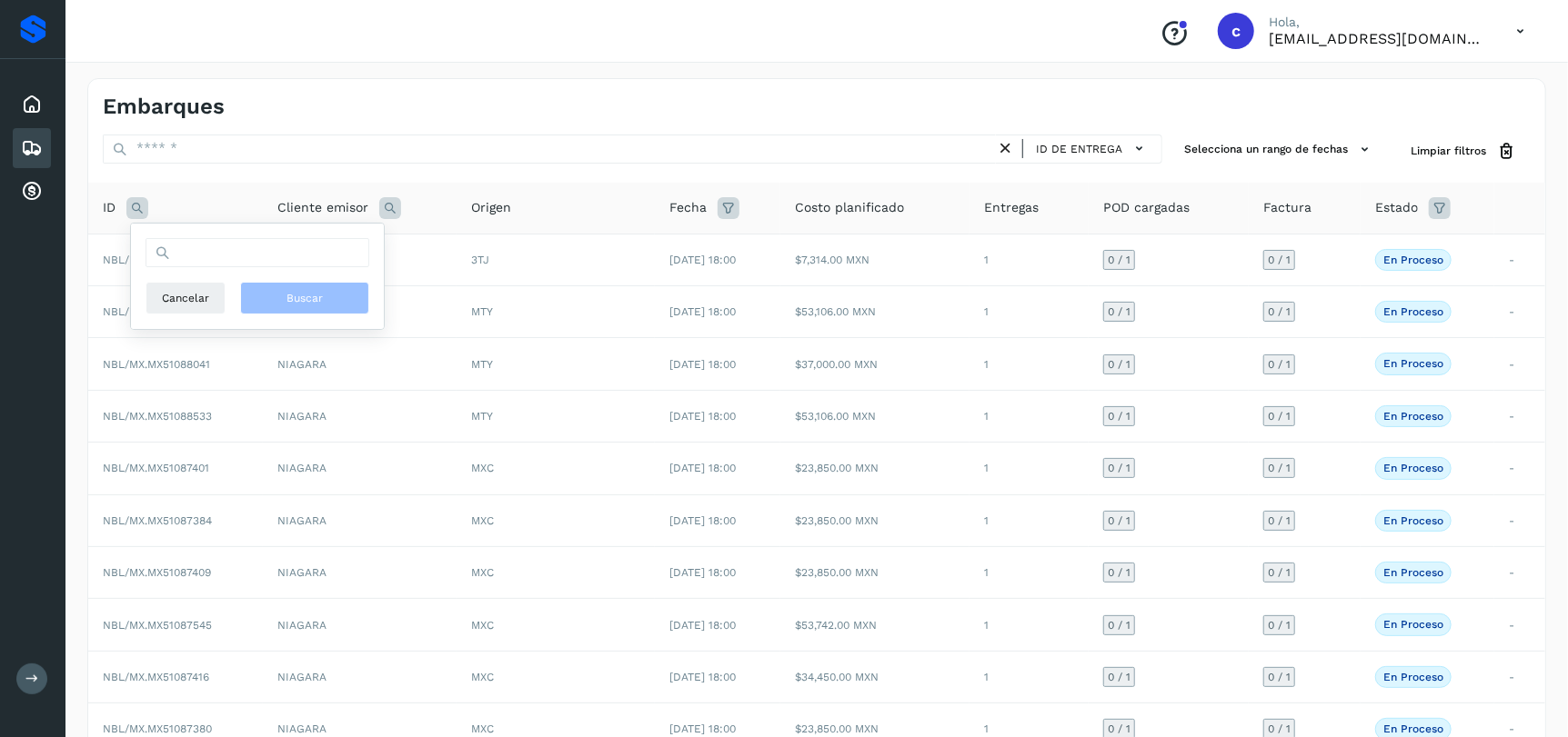
click at [313, 271] on div "Cancelar Buscar" at bounding box center [258, 276] width 224 height 76
click at [316, 256] on input "text" at bounding box center [258, 253] width 224 height 29
paste input "**********"
type input "**********"
click at [308, 299] on span "Buscar" at bounding box center [305, 298] width 36 height 17
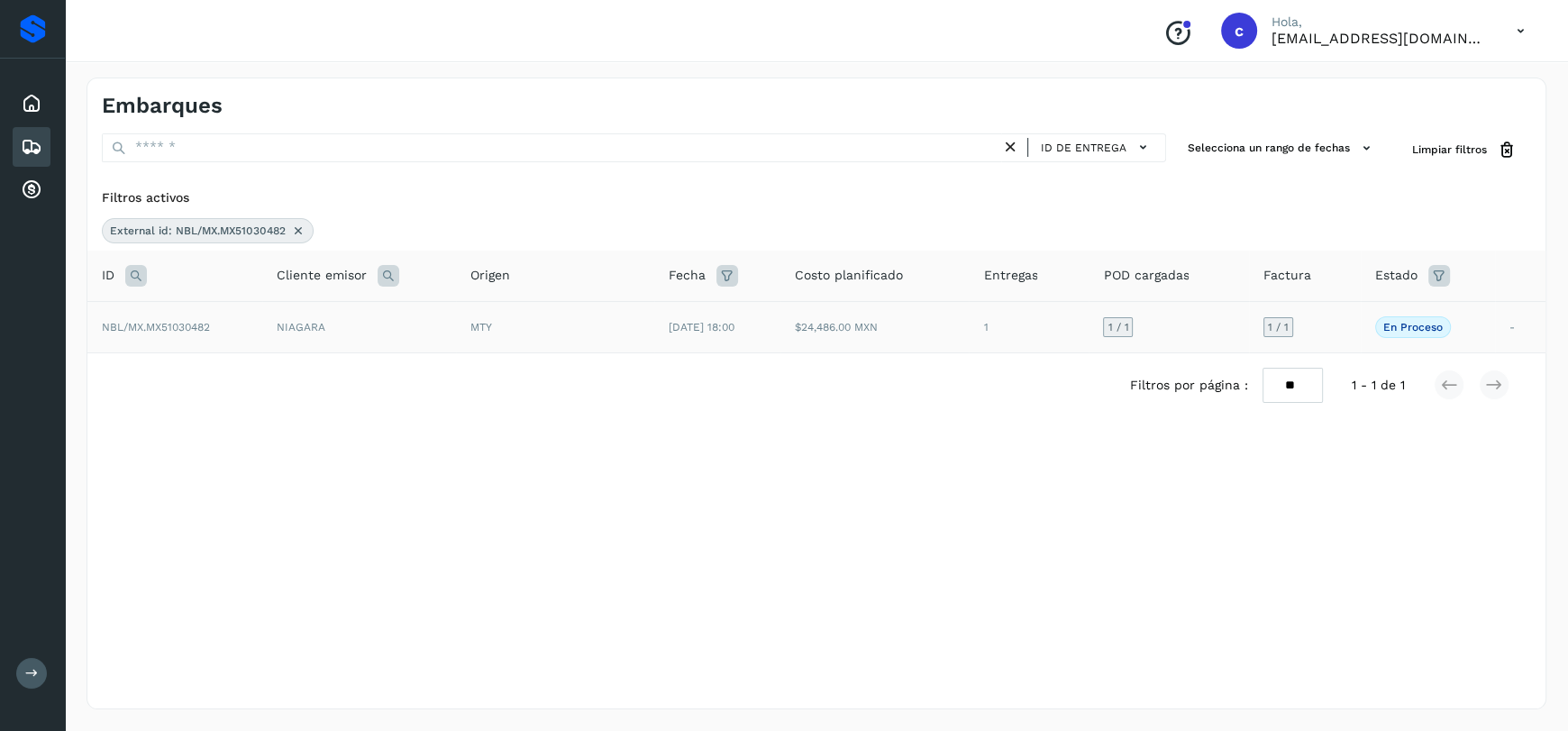
click at [536, 339] on td "MTY" at bounding box center [555, 326] width 198 height 51
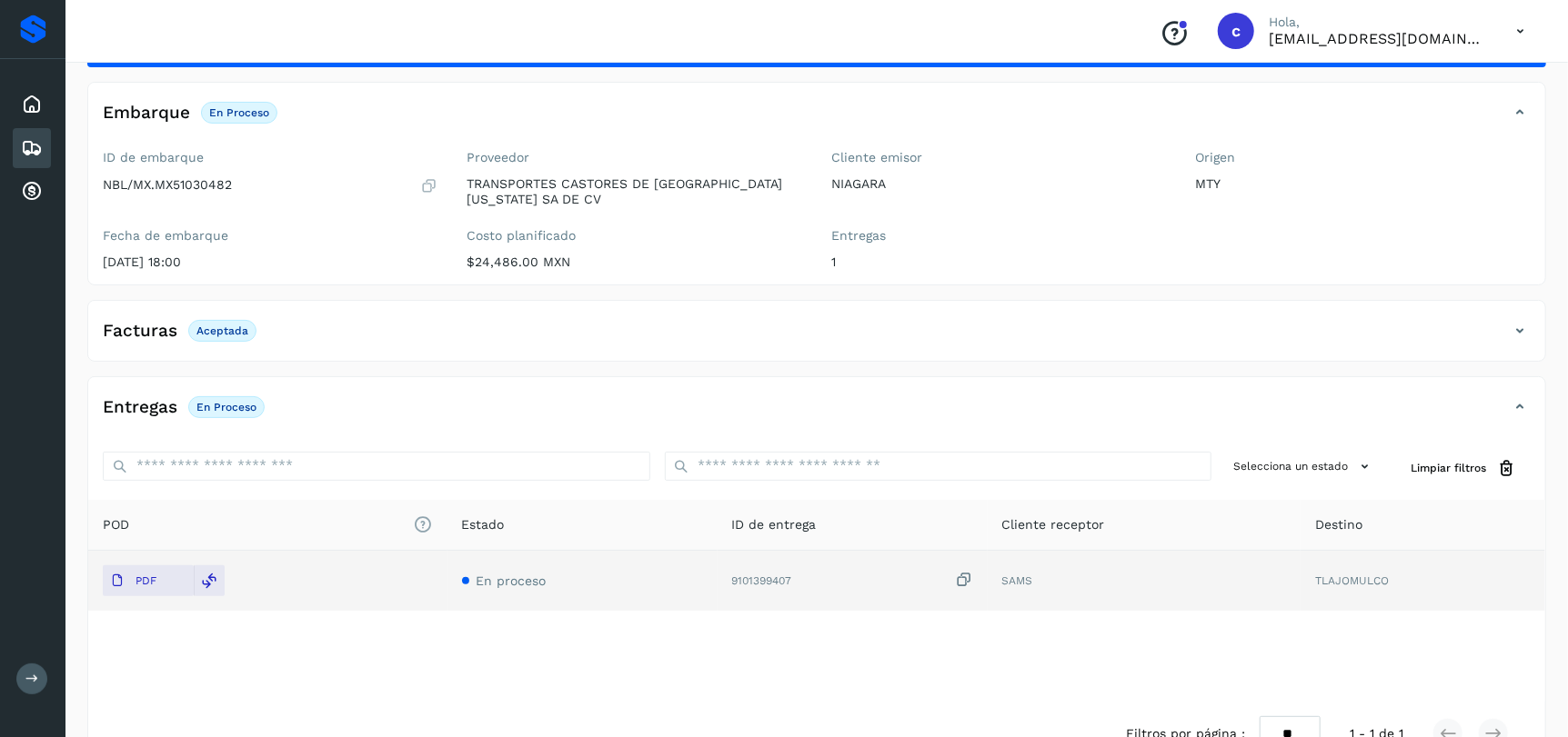
scroll to position [47, 0]
